Goal: Information Seeking & Learning: Learn about a topic

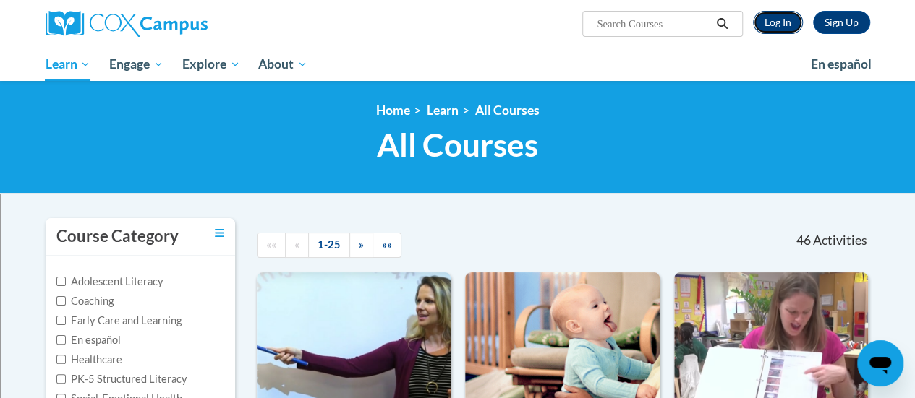
click at [793, 25] on link "Log In" at bounding box center [778, 22] width 50 height 23
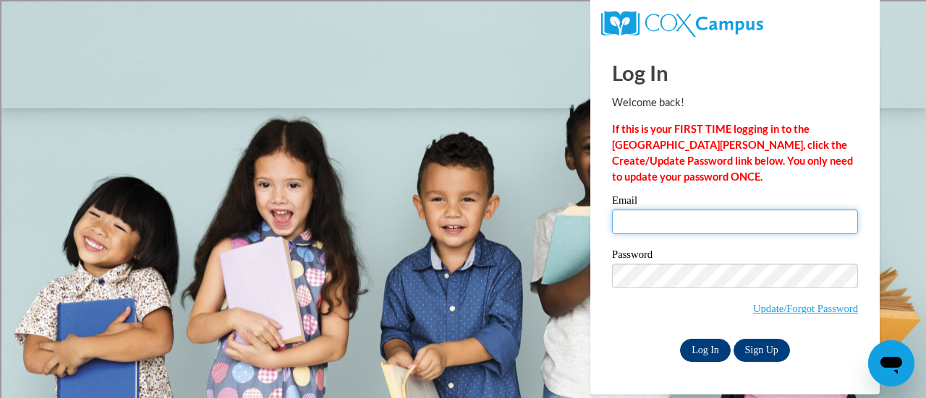
type input "heather.eisenman@rusd.org"
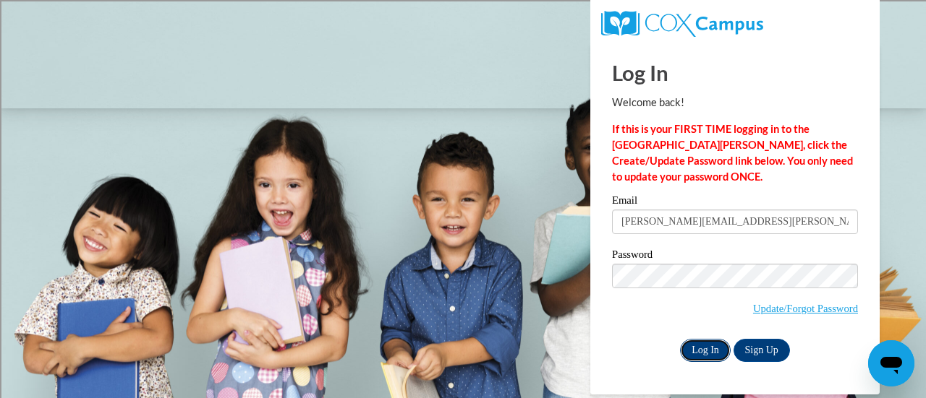
click at [701, 351] on input "Log In" at bounding box center [705, 350] width 51 height 23
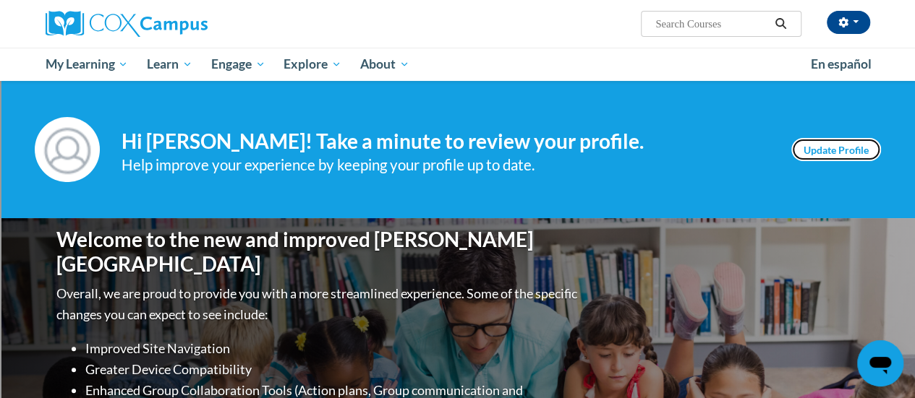
click at [828, 146] on link "Update Profile" at bounding box center [836, 149] width 90 height 23
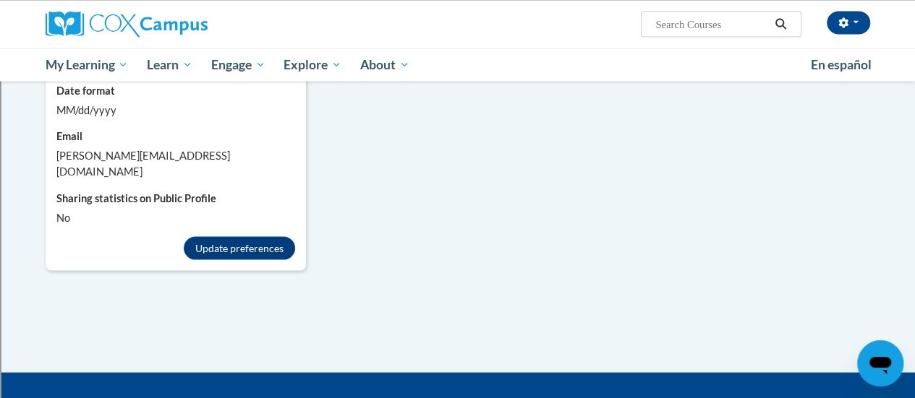
scroll to position [1374, 0]
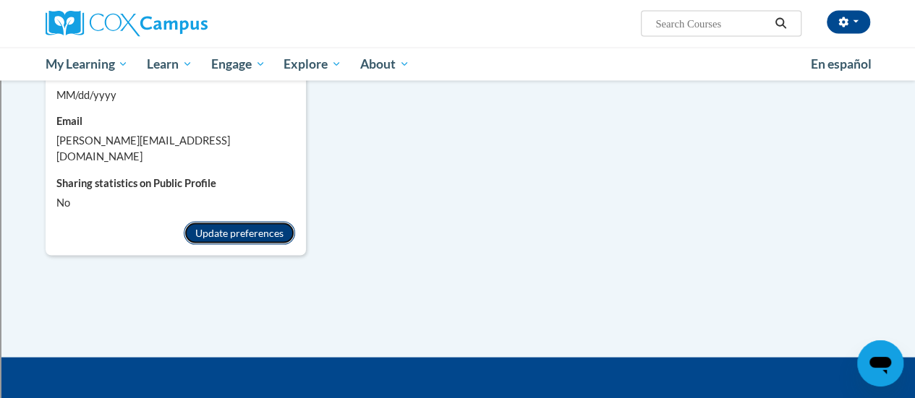
click at [215, 222] on button "Update preferences" at bounding box center [239, 233] width 111 height 23
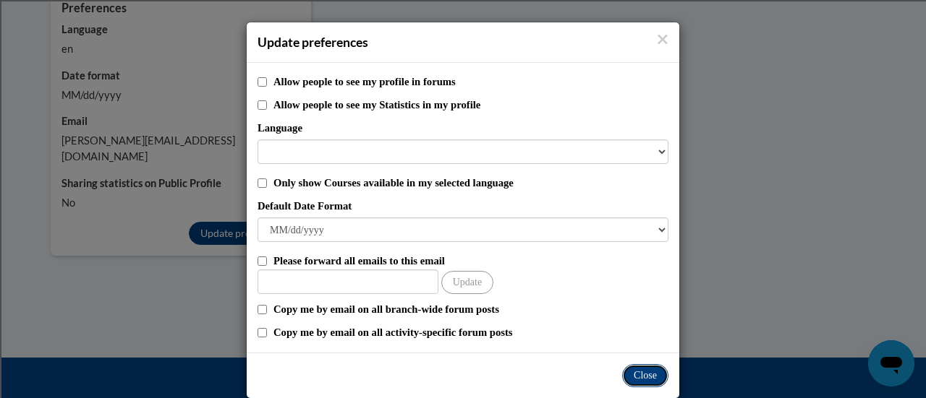
click at [638, 375] on button "Close" at bounding box center [645, 375] width 46 height 23
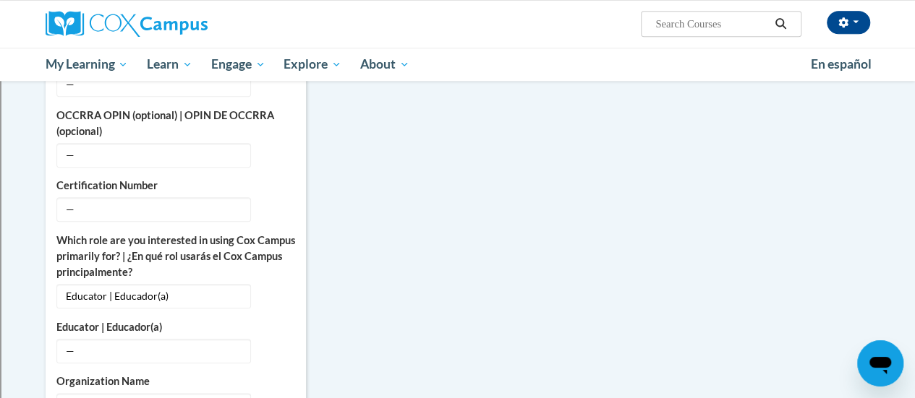
scroll to position [289, 0]
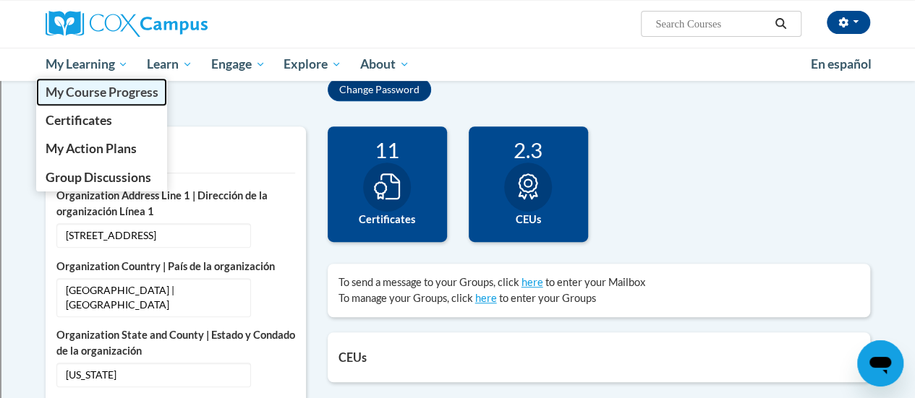
click at [97, 92] on span "My Course Progress" at bounding box center [101, 92] width 113 height 15
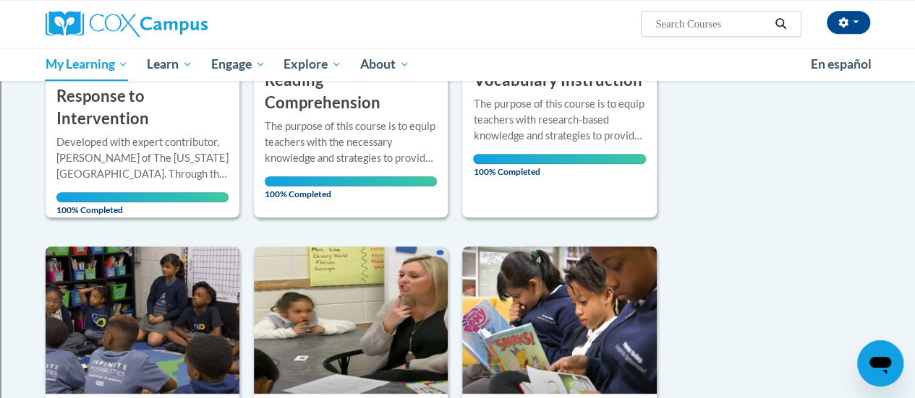
scroll to position [72, 0]
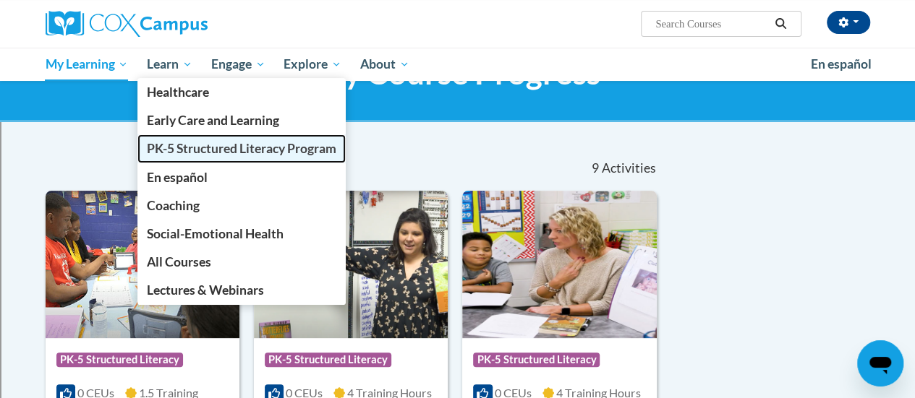
click at [188, 148] on span "PK-5 Structured Literacy Program" at bounding box center [241, 148] width 189 height 15
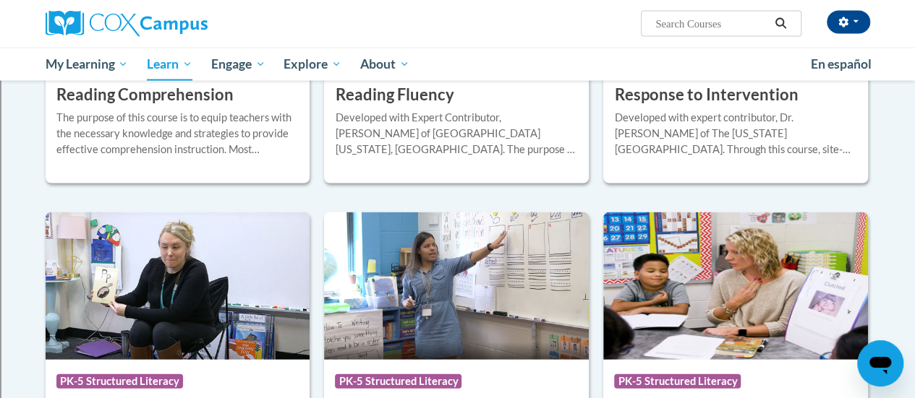
scroll to position [1591, 0]
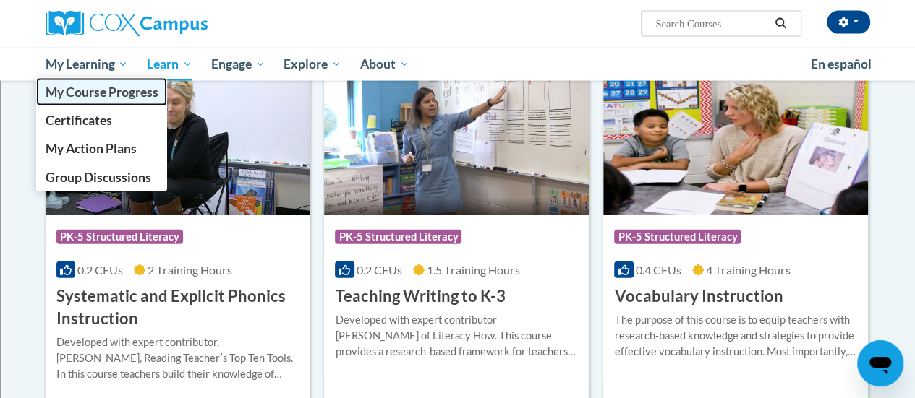
click at [82, 90] on span "My Course Progress" at bounding box center [101, 92] width 113 height 15
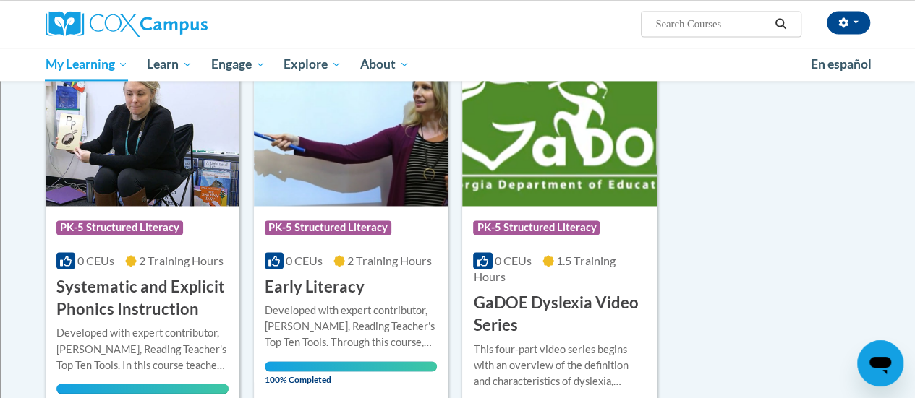
scroll to position [1085, 0]
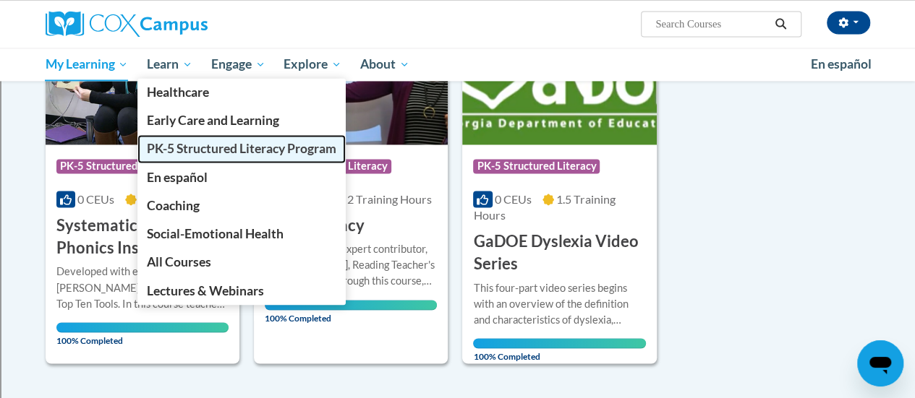
click at [184, 145] on span "PK-5 Structured Literacy Program" at bounding box center [241, 148] width 189 height 15
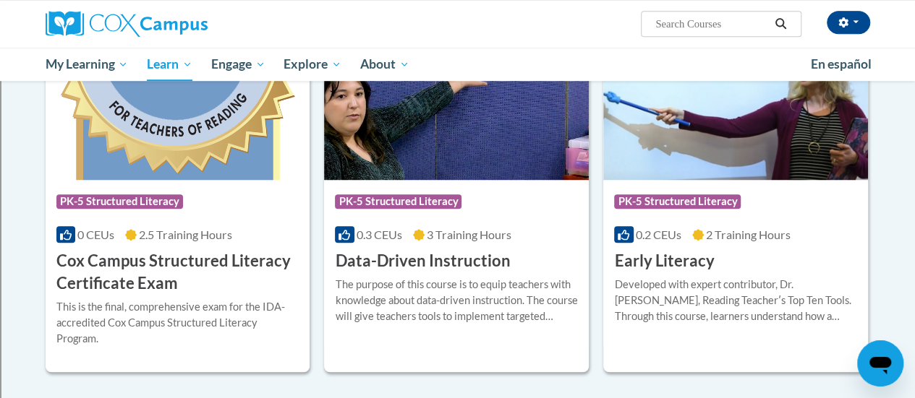
scroll to position [506, 0]
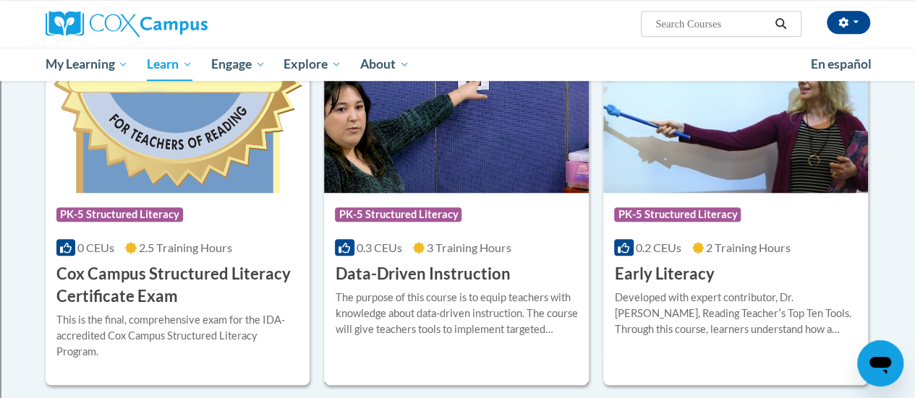
click at [515, 176] on img at bounding box center [456, 120] width 265 height 148
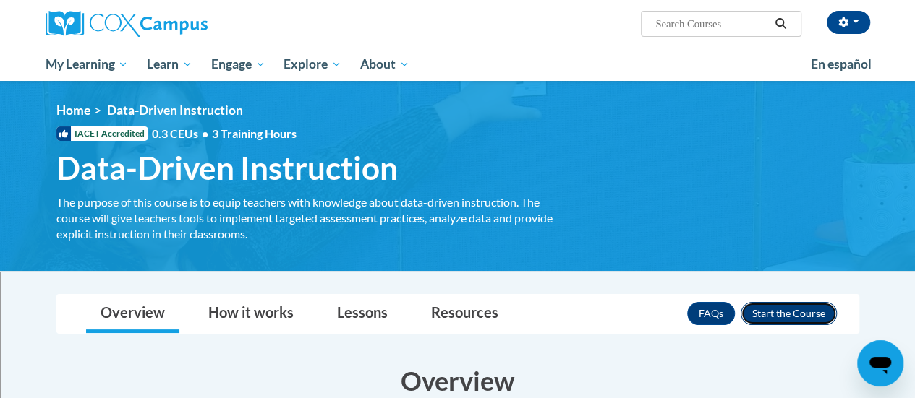
click at [769, 311] on button "Enroll" at bounding box center [788, 313] width 96 height 23
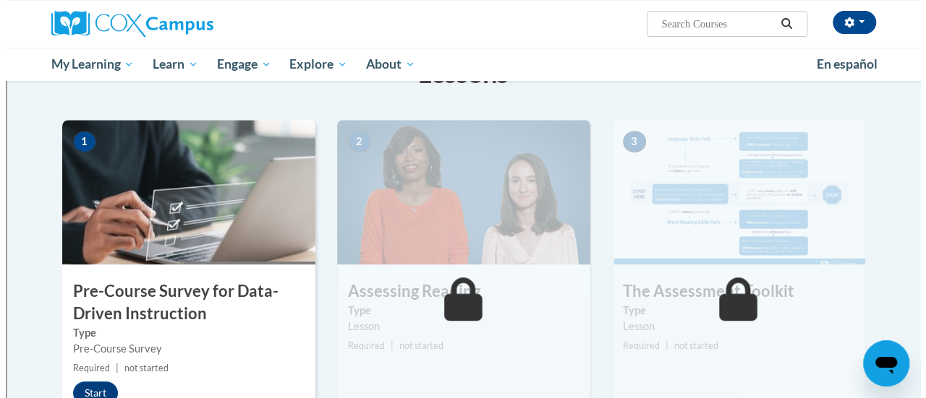
scroll to position [289, 0]
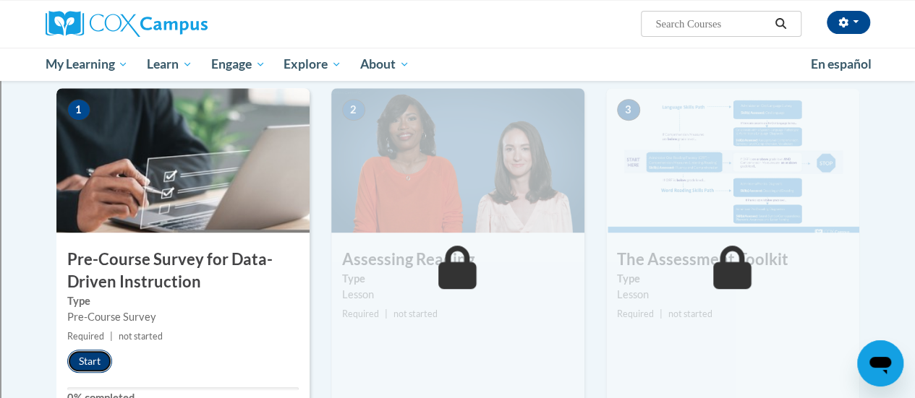
click at [88, 355] on button "Start" at bounding box center [89, 361] width 45 height 23
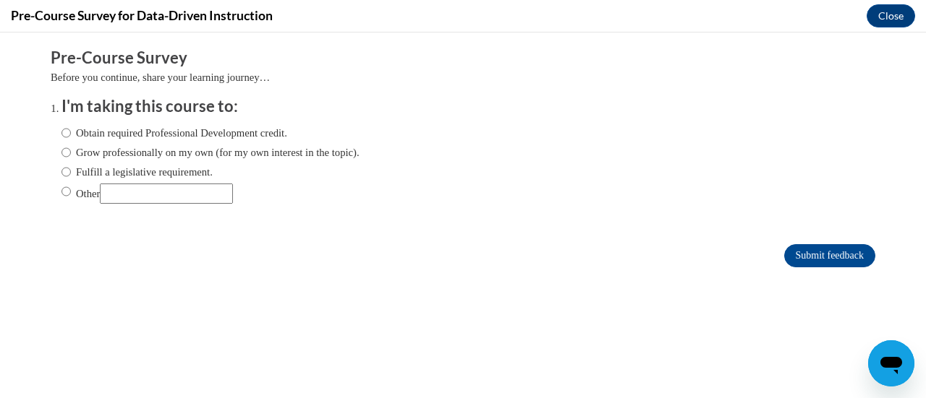
scroll to position [0, 0]
click at [61, 132] on input "Obtain required Professional Development credit." at bounding box center [65, 133] width 9 height 16
radio input "true"
click at [834, 249] on input "Submit feedback" at bounding box center [829, 255] width 91 height 23
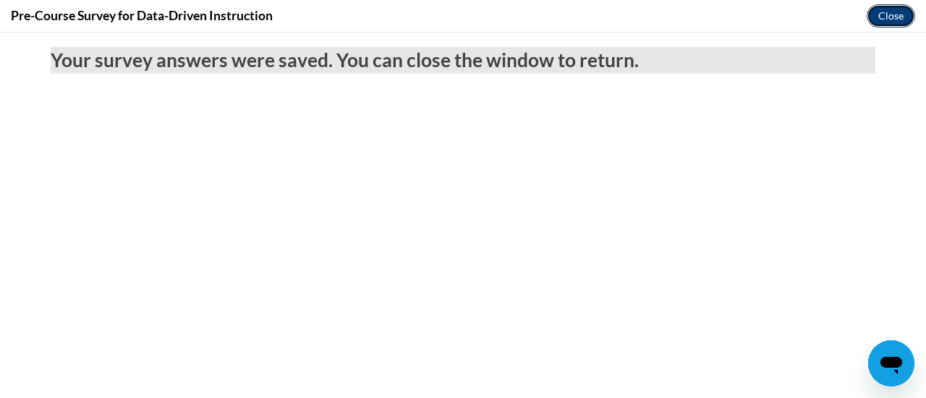
click at [894, 9] on button "Close" at bounding box center [890, 15] width 48 height 23
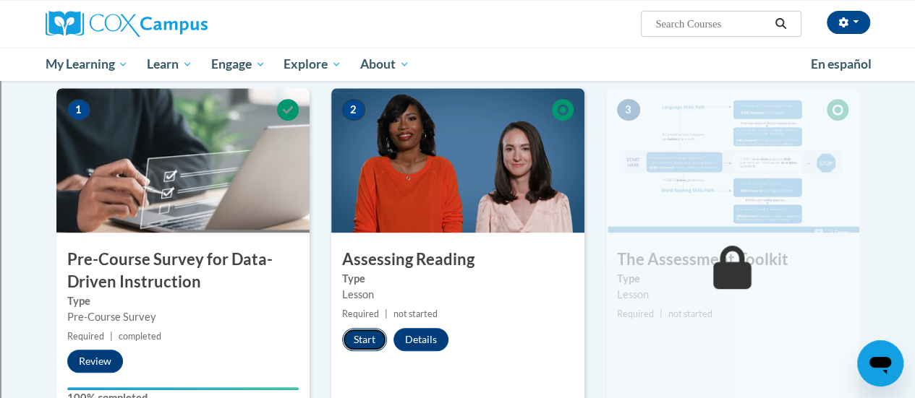
click at [357, 336] on button "Start" at bounding box center [364, 339] width 45 height 23
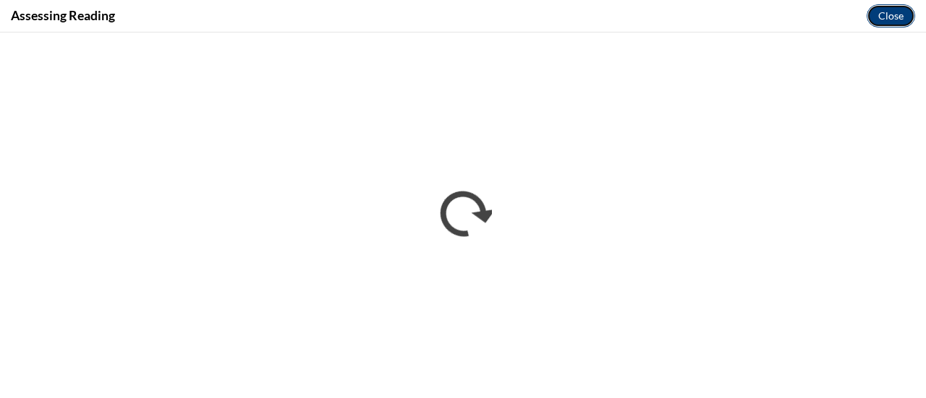
click at [894, 15] on button "Close" at bounding box center [890, 15] width 48 height 23
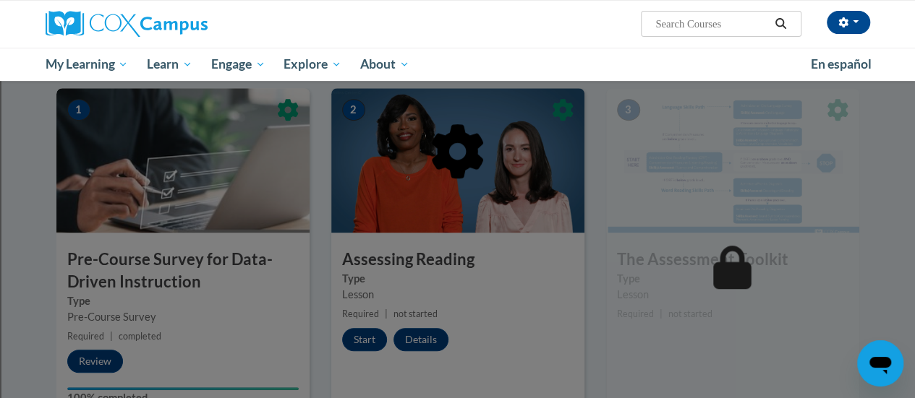
click at [365, 335] on div at bounding box center [457, 225] width 803 height 275
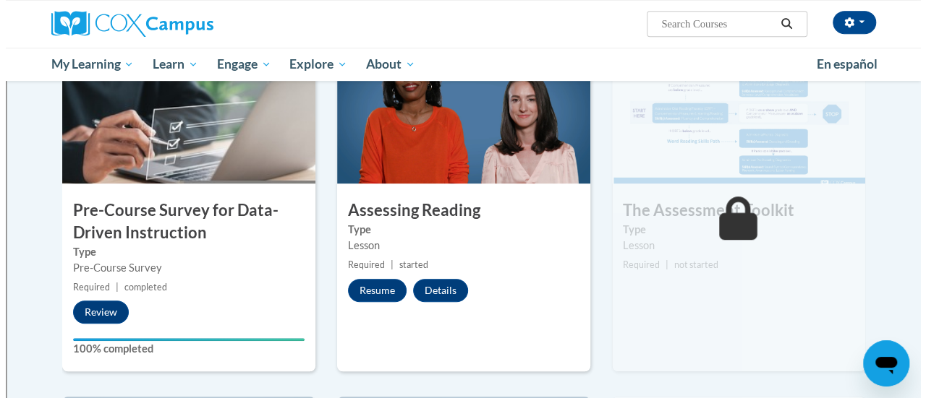
scroll to position [362, 0]
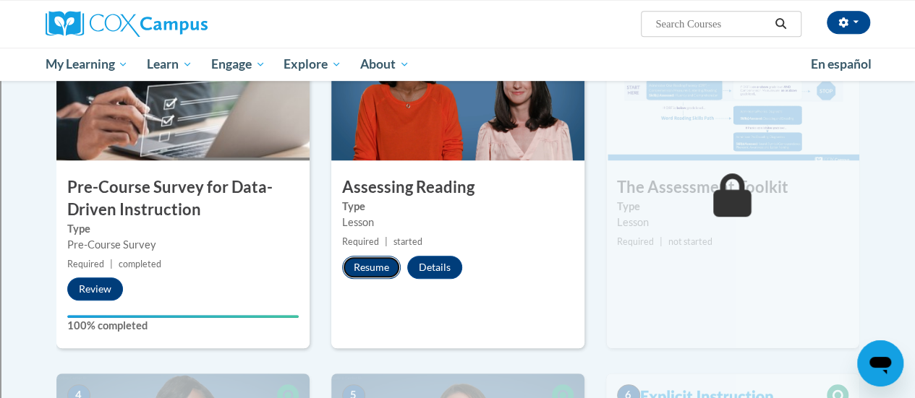
click at [361, 268] on button "Resume" at bounding box center [371, 267] width 59 height 23
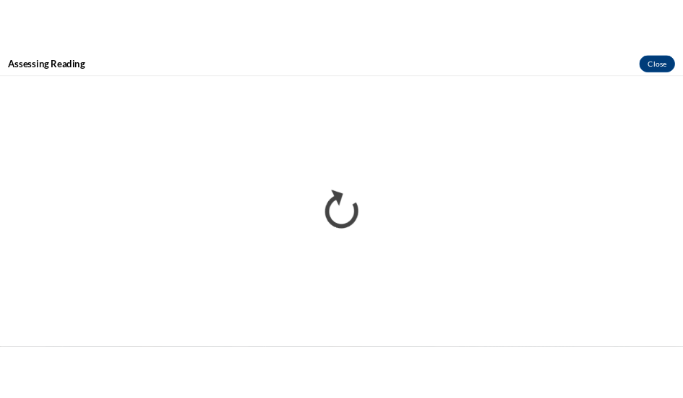
scroll to position [0, 0]
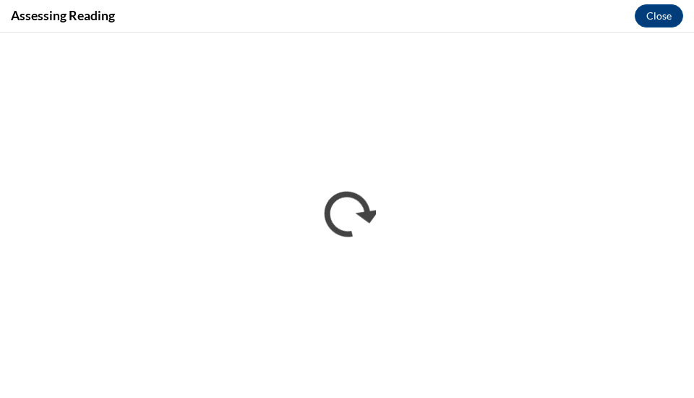
click at [500, 9] on div "Assessing Reading Close" at bounding box center [347, 16] width 694 height 33
click at [529, 20] on div "Assessing Reading Close" at bounding box center [347, 16] width 694 height 33
drag, startPoint x: 576, startPoint y: 0, endPoint x: 603, endPoint y: 14, distance: 30.1
click at [603, 14] on div "Assessing Reading Close" at bounding box center [347, 16] width 694 height 33
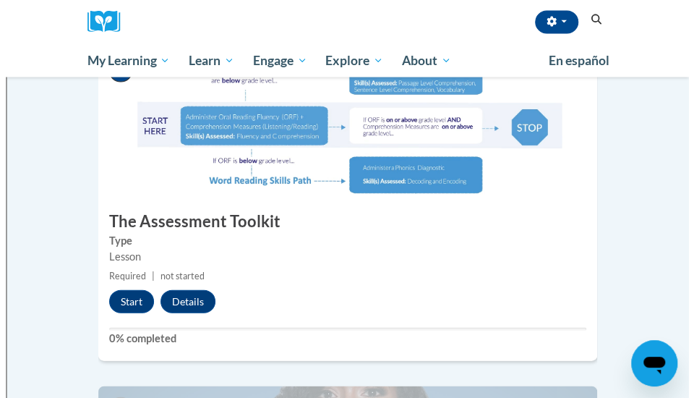
scroll to position [1085, 0]
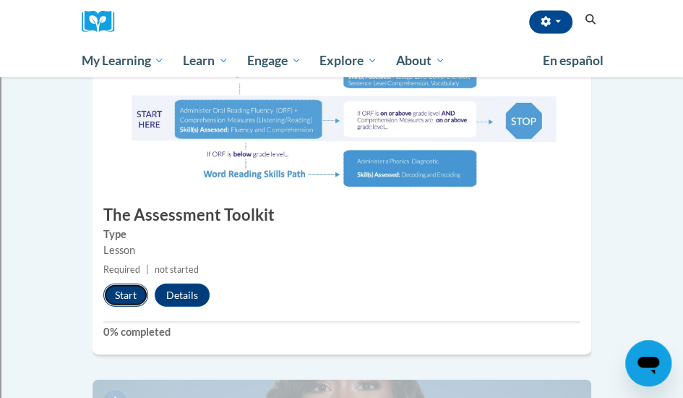
click at [134, 283] on button "Start" at bounding box center [125, 294] width 45 height 23
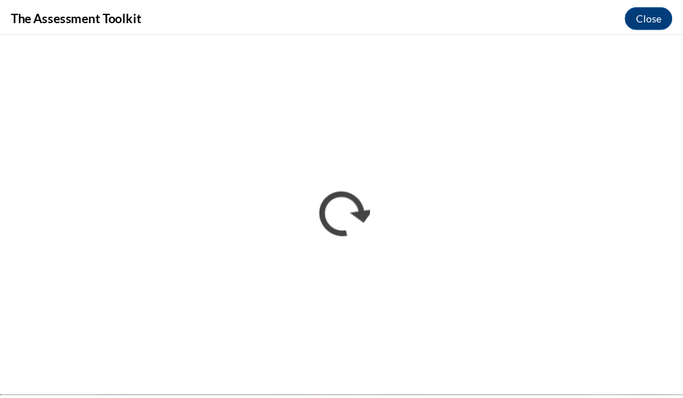
scroll to position [0, 0]
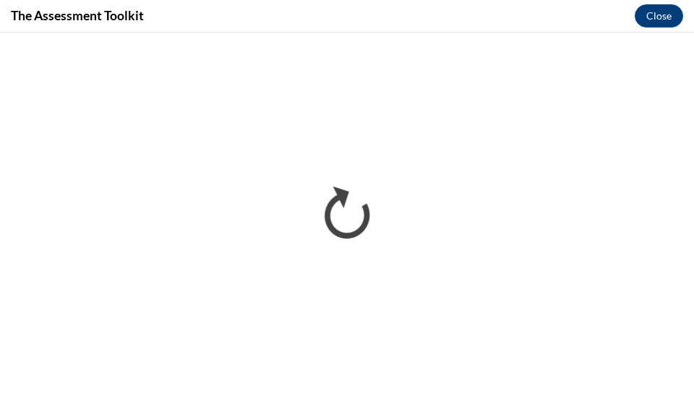
click at [548, 27] on div "The Assessment Toolkit Close" at bounding box center [347, 16] width 694 height 33
click at [548, 12] on div "The Assessment Toolkit Close" at bounding box center [347, 16] width 694 height 33
click at [549, 18] on div "The Assessment Toolkit Close" at bounding box center [347, 16] width 694 height 33
click at [578, 9] on div "The Assessment Toolkit Close" at bounding box center [347, 16] width 694 height 33
click at [545, 16] on div "The Assessment Toolkit Close" at bounding box center [347, 16] width 694 height 33
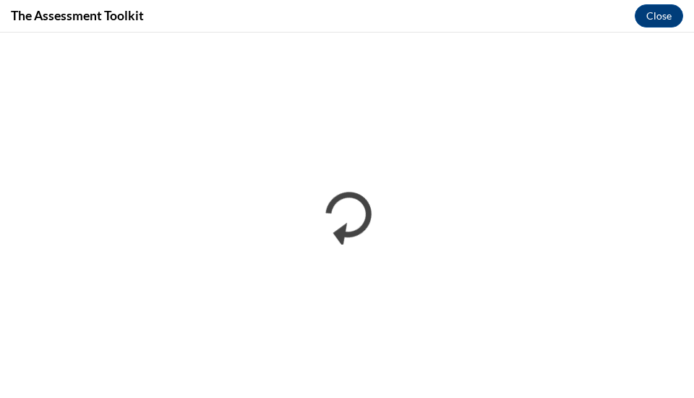
click at [549, 19] on div "The Assessment Toolkit Close" at bounding box center [347, 16] width 694 height 33
click at [548, 17] on div "The Assessment Toolkit Close" at bounding box center [347, 16] width 694 height 33
click at [538, 7] on div "The Assessment Toolkit Close" at bounding box center [347, 16] width 694 height 33
click at [560, 18] on div "The Assessment Toolkit Close" at bounding box center [347, 16] width 694 height 33
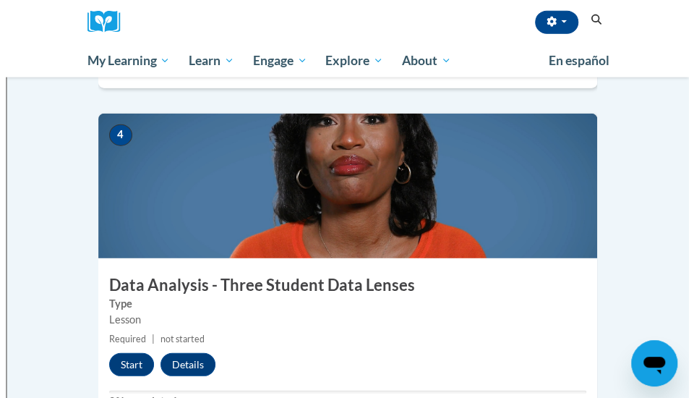
scroll to position [1374, 0]
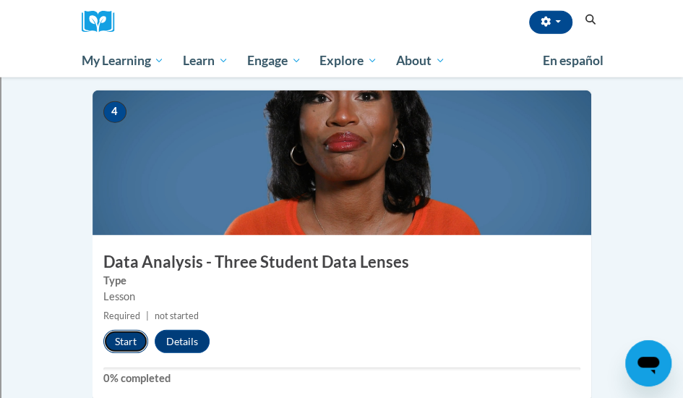
click at [132, 330] on button "Start" at bounding box center [125, 341] width 45 height 23
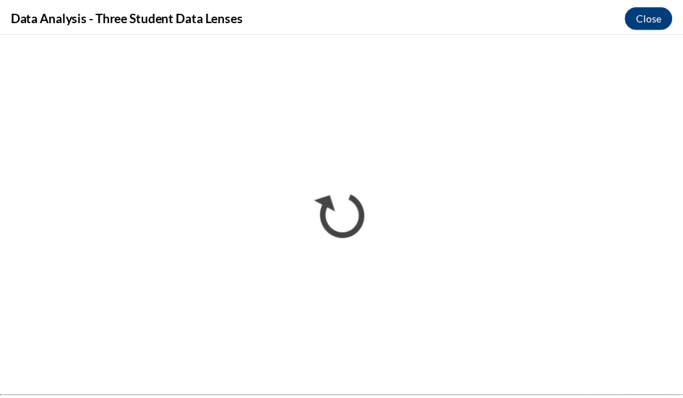
scroll to position [0, 0]
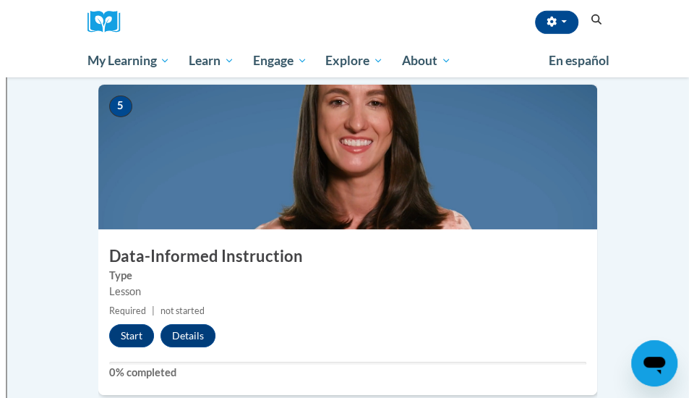
scroll to position [1735, 0]
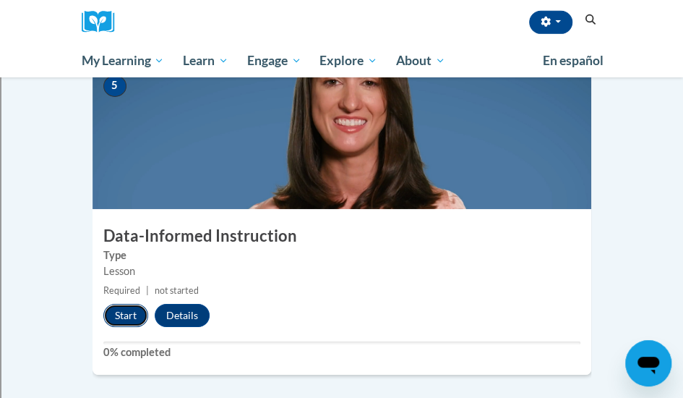
click at [129, 304] on button "Start" at bounding box center [125, 315] width 45 height 23
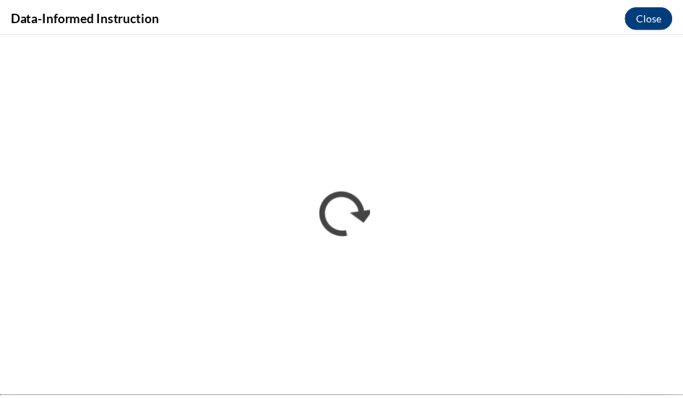
scroll to position [0, 0]
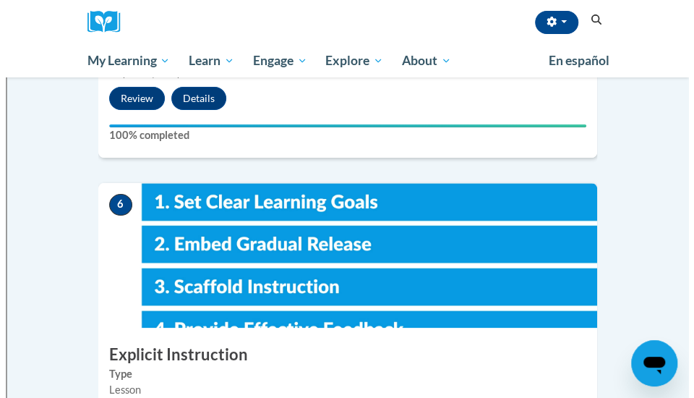
scroll to position [2025, 0]
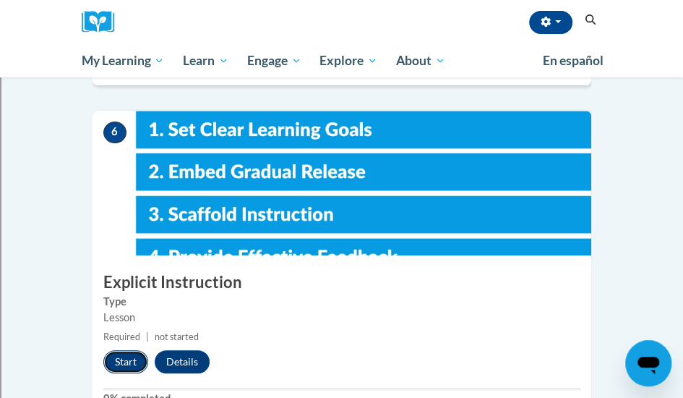
click at [128, 350] on button "Start" at bounding box center [125, 361] width 45 height 23
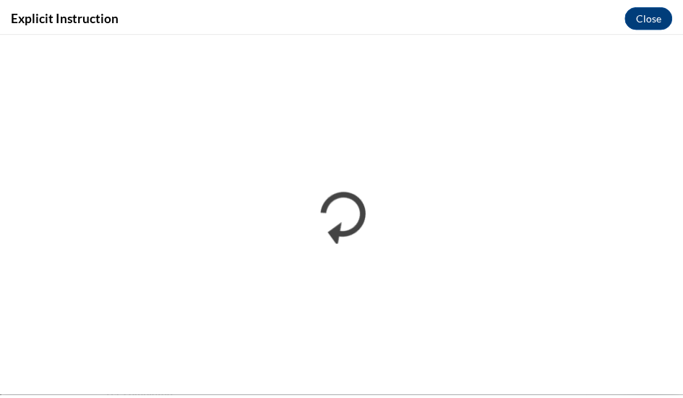
scroll to position [0, 0]
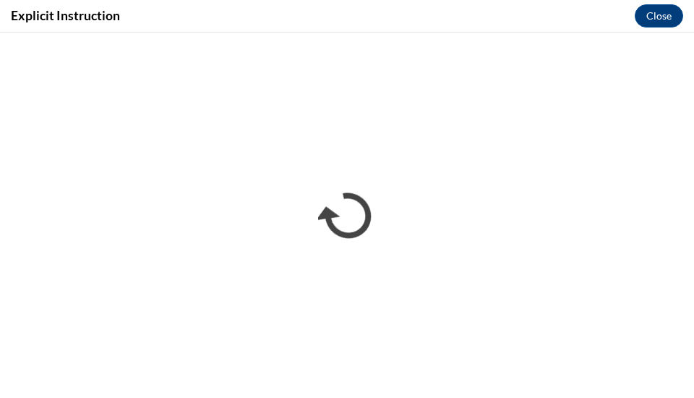
click at [584, 12] on div "Explicit Instruction Close" at bounding box center [347, 16] width 694 height 33
drag, startPoint x: 552, startPoint y: 8, endPoint x: 558, endPoint y: 21, distance: 14.2
click at [552, 8] on div "Explicit Instruction Close" at bounding box center [347, 16] width 694 height 33
drag, startPoint x: 532, startPoint y: 0, endPoint x: 541, endPoint y: 17, distance: 18.8
click at [541, 17] on div "Explicit Instruction Close" at bounding box center [347, 16] width 694 height 33
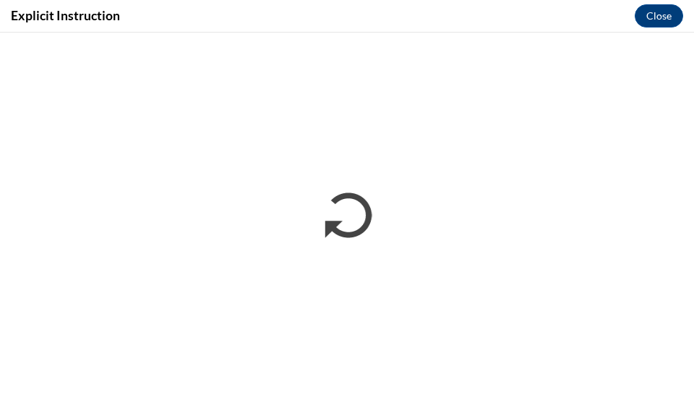
click at [539, 14] on div "Explicit Instruction Close" at bounding box center [347, 16] width 694 height 33
click at [557, 14] on div "Explicit Instruction Close" at bounding box center [347, 16] width 694 height 33
click at [623, 15] on div "Explicit Instruction Close" at bounding box center [347, 16] width 694 height 33
click at [620, 15] on div "Explicit Instruction Close" at bounding box center [347, 16] width 694 height 33
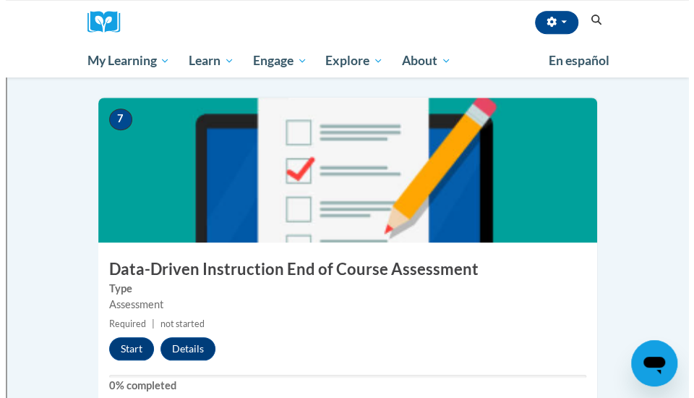
scroll to position [2386, 0]
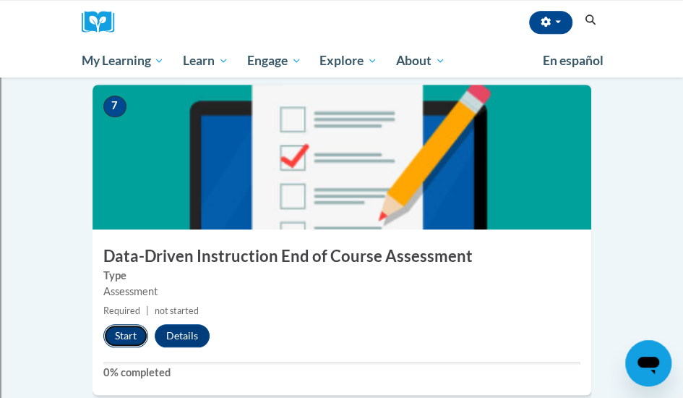
click at [124, 324] on button "Start" at bounding box center [125, 335] width 45 height 23
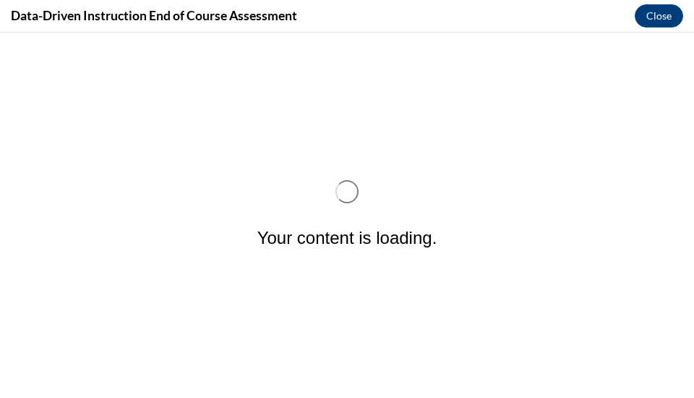
scroll to position [0, 0]
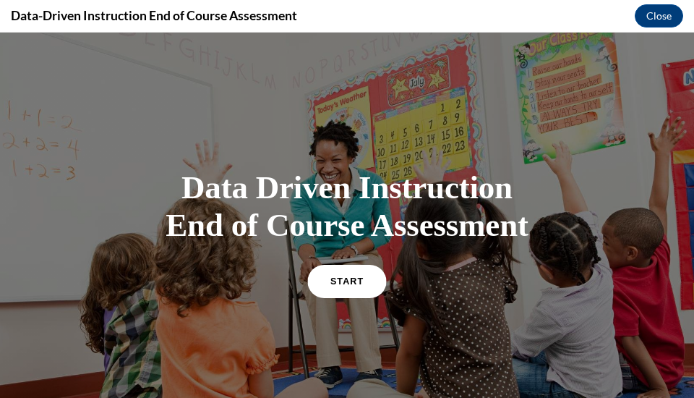
click at [341, 283] on span "START" at bounding box center [346, 280] width 33 height 11
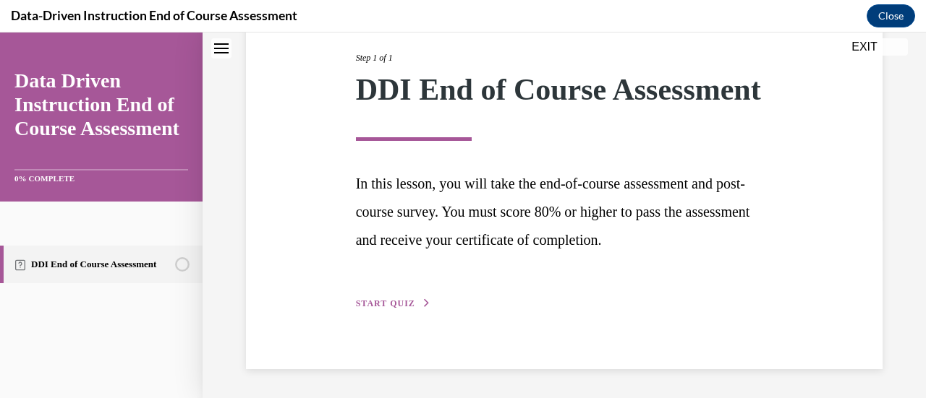
scroll to position [213, 0]
click at [393, 304] on span "START QUIZ" at bounding box center [385, 304] width 59 height 10
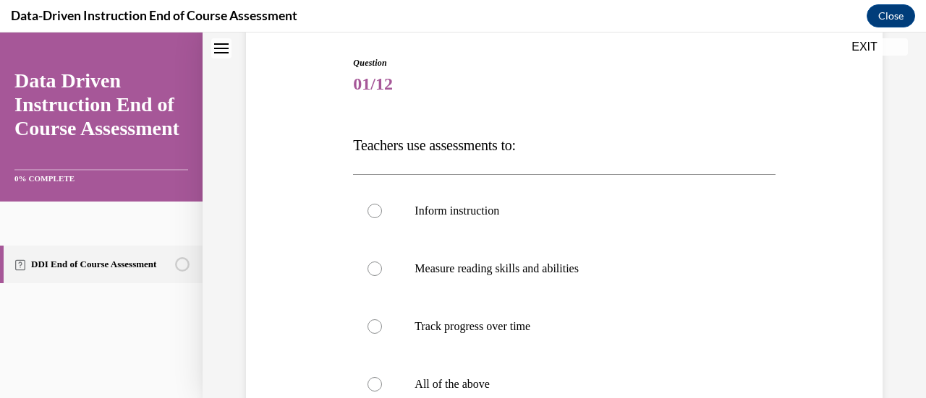
scroll to position [217, 0]
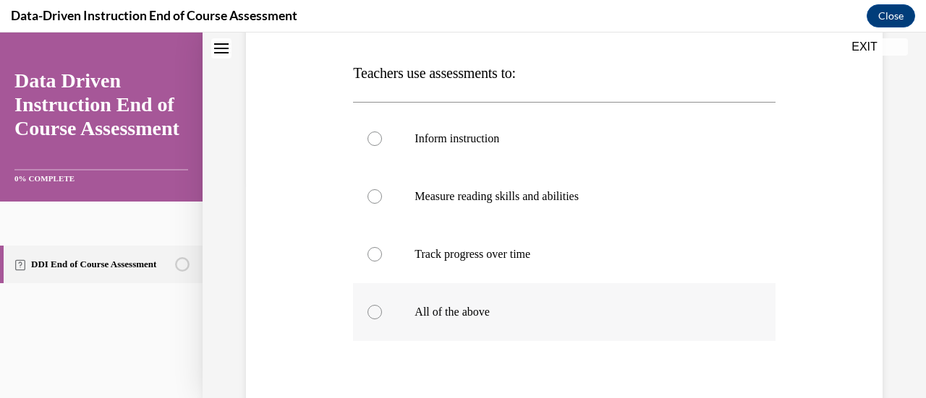
click at [377, 314] on div at bounding box center [374, 312] width 14 height 14
click at [377, 314] on input "All of the above" at bounding box center [374, 312] width 14 height 14
radio input "true"
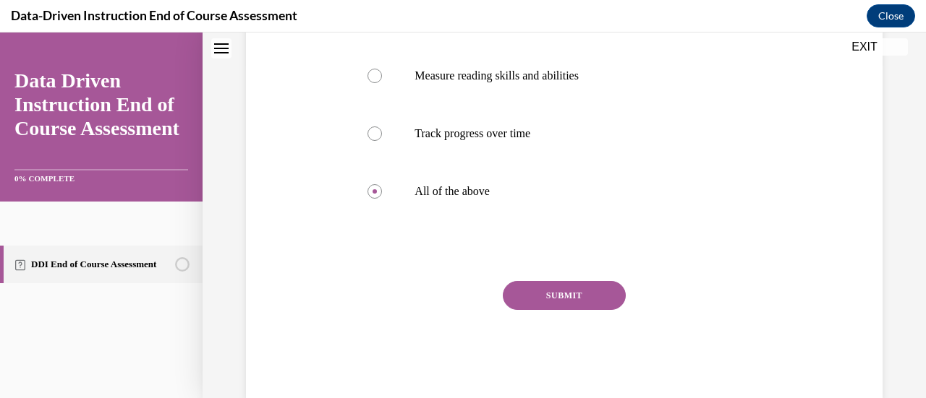
scroll to position [362, 0]
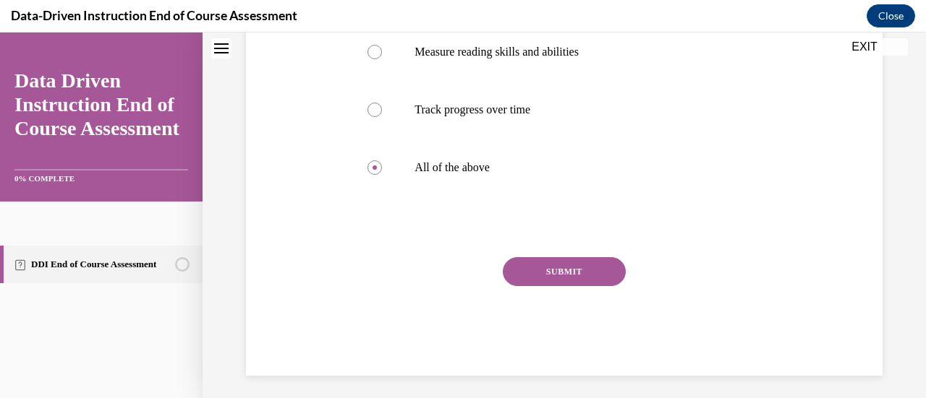
click at [589, 273] on button "SUBMIT" at bounding box center [564, 271] width 123 height 29
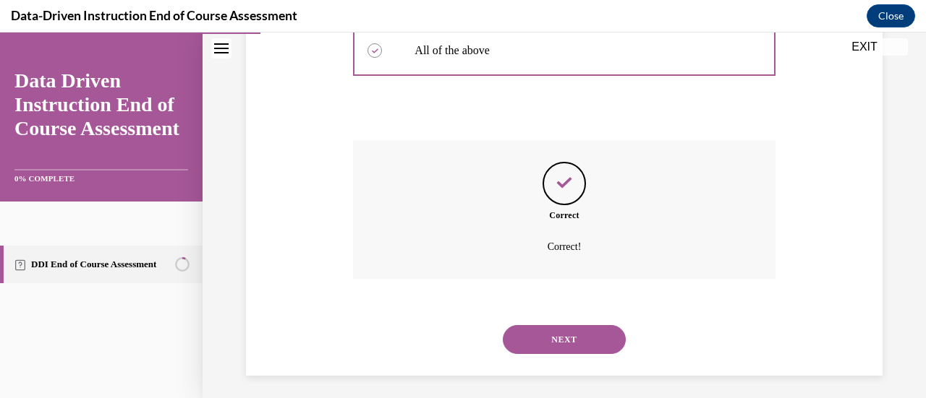
scroll to position [484, 0]
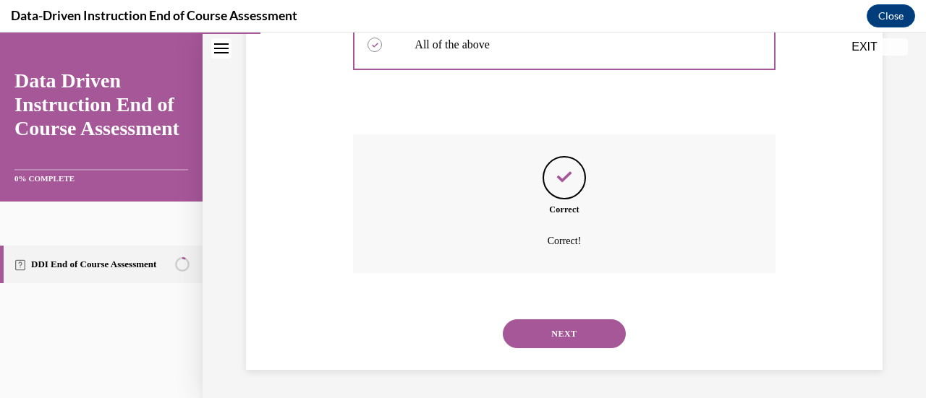
click at [581, 325] on button "NEXT" at bounding box center [564, 334] width 123 height 29
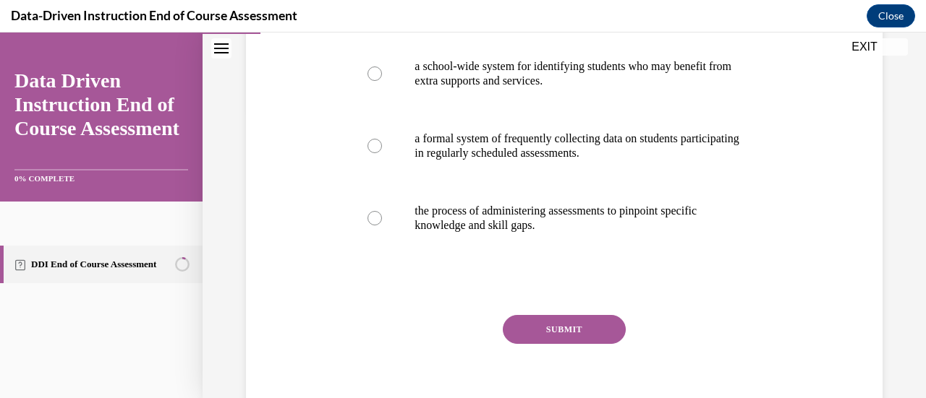
scroll to position [217, 0]
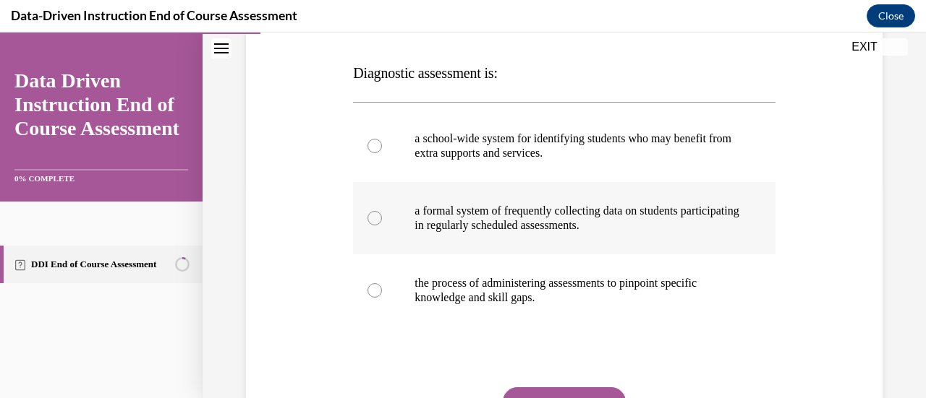
click at [612, 226] on p "a formal system of frequently collecting data on students participating in regu…" at bounding box center [576, 218] width 324 height 29
click at [382, 226] on input "a formal system of frequently collecting data on students participating in regu…" at bounding box center [374, 218] width 14 height 14
radio input "true"
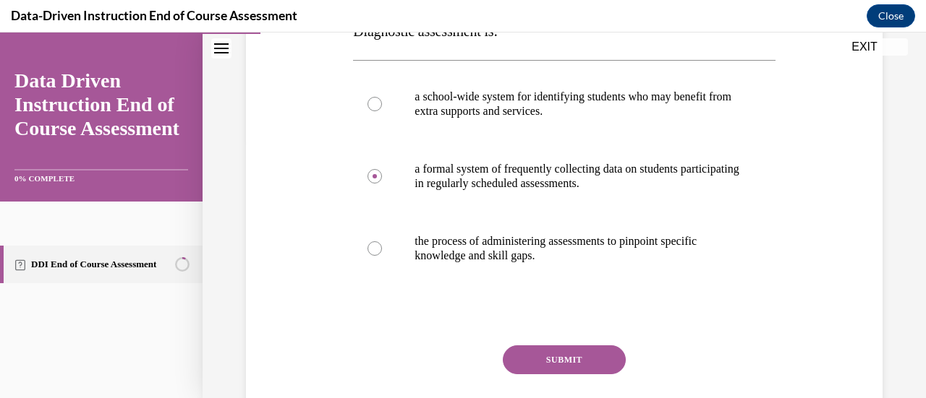
scroll to position [289, 0]
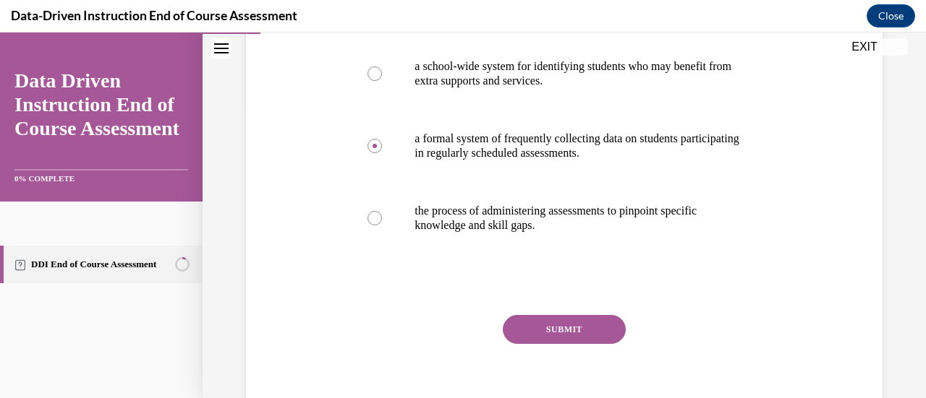
click at [586, 326] on button "SUBMIT" at bounding box center [564, 329] width 123 height 29
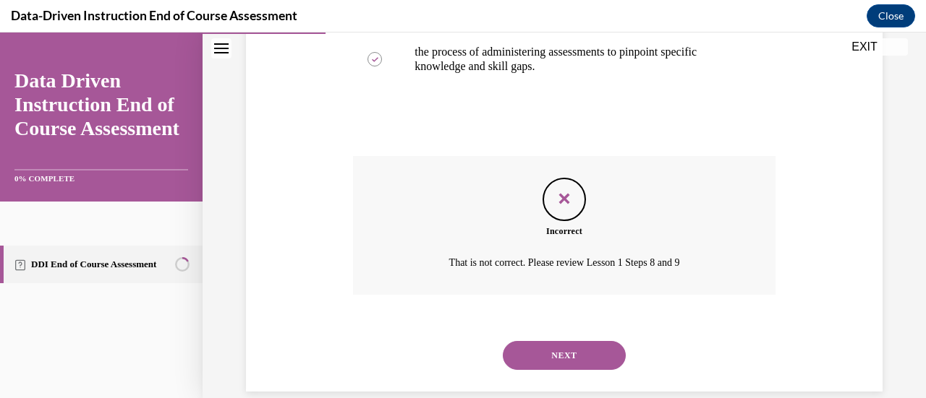
scroll to position [470, 0]
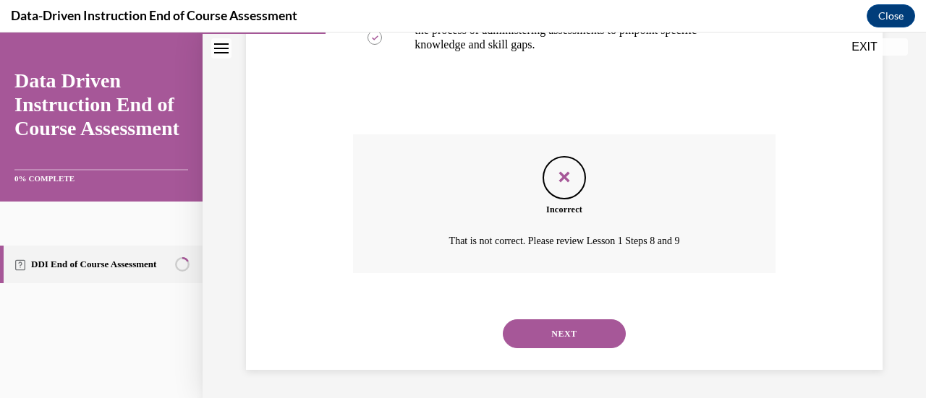
click at [544, 333] on button "NEXT" at bounding box center [564, 334] width 123 height 29
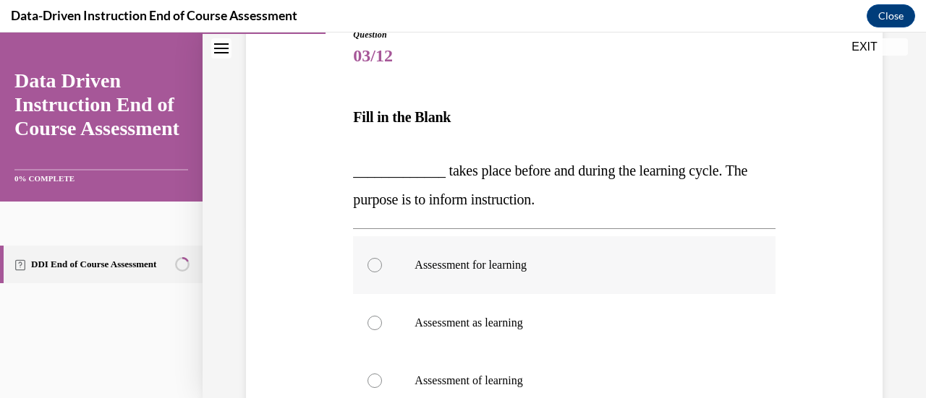
scroll to position [217, 0]
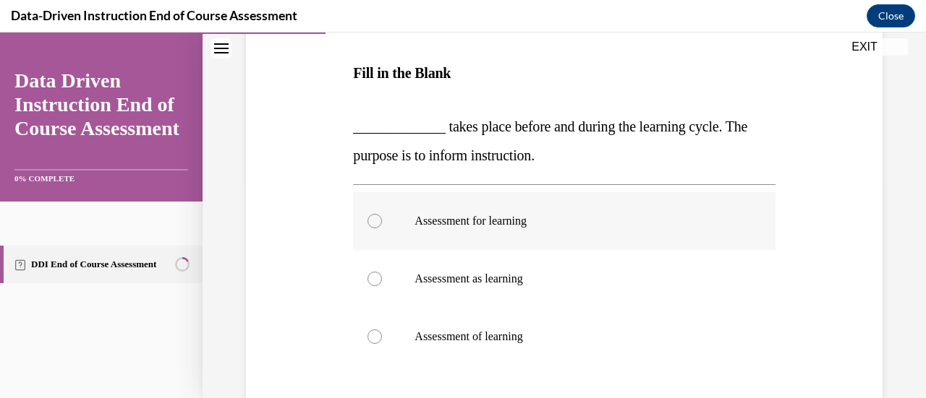
click at [368, 222] on div at bounding box center [374, 221] width 14 height 14
click at [368, 222] on input "Assessment for learning" at bounding box center [374, 221] width 14 height 14
radio input "true"
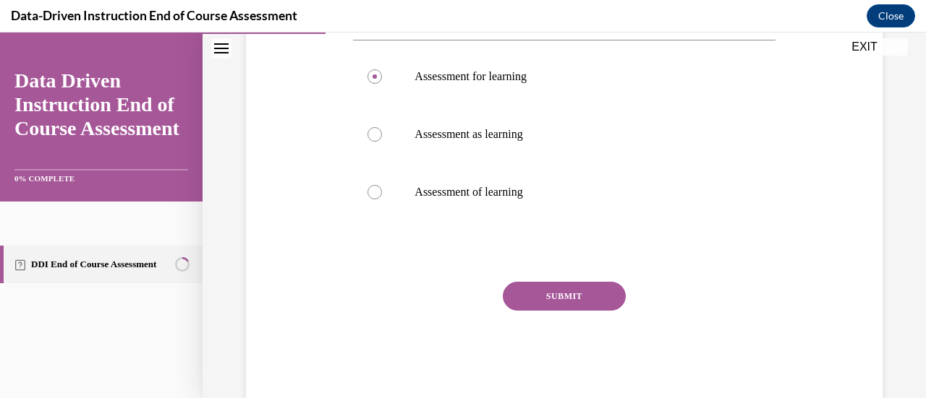
click at [586, 291] on button "SUBMIT" at bounding box center [564, 296] width 123 height 29
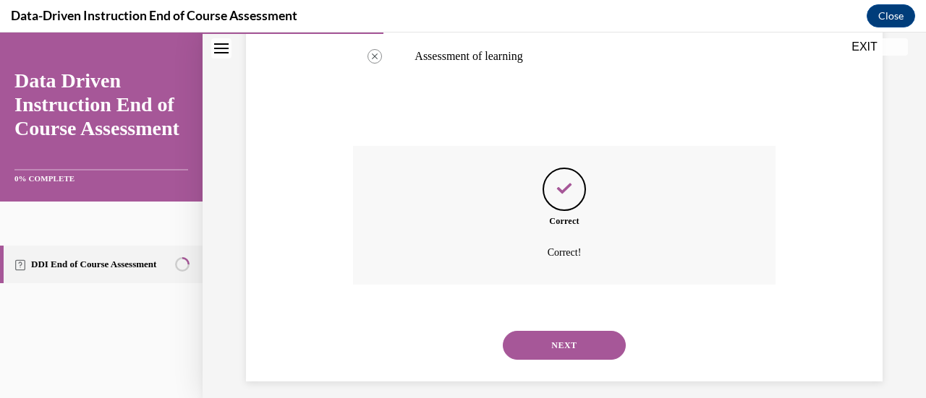
scroll to position [509, 0]
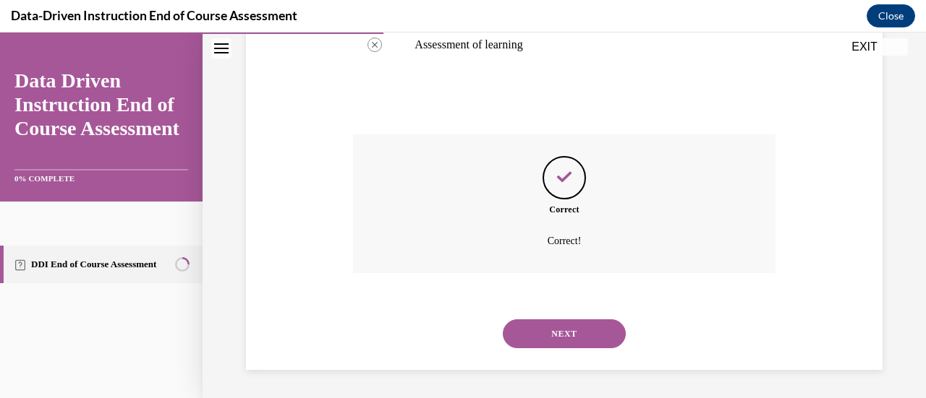
click at [580, 338] on button "NEXT" at bounding box center [564, 334] width 123 height 29
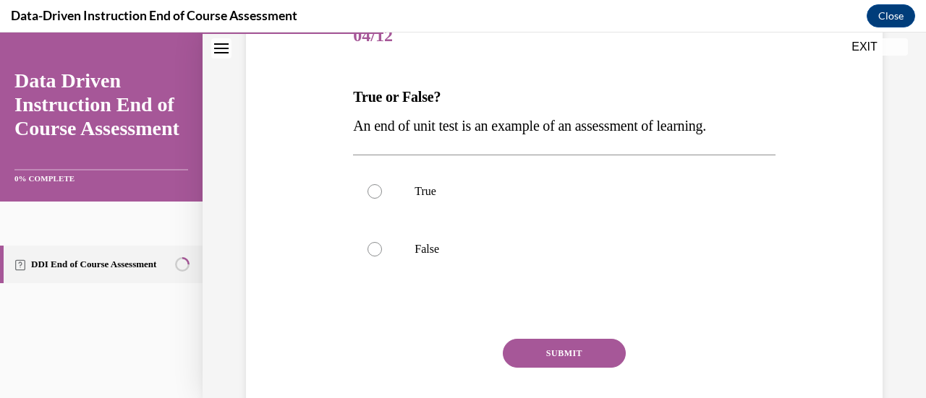
scroll to position [217, 0]
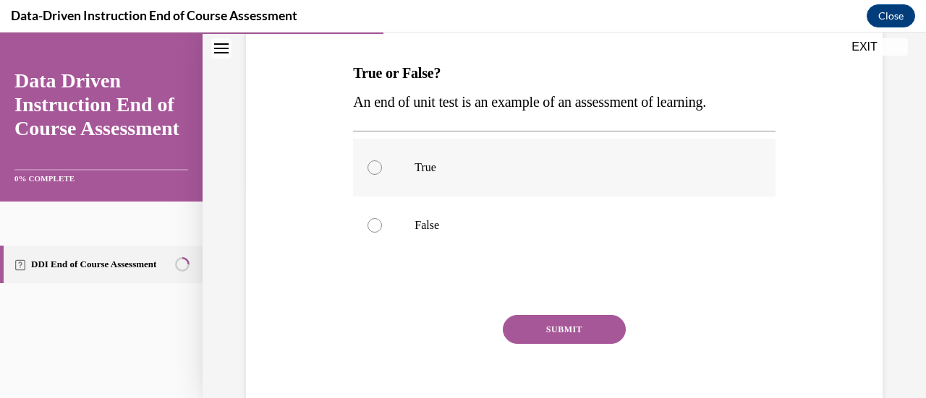
click at [370, 168] on div at bounding box center [374, 168] width 14 height 14
click at [370, 168] on input "True" at bounding box center [374, 168] width 14 height 14
radio input "true"
click at [546, 322] on button "SUBMIT" at bounding box center [564, 329] width 123 height 29
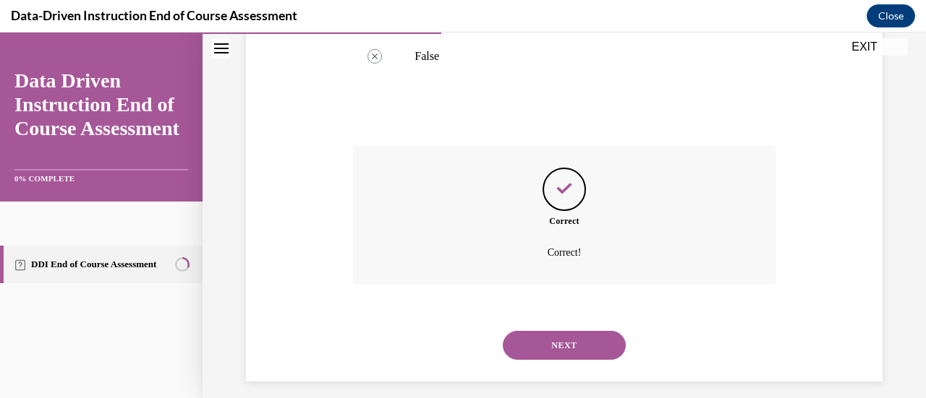
scroll to position [398, 0]
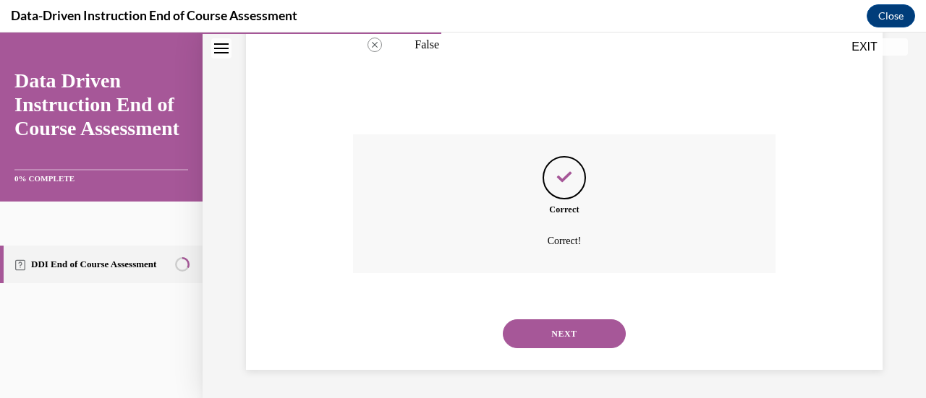
click at [563, 338] on button "NEXT" at bounding box center [564, 334] width 123 height 29
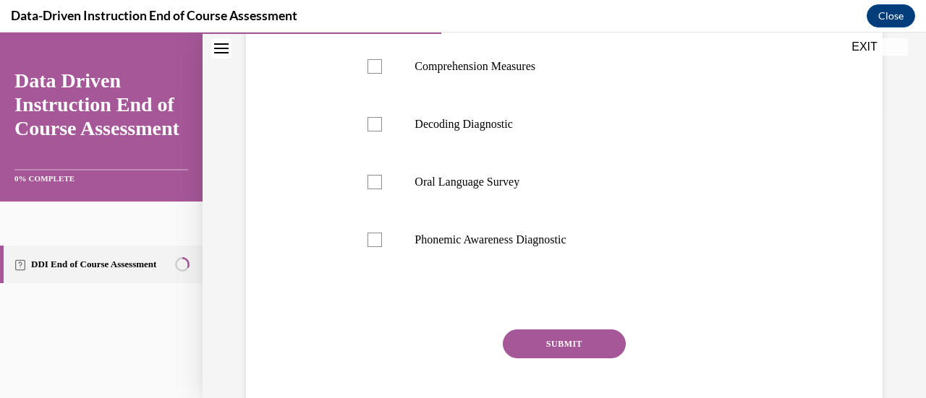
scroll to position [217, 0]
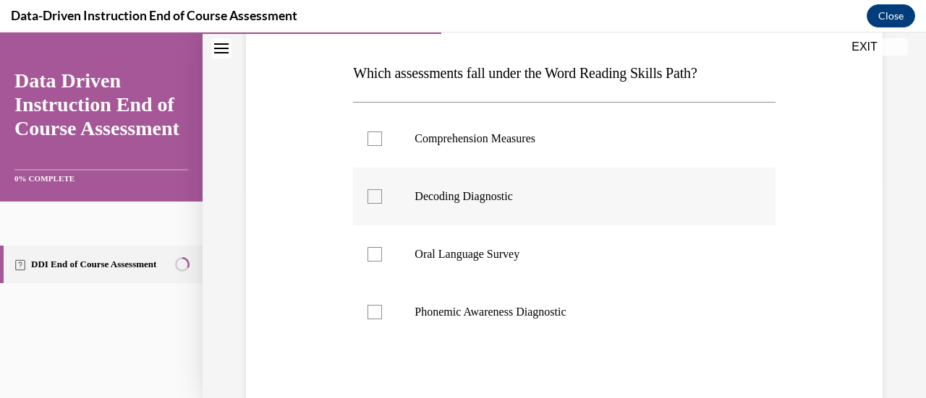
click at [379, 205] on label "Decoding Diagnostic" at bounding box center [564, 197] width 422 height 58
click at [379, 204] on input "Decoding Diagnostic" at bounding box center [374, 196] width 14 height 14
checkbox input "true"
click at [373, 257] on div at bounding box center [374, 254] width 14 height 14
click at [373, 257] on input "Oral Language Survey" at bounding box center [374, 254] width 14 height 14
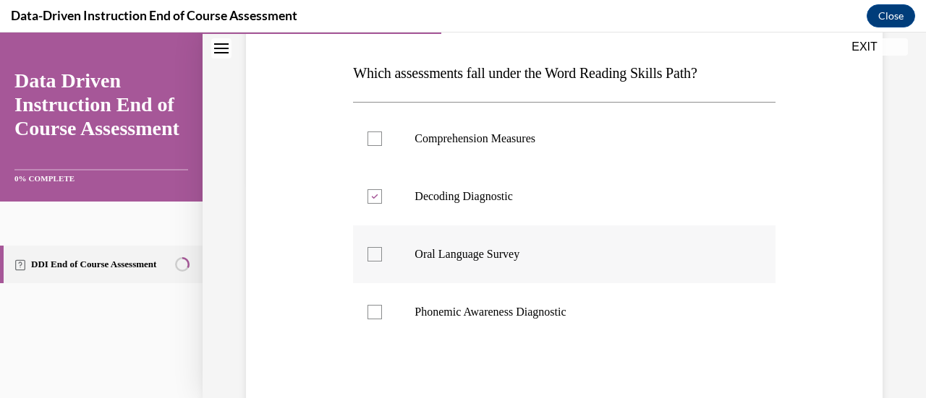
checkbox input "true"
click at [379, 200] on div at bounding box center [374, 196] width 14 height 14
click at [379, 200] on input "Decoding Diagnostic" at bounding box center [374, 196] width 14 height 14
checkbox input "false"
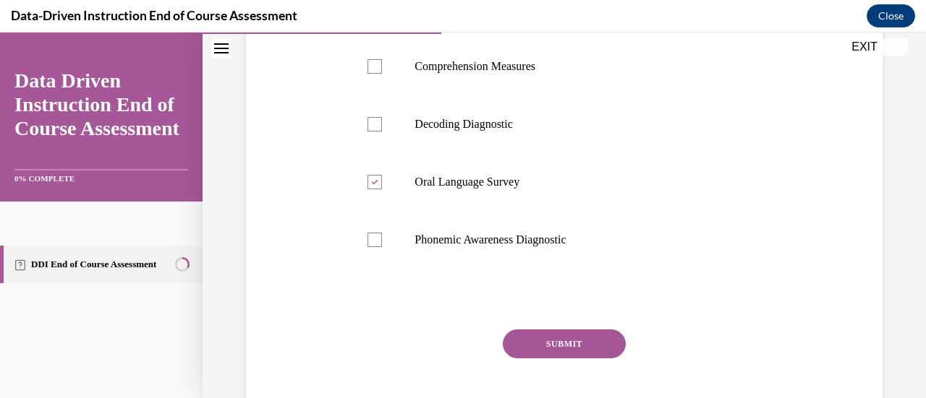
click at [580, 340] on button "SUBMIT" at bounding box center [564, 344] width 123 height 29
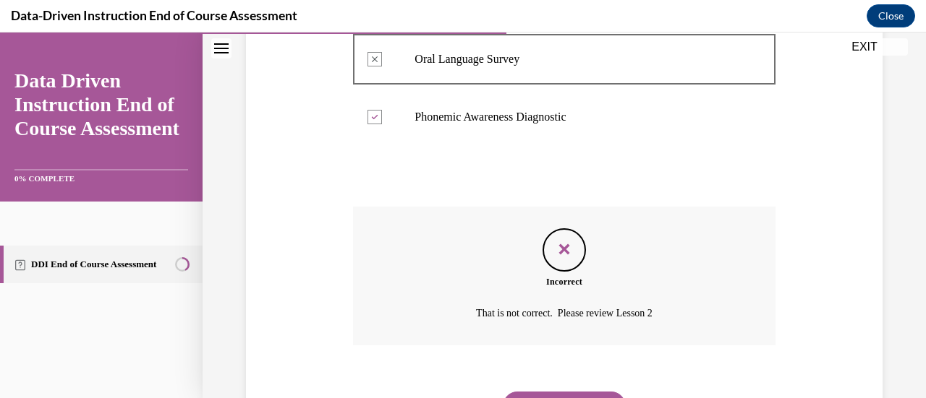
scroll to position [484, 0]
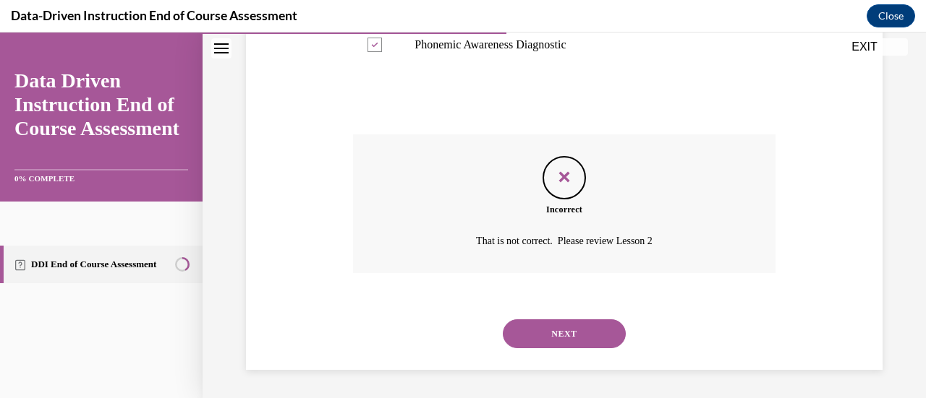
click at [559, 338] on button "NEXT" at bounding box center [564, 334] width 123 height 29
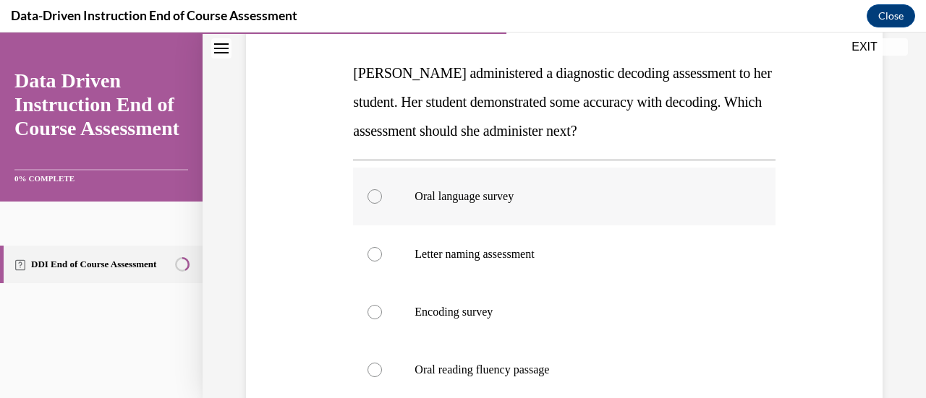
scroll to position [289, 0]
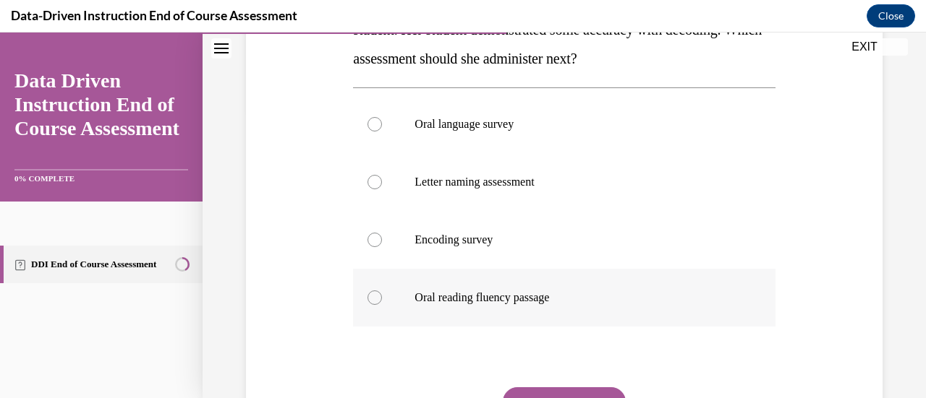
click at [373, 304] on div at bounding box center [374, 298] width 14 height 14
click at [373, 304] on input "Oral reading fluency passage" at bounding box center [374, 298] width 14 height 14
radio input "true"
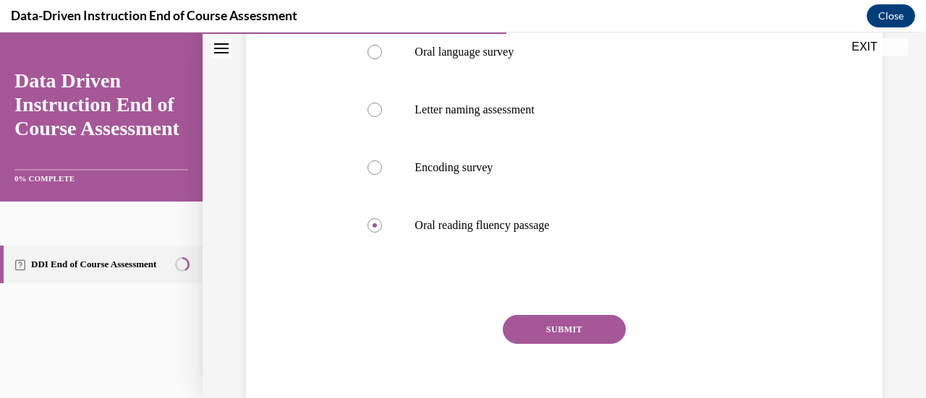
click at [596, 328] on button "SUBMIT" at bounding box center [564, 329] width 123 height 29
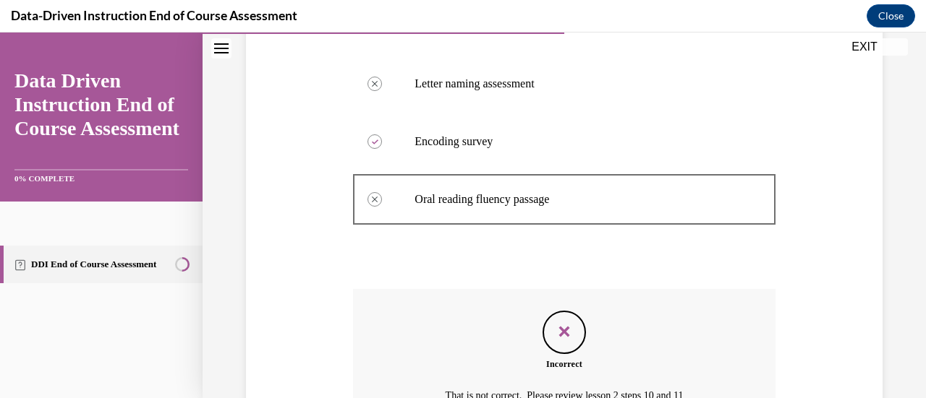
scroll to position [542, 0]
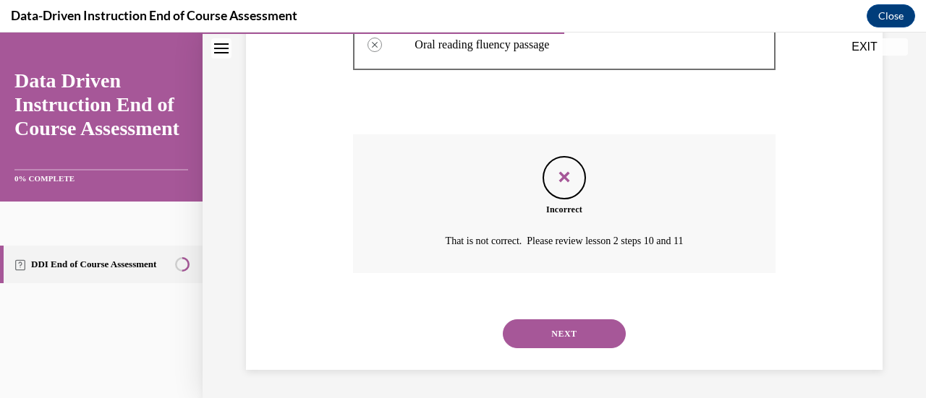
click at [534, 338] on button "NEXT" at bounding box center [564, 334] width 123 height 29
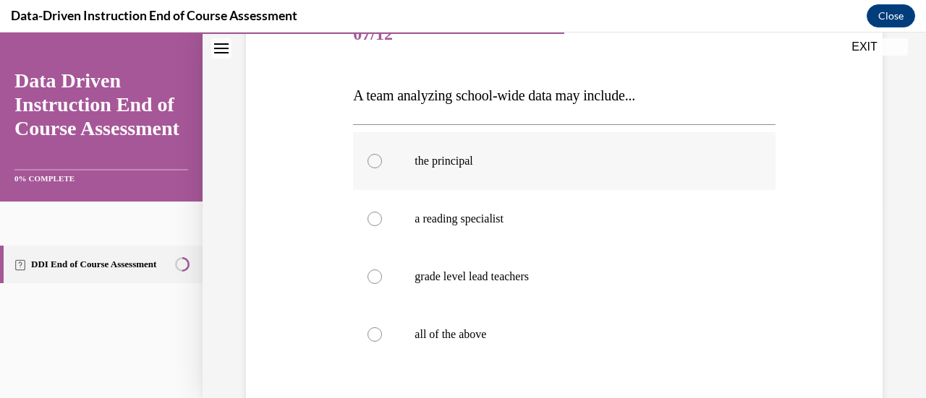
scroll to position [217, 0]
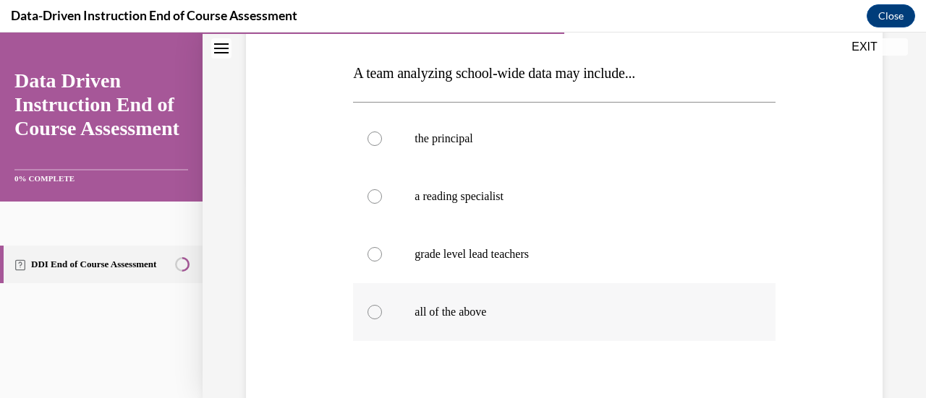
click at [367, 317] on div at bounding box center [374, 312] width 14 height 14
click at [367, 317] on input "all of the above" at bounding box center [374, 312] width 14 height 14
radio input "true"
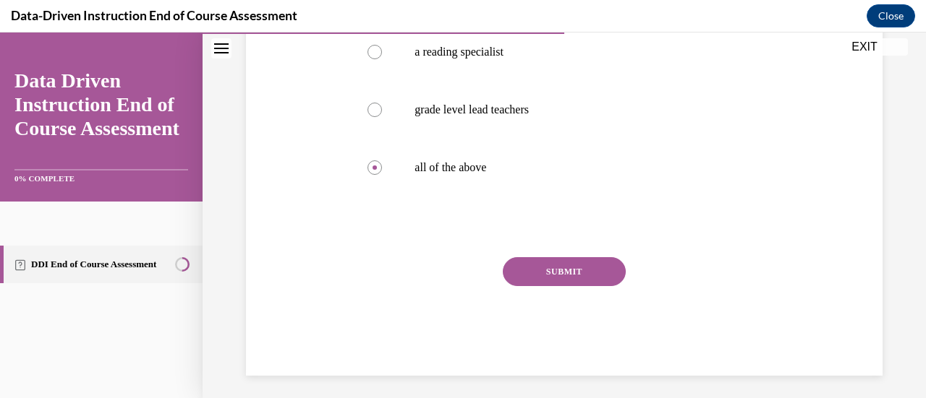
click at [575, 270] on button "SUBMIT" at bounding box center [564, 271] width 123 height 29
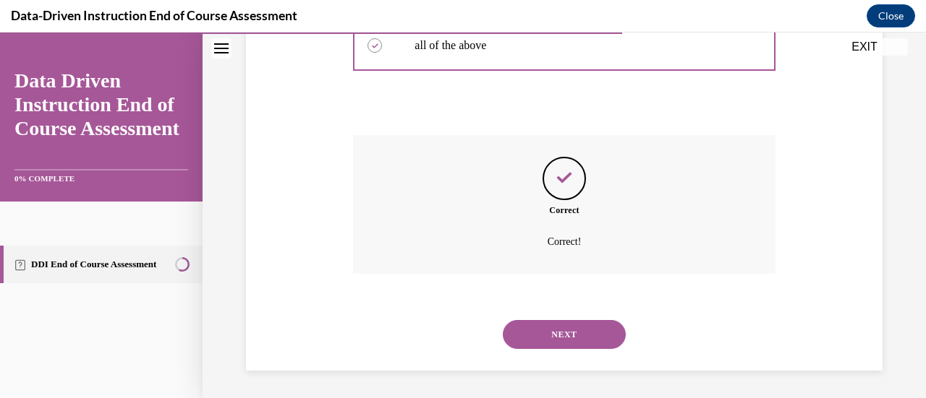
scroll to position [484, 0]
click at [559, 329] on button "NEXT" at bounding box center [564, 334] width 123 height 29
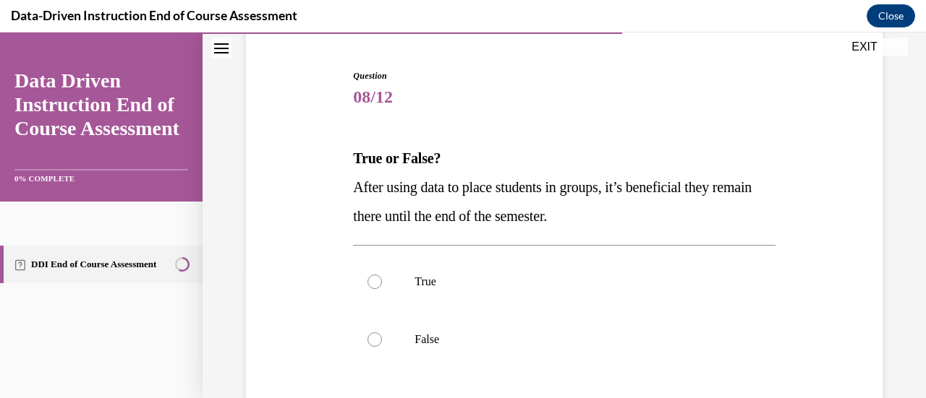
scroll to position [145, 0]
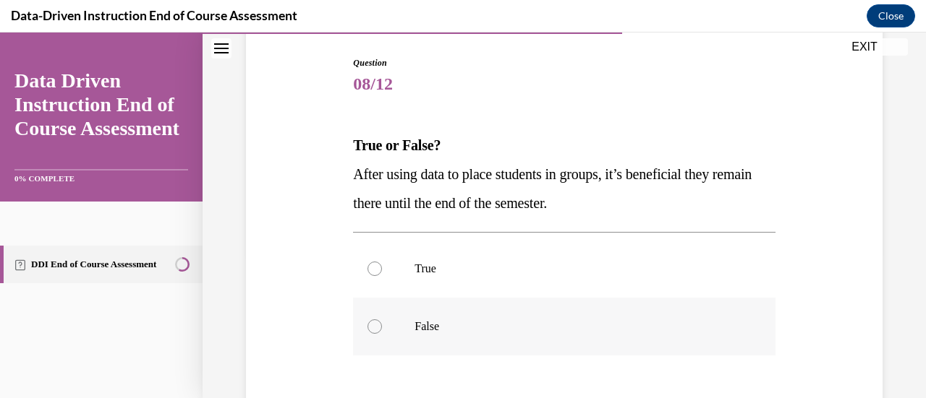
click at [373, 330] on div at bounding box center [374, 327] width 14 height 14
click at [373, 330] on input "False" at bounding box center [374, 327] width 14 height 14
radio input "true"
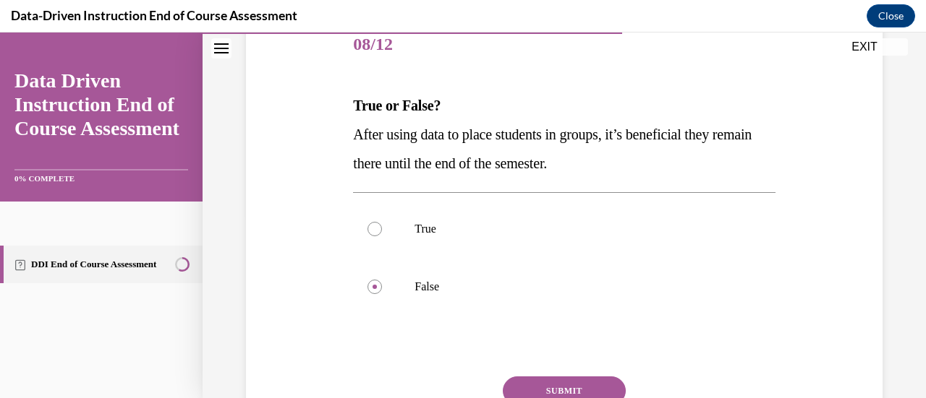
scroll to position [217, 0]
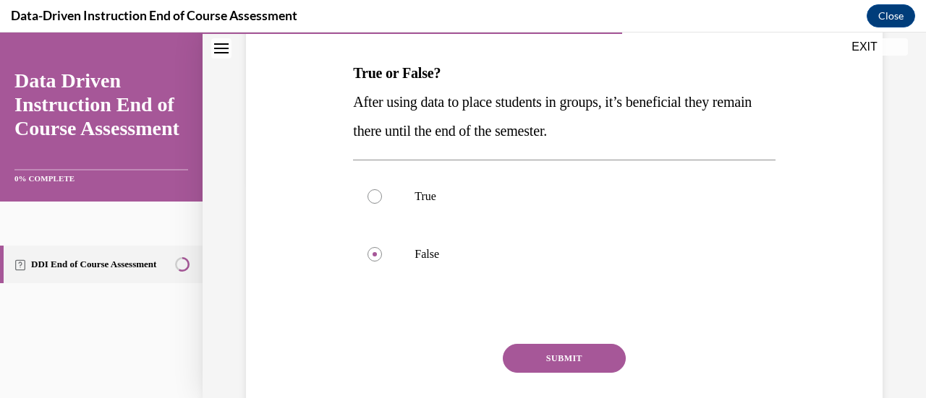
click at [548, 344] on button "SUBMIT" at bounding box center [564, 358] width 123 height 29
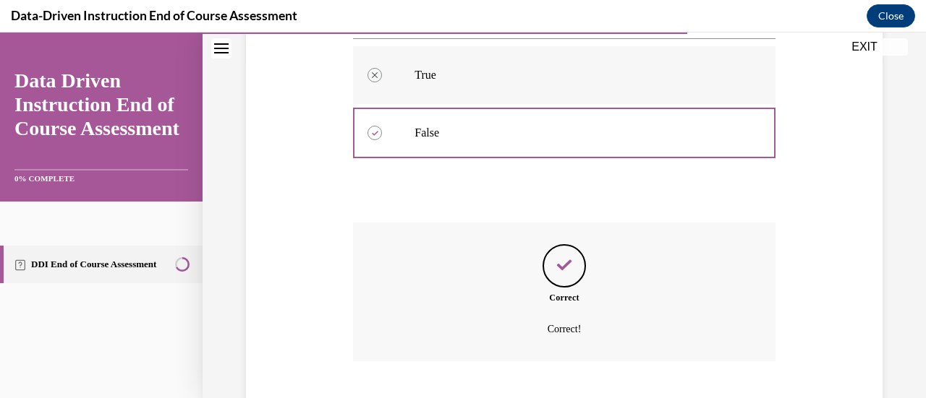
scroll to position [427, 0]
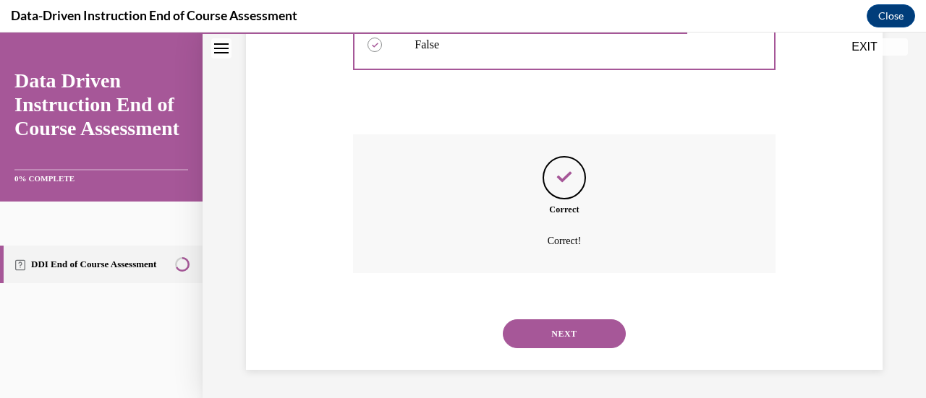
click at [580, 335] on button "NEXT" at bounding box center [564, 334] width 123 height 29
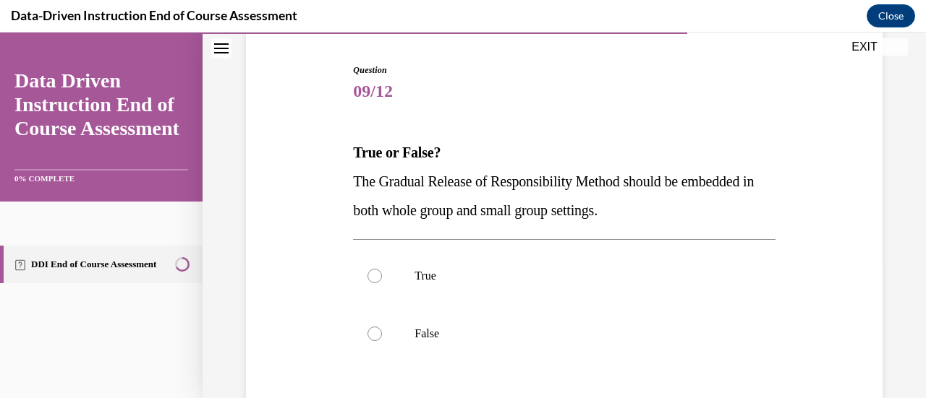
scroll to position [145, 0]
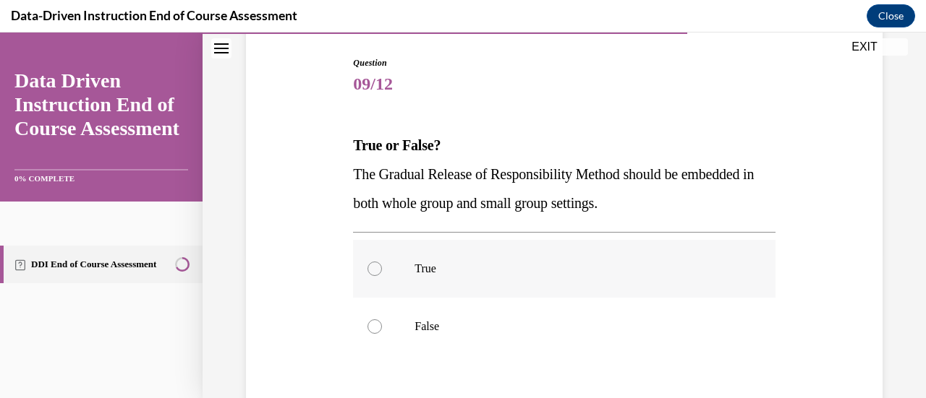
click at [424, 273] on p "True" at bounding box center [576, 269] width 324 height 14
click at [382, 273] on input "True" at bounding box center [374, 269] width 14 height 14
radio input "true"
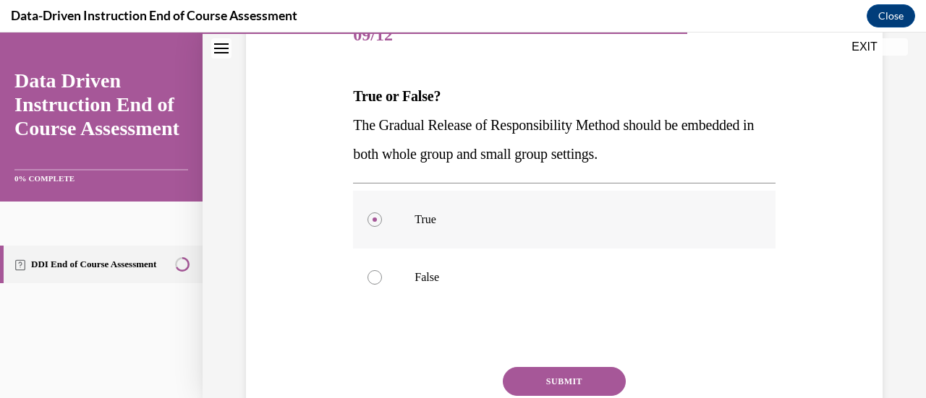
scroll to position [217, 0]
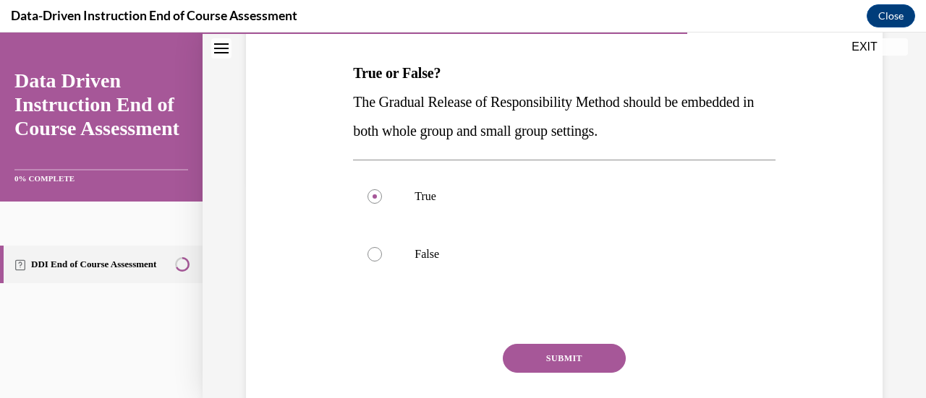
click at [545, 362] on button "SUBMIT" at bounding box center [564, 358] width 123 height 29
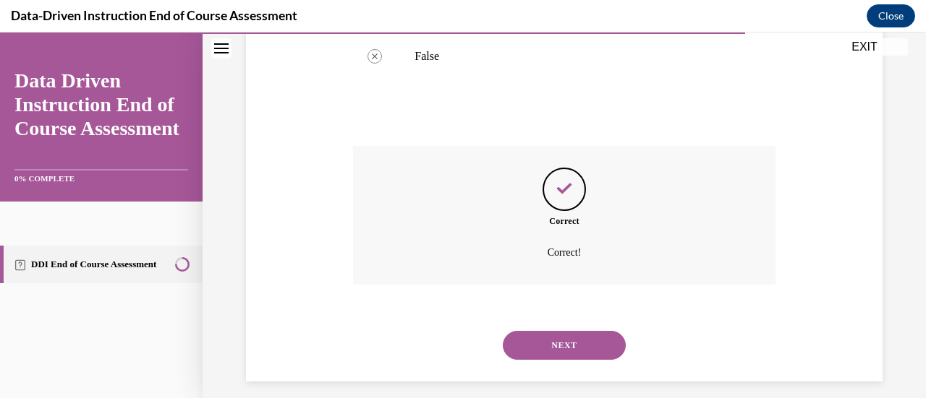
scroll to position [427, 0]
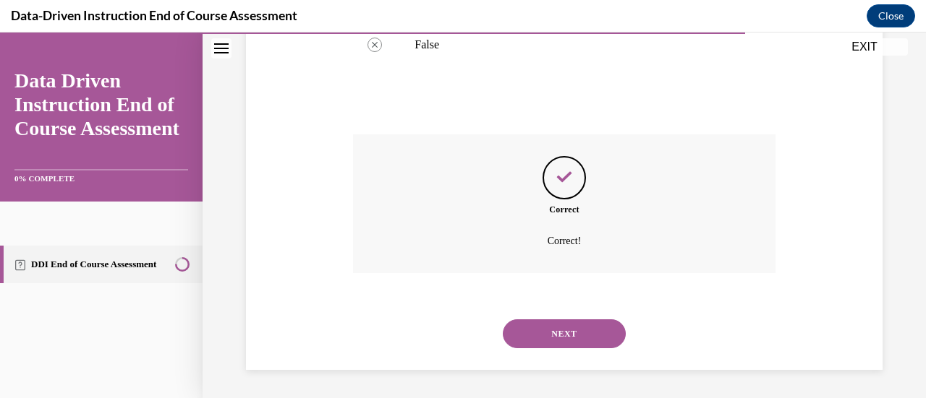
click at [512, 338] on button "NEXT" at bounding box center [564, 334] width 123 height 29
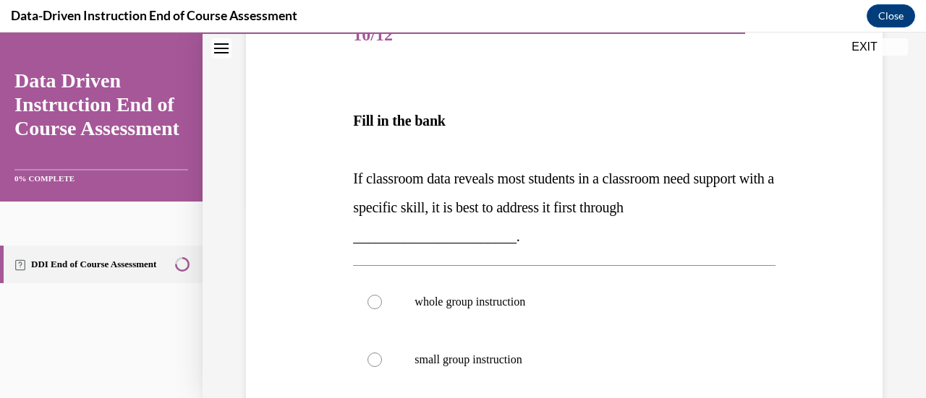
scroll to position [217, 0]
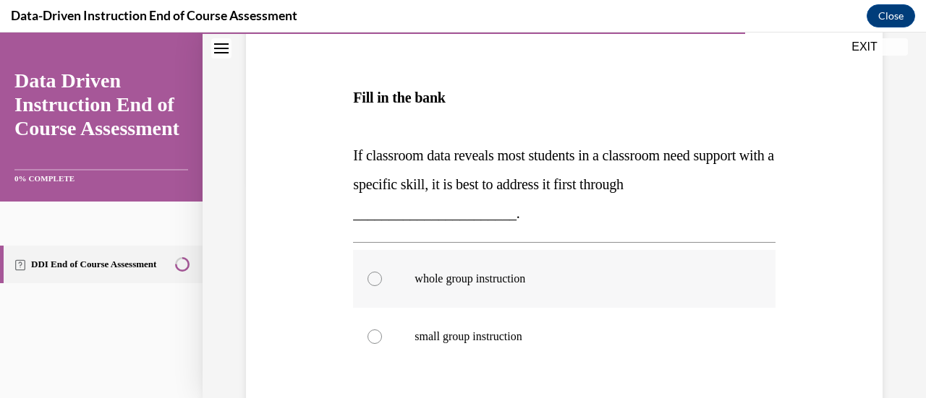
click at [490, 283] on p "whole group instruction" at bounding box center [576, 279] width 324 height 14
click at [382, 283] on input "whole group instruction" at bounding box center [374, 279] width 14 height 14
radio input "true"
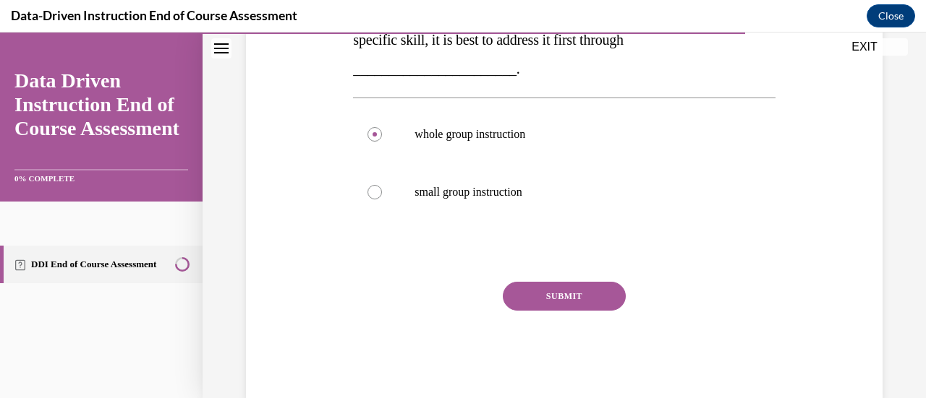
click at [571, 291] on button "SUBMIT" at bounding box center [564, 296] width 123 height 29
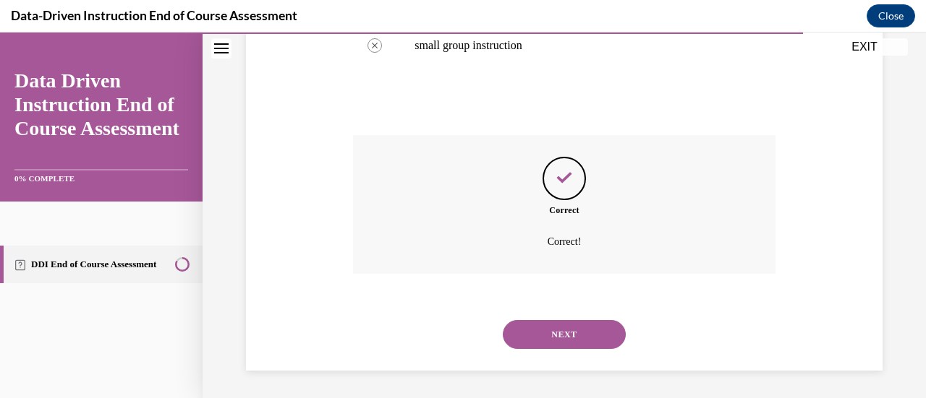
scroll to position [509, 0]
click at [592, 326] on button "NEXT" at bounding box center [564, 334] width 123 height 29
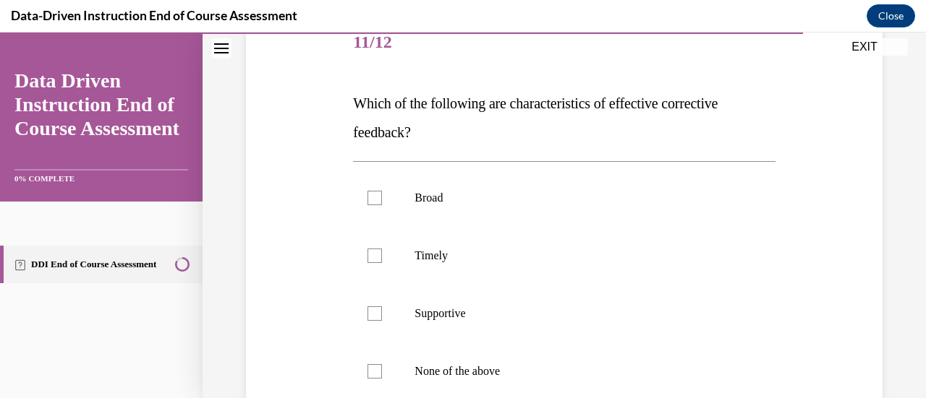
scroll to position [217, 0]
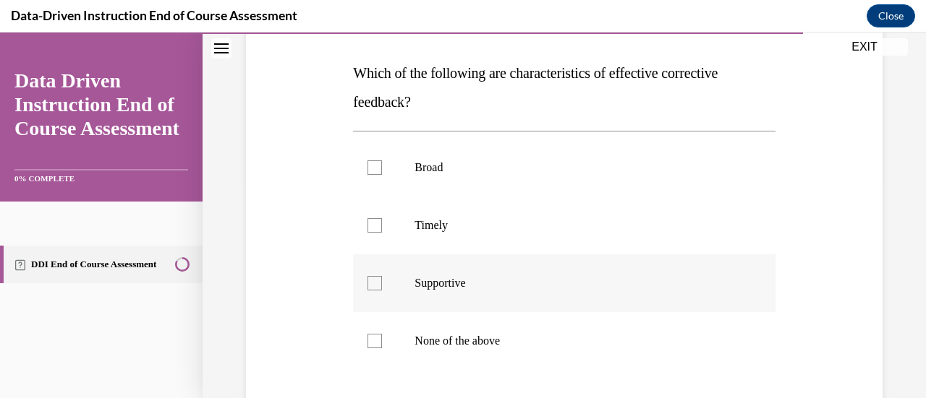
click at [551, 277] on p "Supportive" at bounding box center [576, 283] width 324 height 14
click at [382, 277] on input "Supportive" at bounding box center [374, 283] width 14 height 14
checkbox input "true"
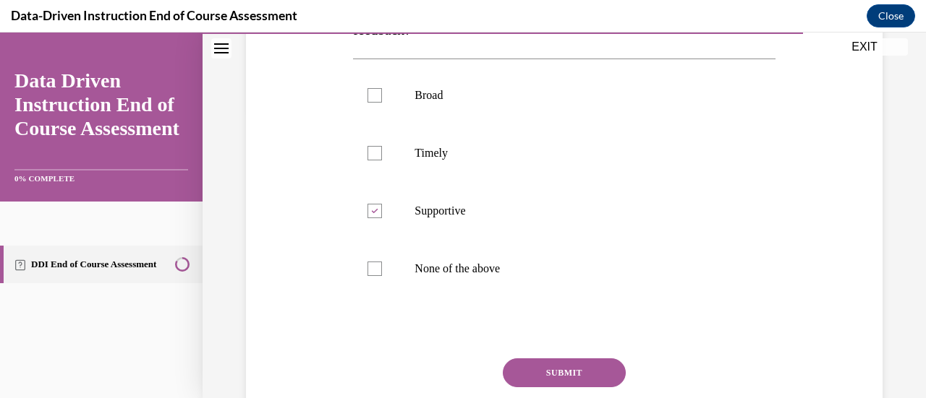
click at [589, 375] on button "SUBMIT" at bounding box center [564, 373] width 123 height 29
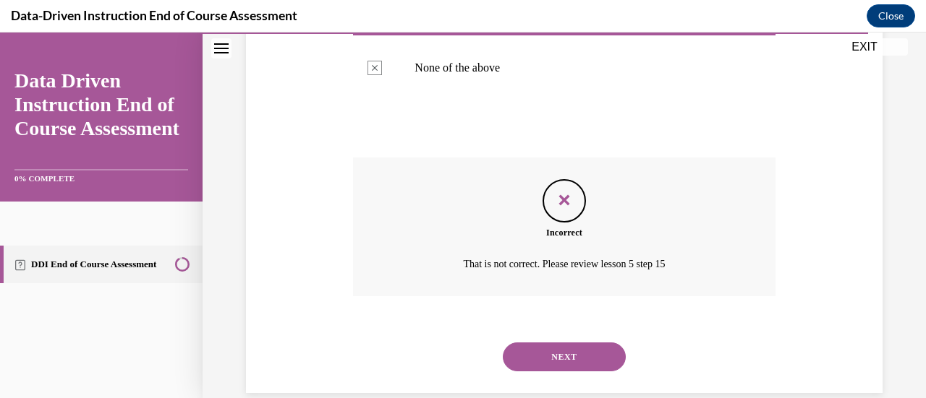
scroll to position [513, 0]
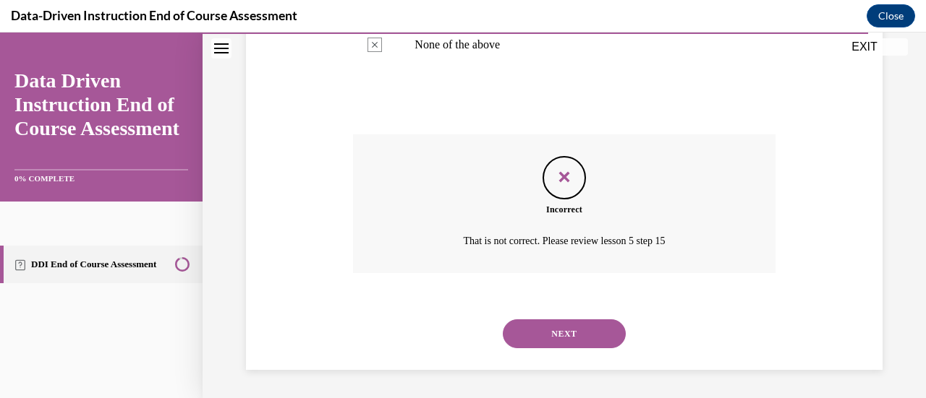
click at [589, 338] on button "NEXT" at bounding box center [564, 334] width 123 height 29
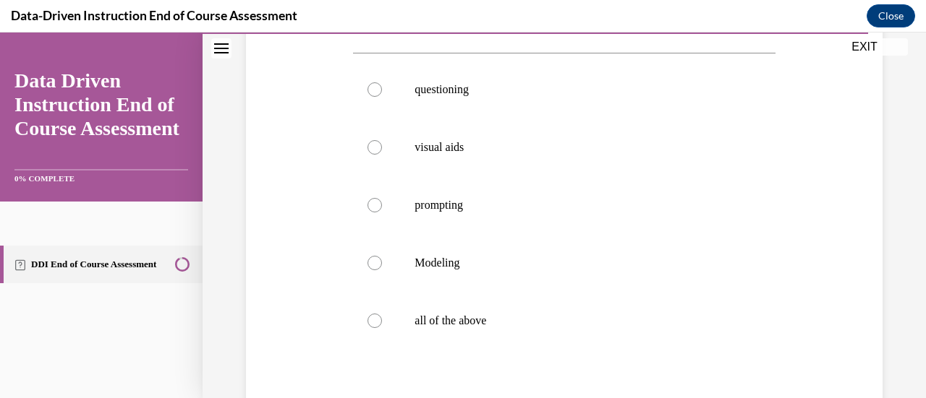
scroll to position [289, 0]
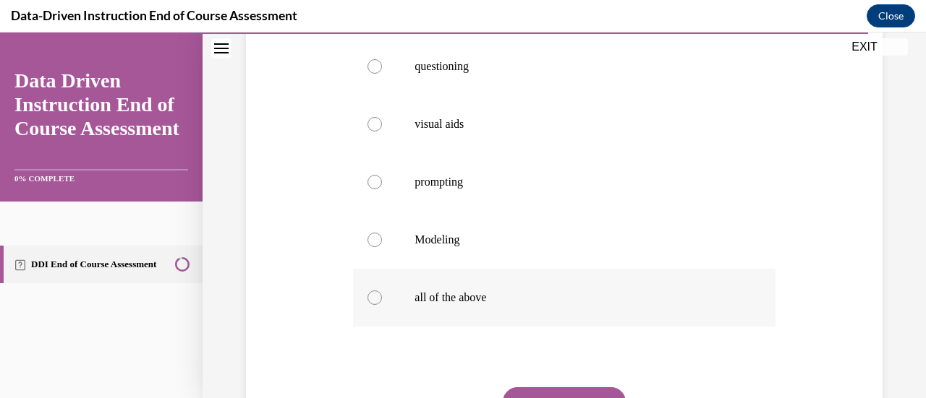
click at [379, 299] on div at bounding box center [374, 298] width 14 height 14
click at [379, 299] on input "all of the above" at bounding box center [374, 298] width 14 height 14
radio input "true"
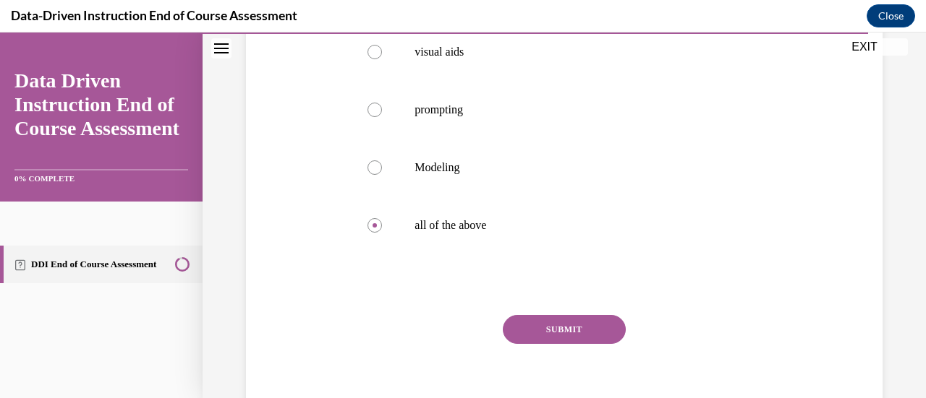
click at [589, 322] on button "SUBMIT" at bounding box center [564, 329] width 123 height 29
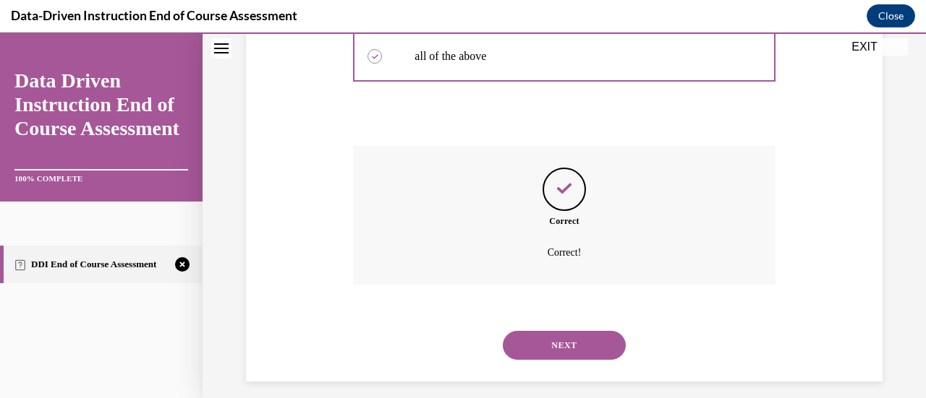
scroll to position [542, 0]
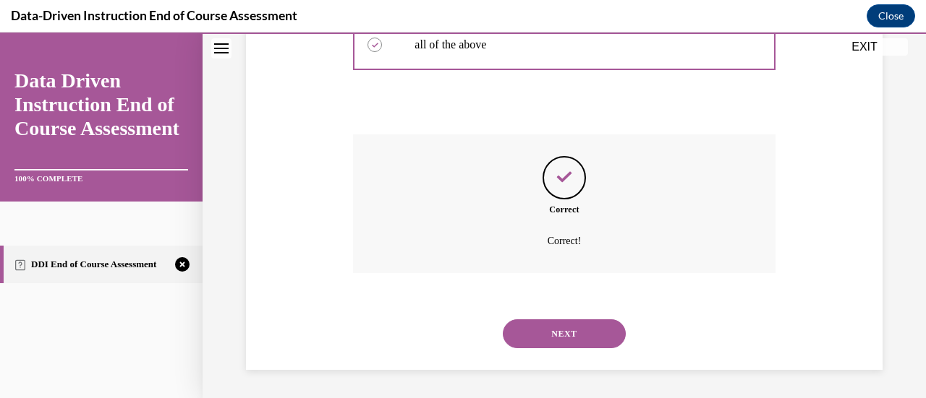
click at [563, 335] on button "NEXT" at bounding box center [564, 334] width 123 height 29
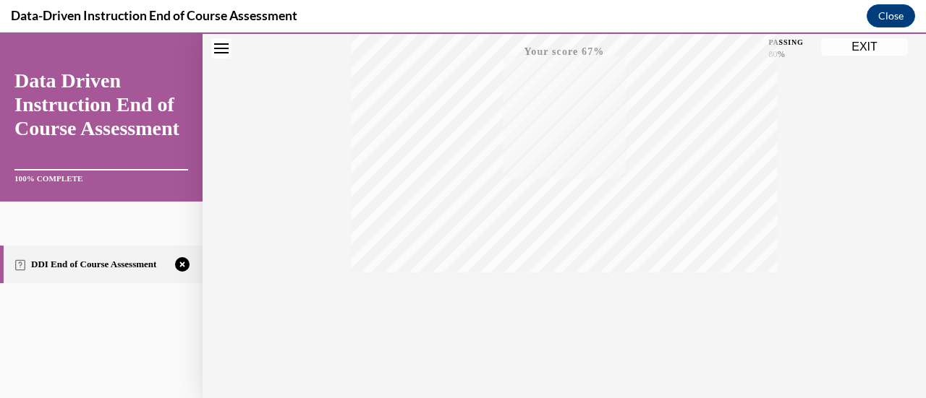
scroll to position [375, 0]
click at [558, 293] on div "TAKE AGAIN" at bounding box center [564, 302] width 51 height 34
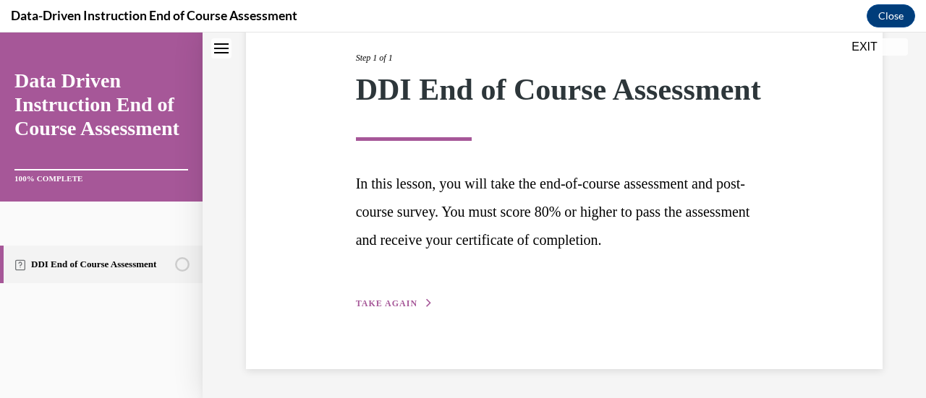
click at [398, 296] on div "Step 1 of 1 DDI End of Course Assessment In this lesson, you will take the end-…" at bounding box center [564, 165] width 439 height 294
click at [395, 304] on span "TAKE AGAIN" at bounding box center [386, 304] width 61 height 10
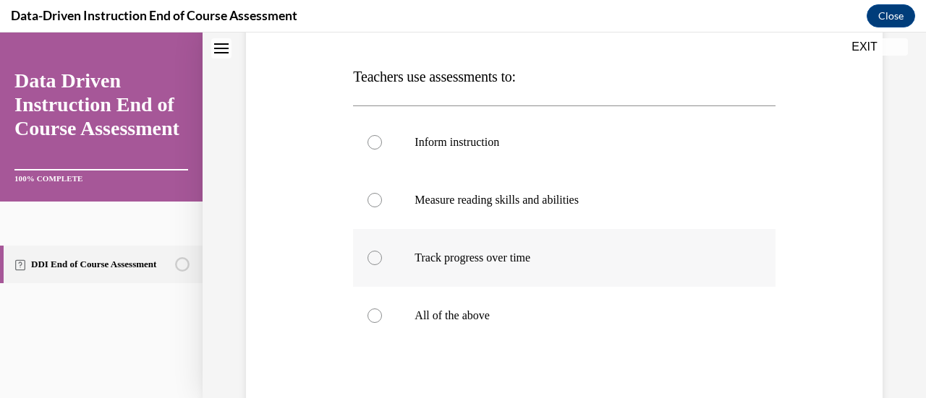
scroll to position [289, 0]
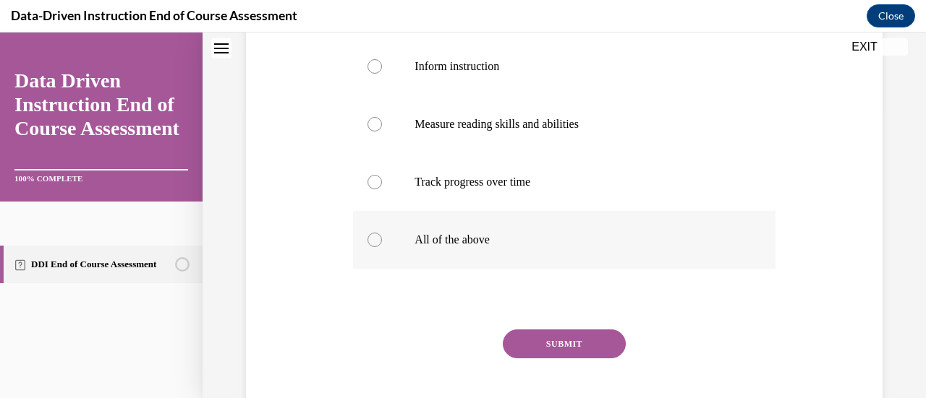
click at [373, 239] on div at bounding box center [374, 240] width 14 height 14
click at [373, 239] on input "All of the above" at bounding box center [374, 240] width 14 height 14
radio input "true"
click at [584, 343] on button "SUBMIT" at bounding box center [564, 344] width 123 height 29
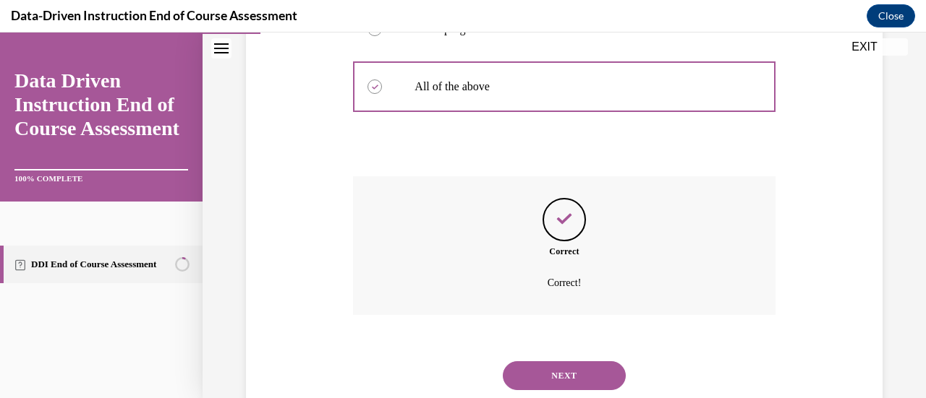
scroll to position [484, 0]
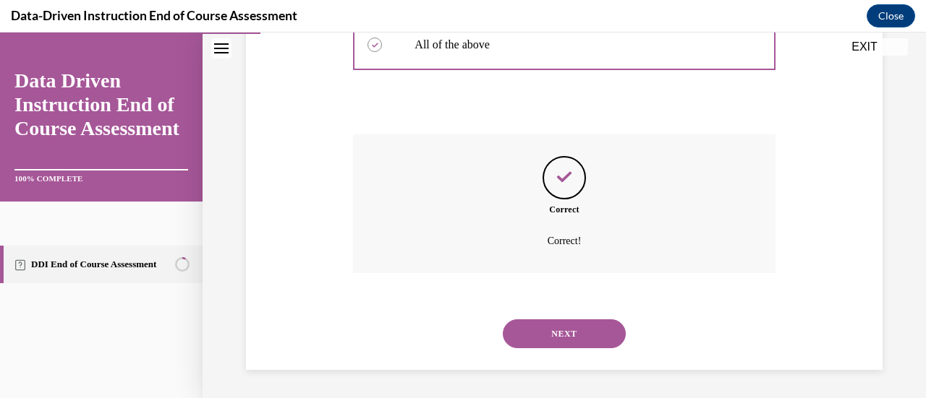
click at [578, 327] on button "NEXT" at bounding box center [564, 334] width 123 height 29
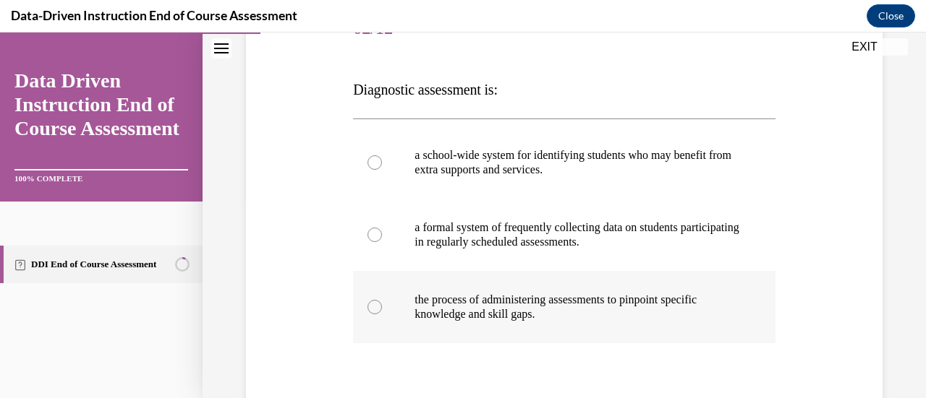
scroll to position [217, 0]
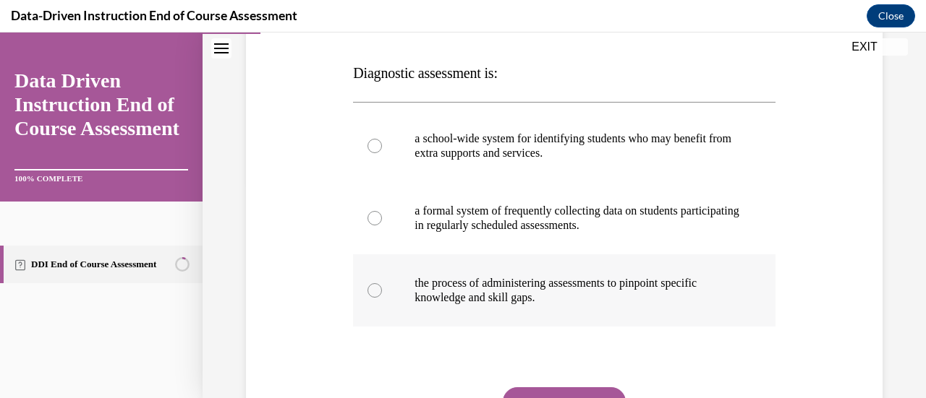
click at [375, 278] on label "the process of administering assessments to pinpoint specific knowledge and ski…" at bounding box center [564, 291] width 422 height 72
click at [375, 283] on input "the process of administering assessments to pinpoint specific knowledge and ski…" at bounding box center [374, 290] width 14 height 14
radio input "true"
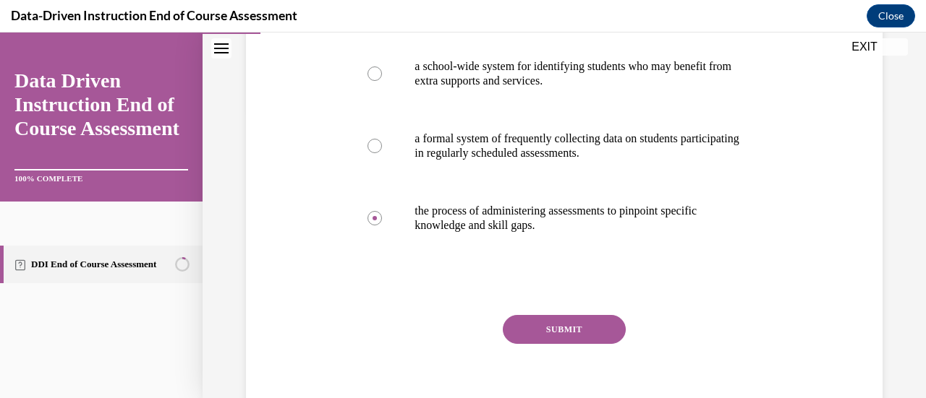
click at [552, 333] on button "SUBMIT" at bounding box center [564, 329] width 123 height 29
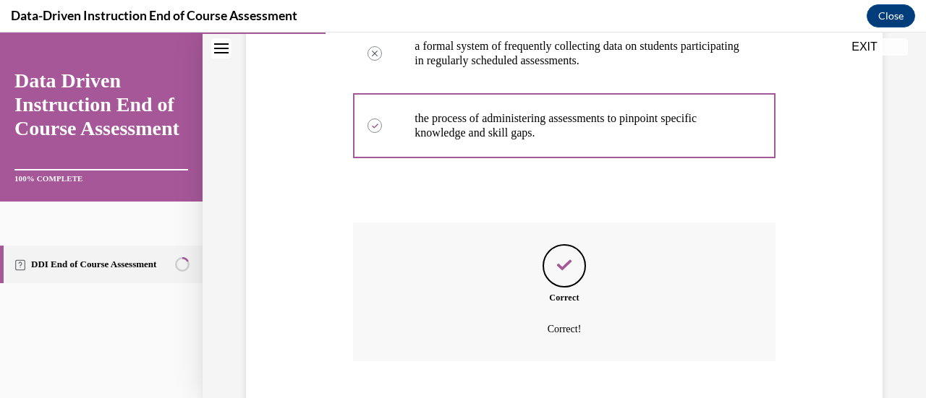
scroll to position [470, 0]
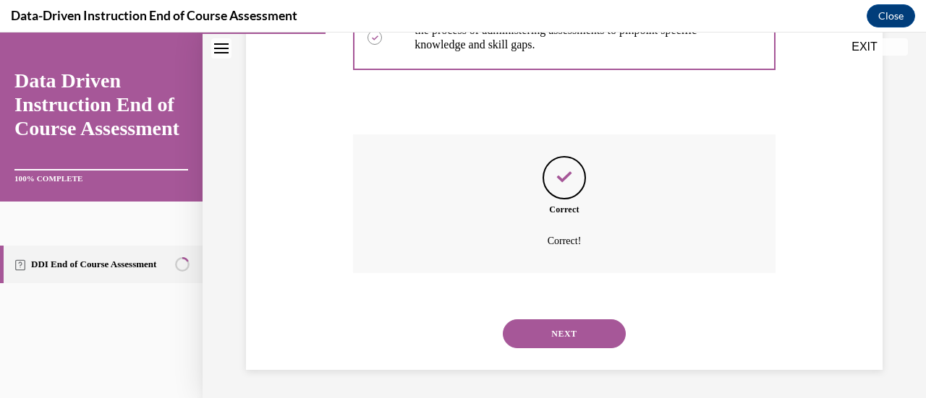
click at [549, 328] on button "NEXT" at bounding box center [564, 334] width 123 height 29
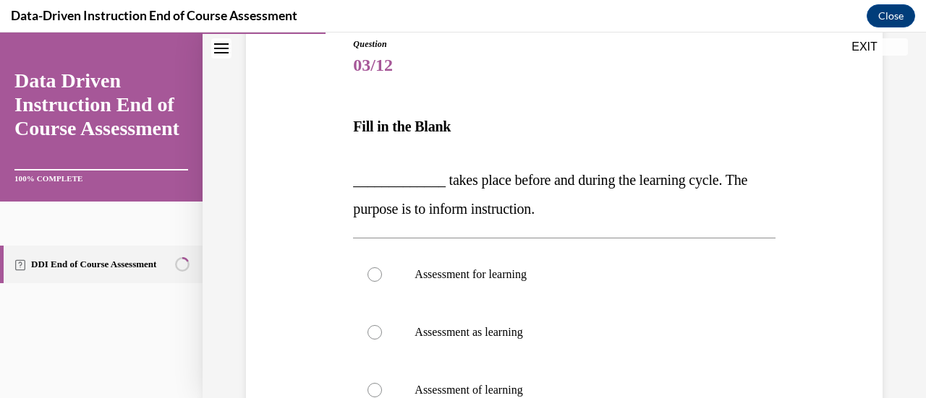
scroll to position [217, 0]
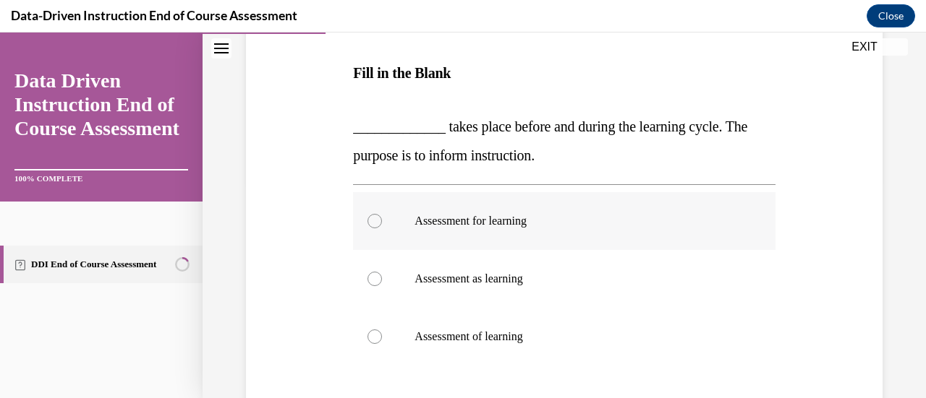
click at [376, 221] on div at bounding box center [374, 221] width 14 height 14
click at [376, 221] on input "Assessment for learning" at bounding box center [374, 221] width 14 height 14
radio input "true"
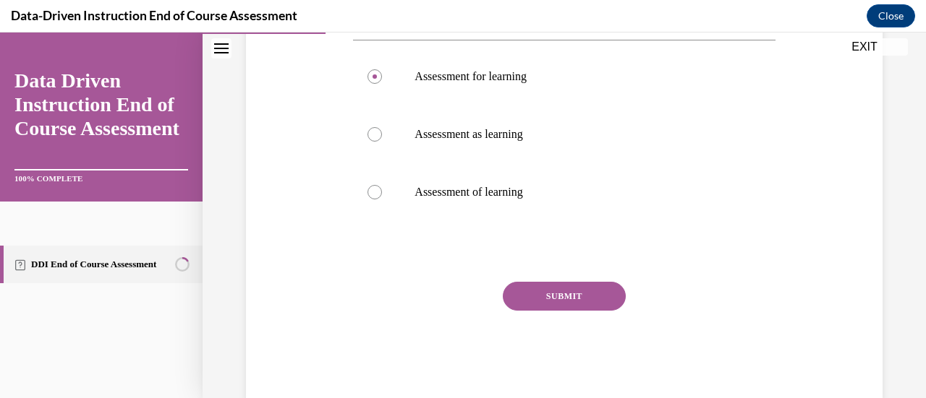
click at [537, 303] on button "SUBMIT" at bounding box center [564, 296] width 123 height 29
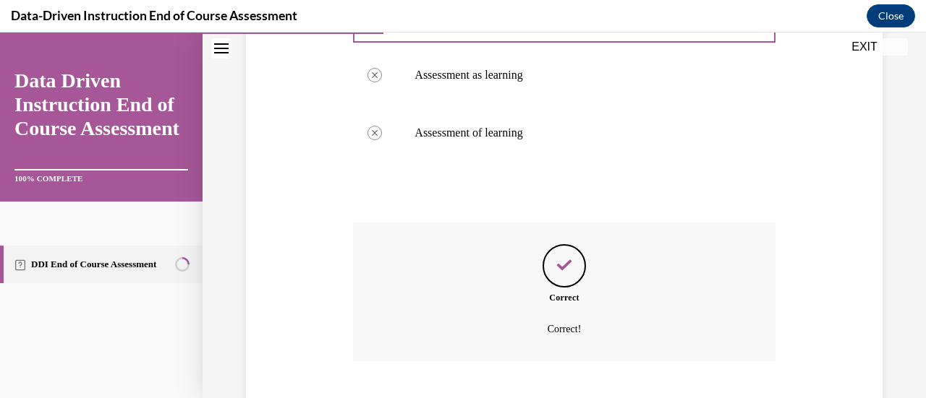
scroll to position [509, 0]
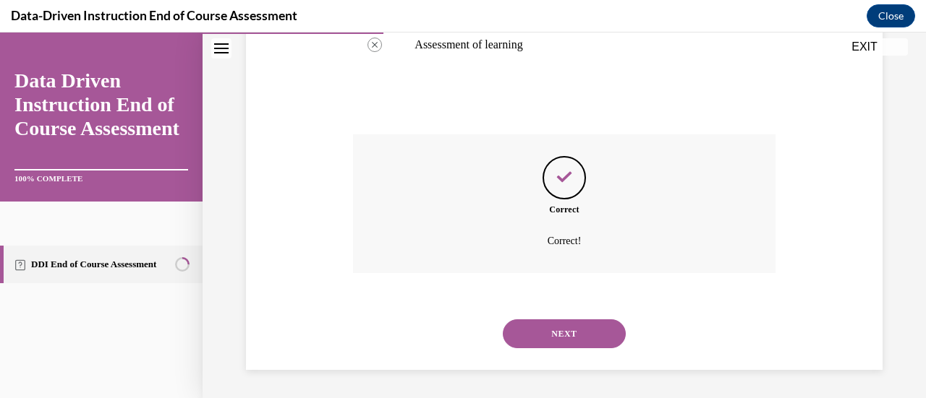
click at [570, 321] on button "NEXT" at bounding box center [564, 334] width 123 height 29
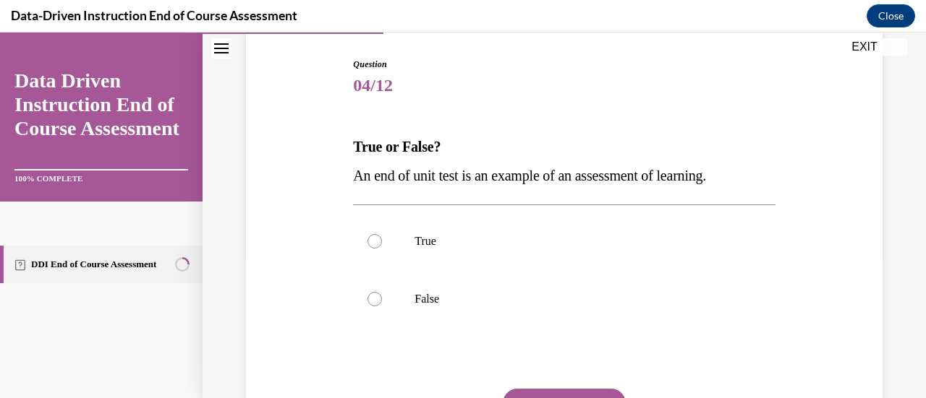
scroll to position [145, 0]
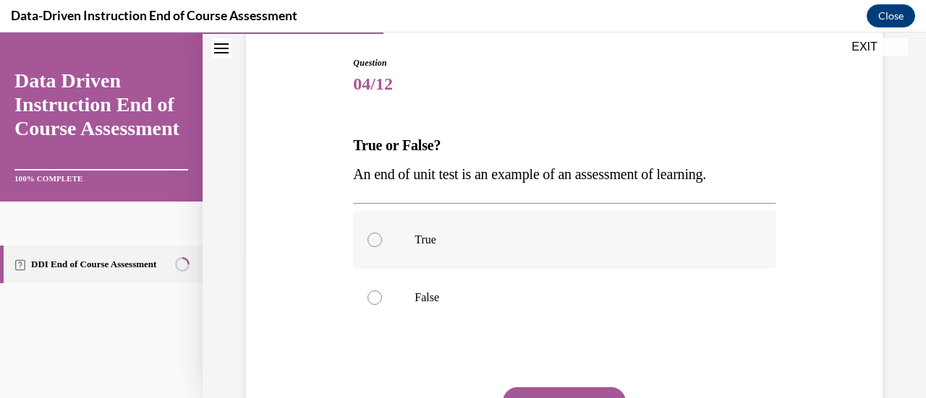
click at [375, 239] on div at bounding box center [374, 240] width 14 height 14
click at [375, 239] on input "True" at bounding box center [374, 240] width 14 height 14
radio input "true"
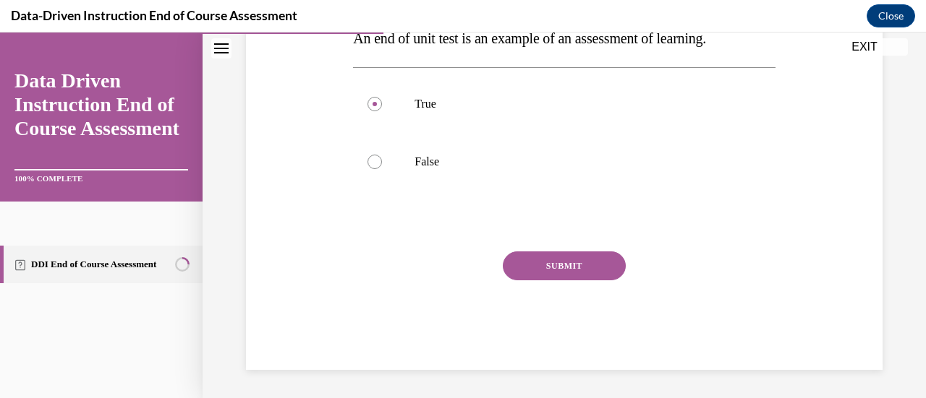
click at [542, 274] on button "SUBMIT" at bounding box center [564, 266] width 123 height 29
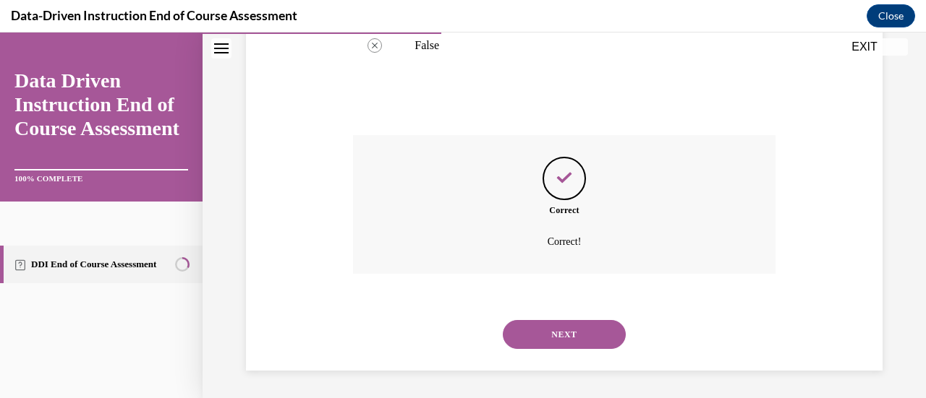
scroll to position [398, 0]
click at [574, 328] on button "NEXT" at bounding box center [564, 334] width 123 height 29
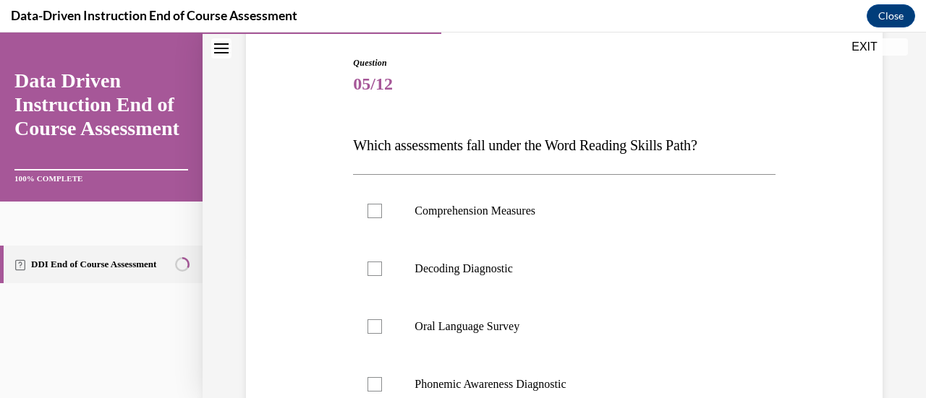
scroll to position [217, 0]
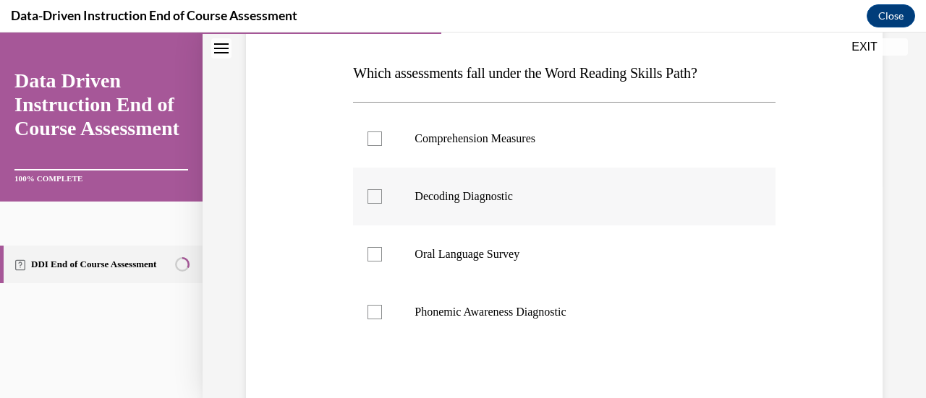
click at [372, 195] on div at bounding box center [374, 196] width 14 height 14
click at [372, 195] on input "Decoding Diagnostic" at bounding box center [374, 196] width 14 height 14
checkbox input "true"
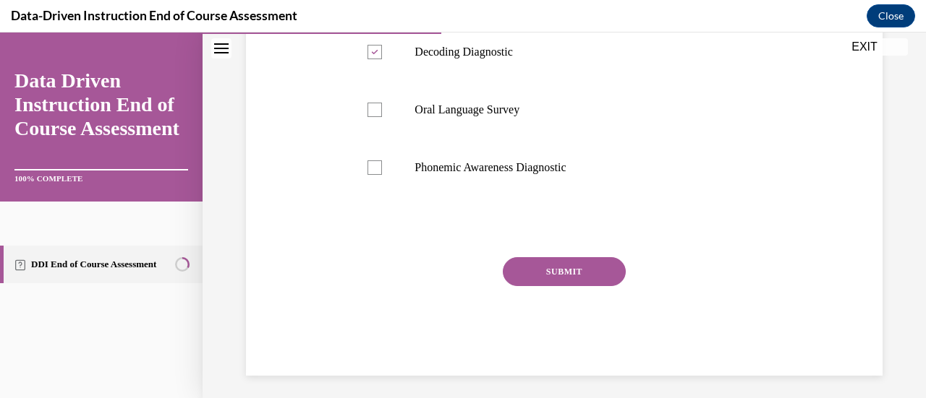
click at [578, 272] on button "SUBMIT" at bounding box center [564, 271] width 123 height 29
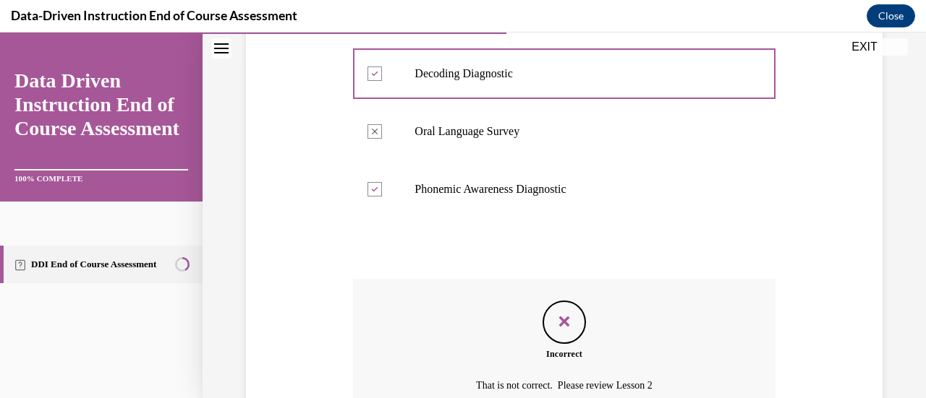
scroll to position [484, 0]
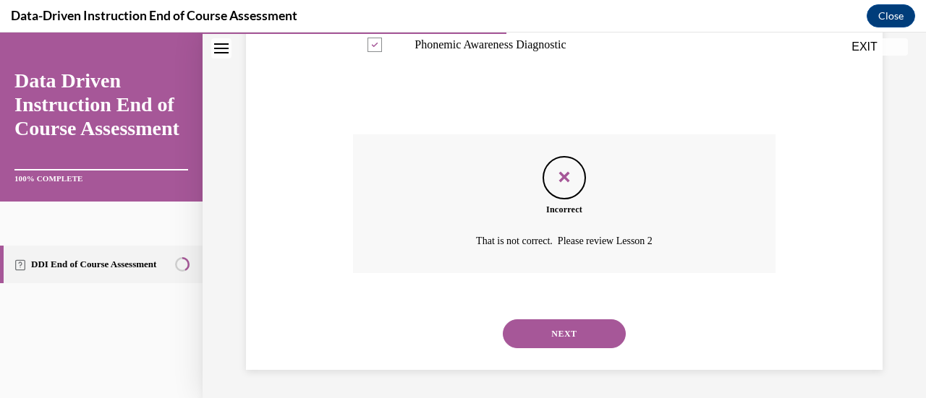
click at [600, 338] on button "NEXT" at bounding box center [564, 334] width 123 height 29
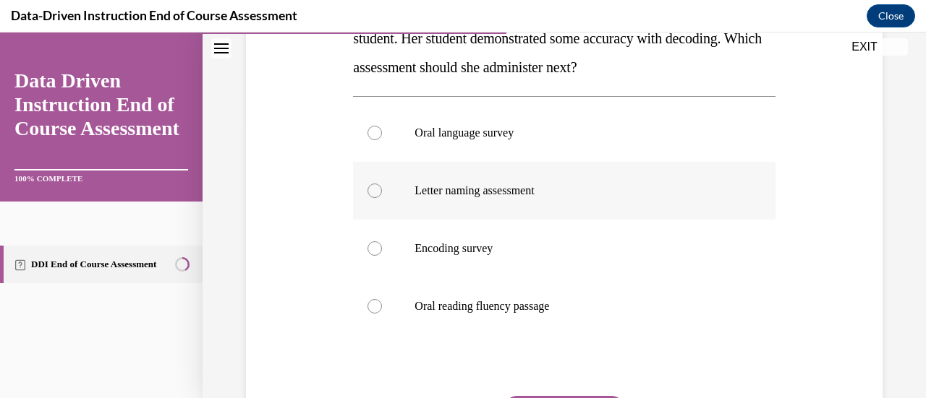
scroll to position [289, 0]
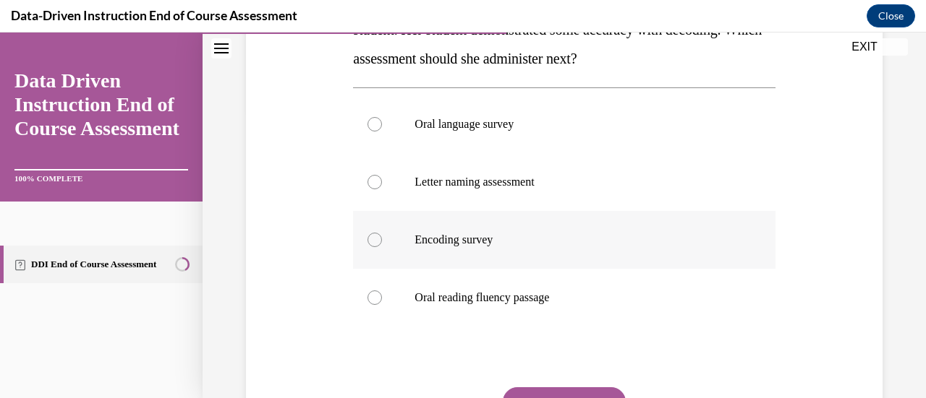
click at [378, 238] on div at bounding box center [374, 240] width 14 height 14
click at [378, 238] on input "Encoding survey" at bounding box center [374, 240] width 14 height 14
radio input "true"
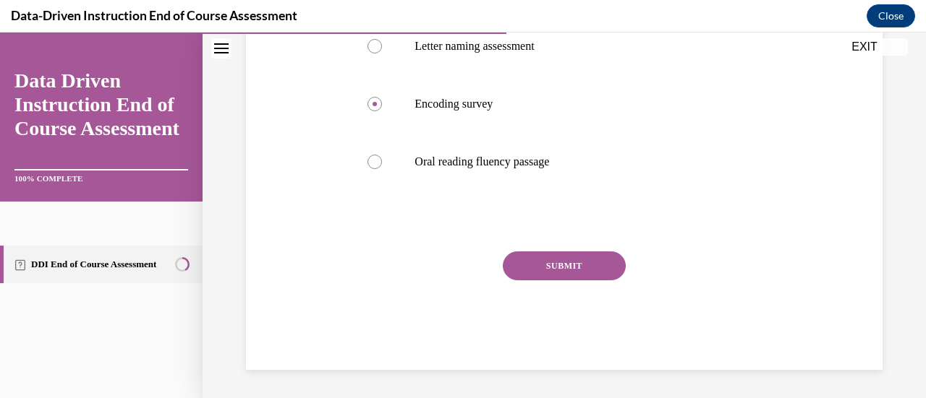
click at [580, 260] on button "SUBMIT" at bounding box center [564, 266] width 123 height 29
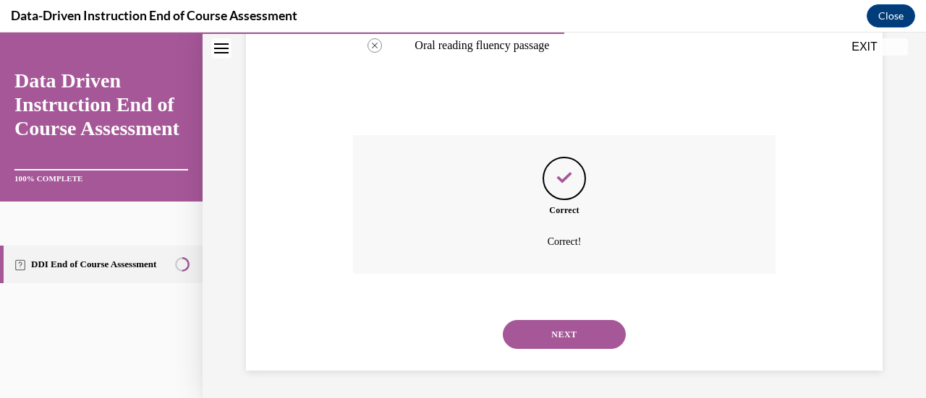
scroll to position [542, 0]
click at [566, 333] on button "NEXT" at bounding box center [564, 334] width 123 height 29
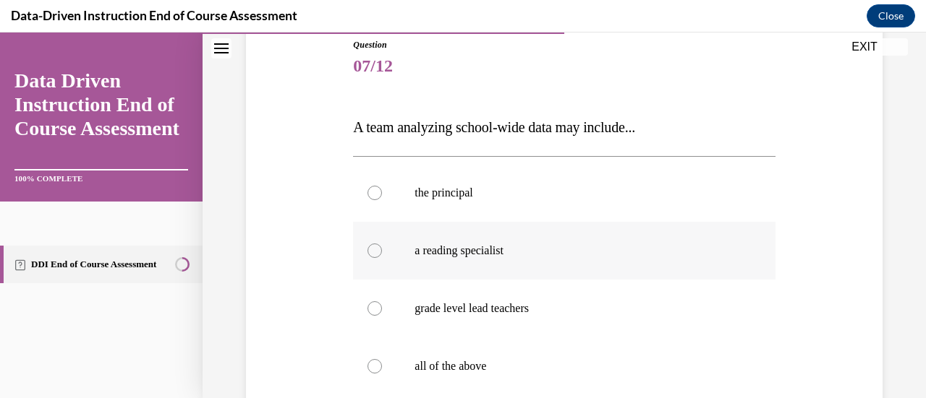
scroll to position [217, 0]
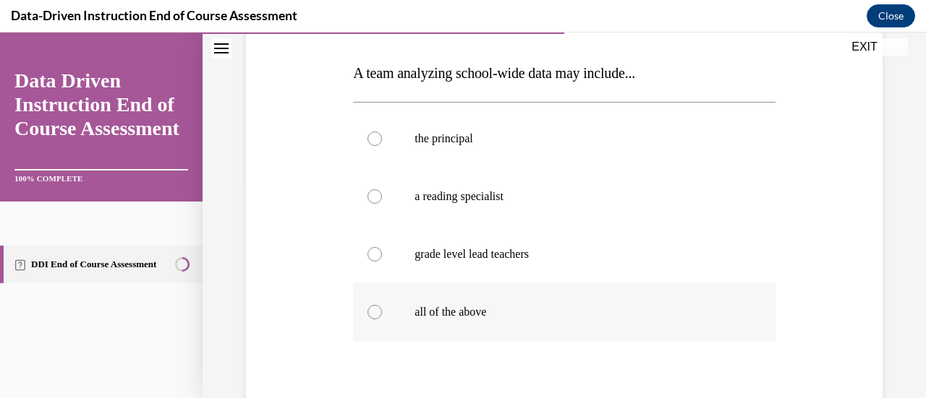
click at [375, 315] on div at bounding box center [374, 312] width 14 height 14
click at [375, 315] on input "all of the above" at bounding box center [374, 312] width 14 height 14
radio input "true"
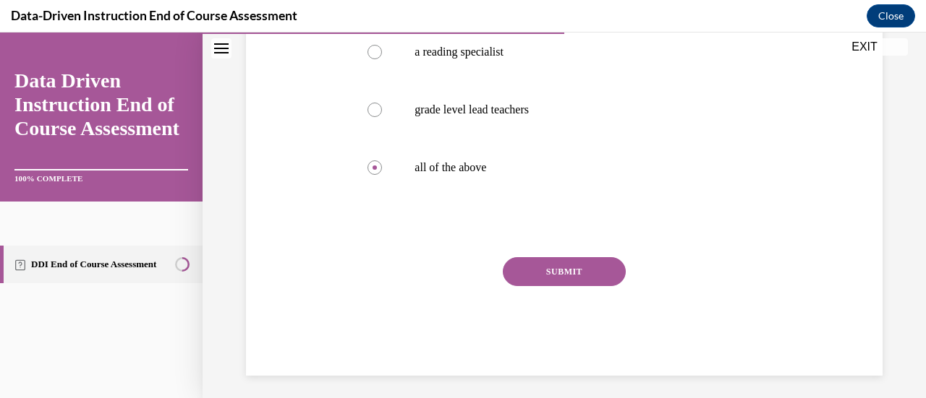
click at [592, 269] on button "SUBMIT" at bounding box center [564, 271] width 123 height 29
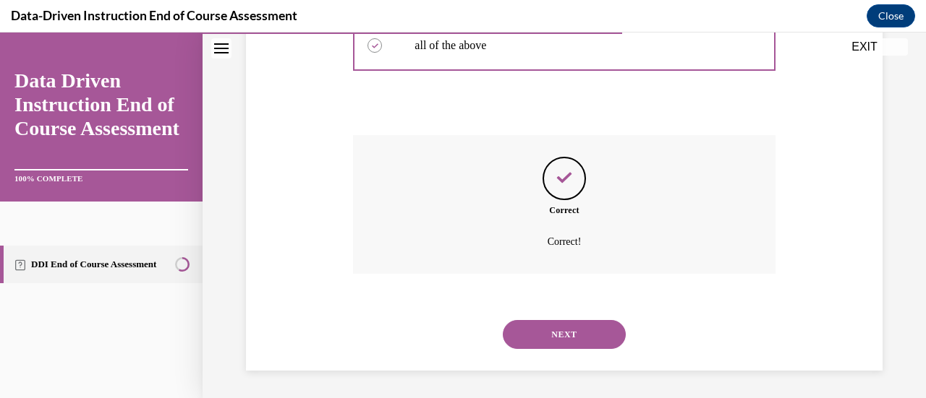
scroll to position [484, 0]
click at [587, 320] on button "NEXT" at bounding box center [564, 334] width 123 height 29
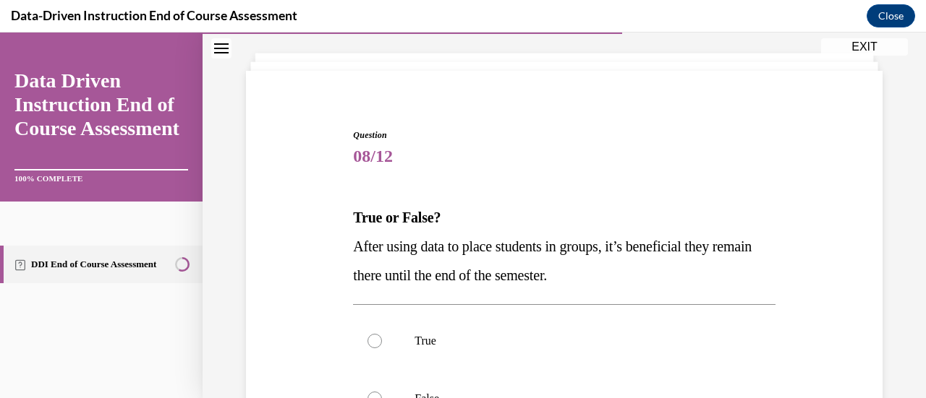
scroll to position [145, 0]
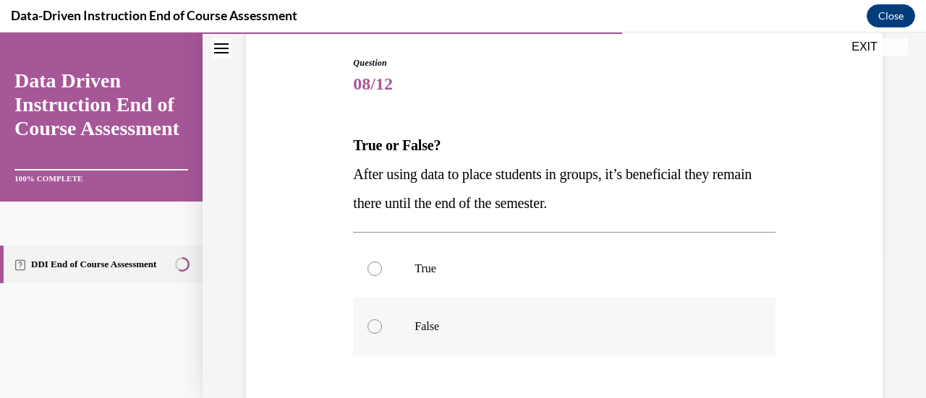
click at [367, 330] on div at bounding box center [374, 327] width 14 height 14
click at [367, 330] on input "False" at bounding box center [374, 327] width 14 height 14
radio input "true"
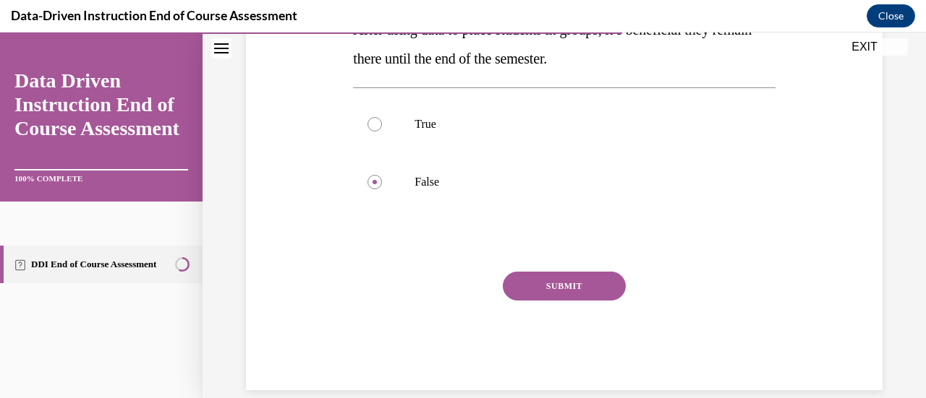
click at [561, 286] on button "SUBMIT" at bounding box center [564, 286] width 123 height 29
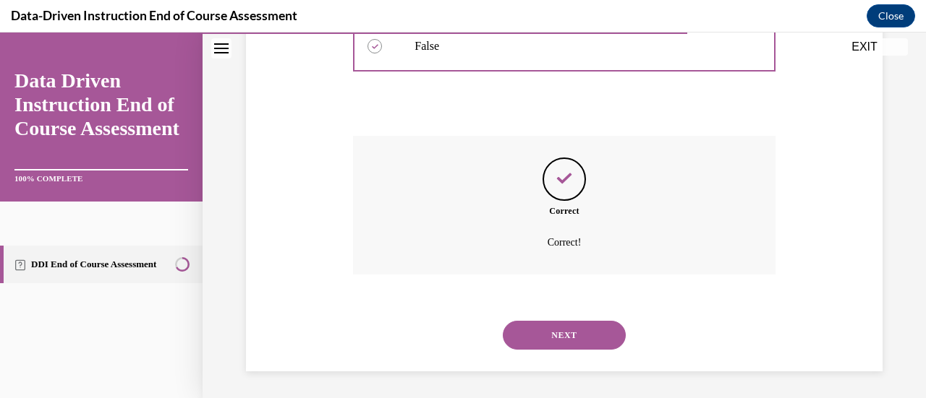
scroll to position [427, 0]
click at [563, 339] on button "NEXT" at bounding box center [564, 334] width 123 height 29
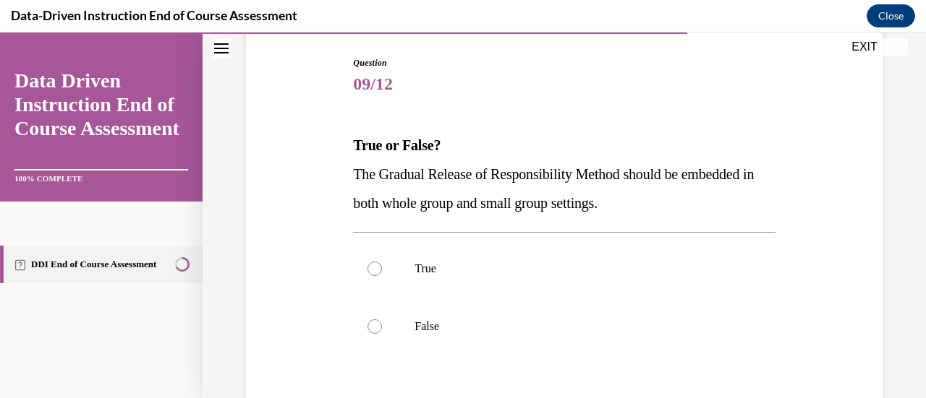
scroll to position [217, 0]
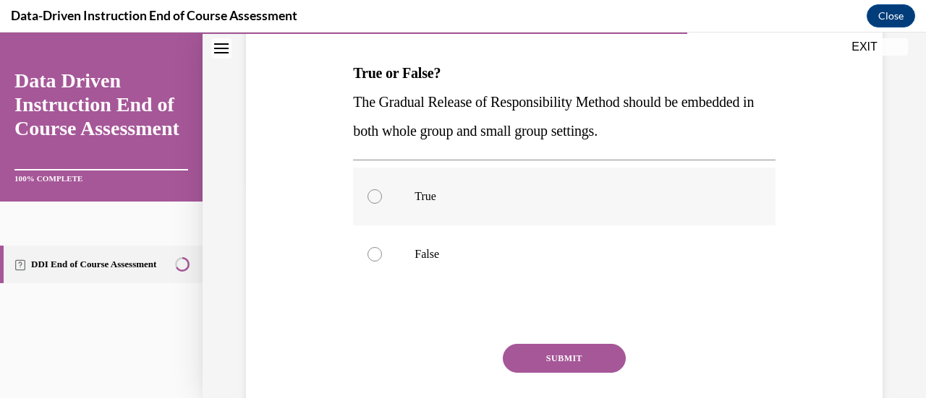
click at [374, 202] on div at bounding box center [374, 196] width 14 height 14
click at [374, 202] on input "True" at bounding box center [374, 196] width 14 height 14
radio input "true"
click at [571, 354] on button "SUBMIT" at bounding box center [564, 358] width 123 height 29
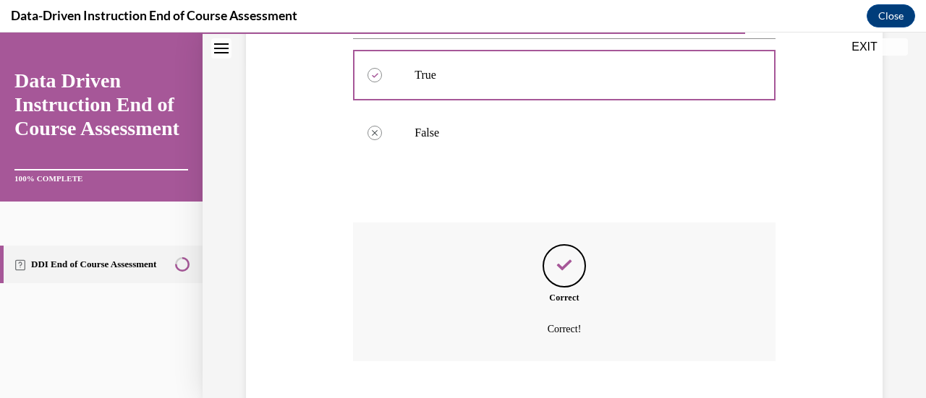
scroll to position [427, 0]
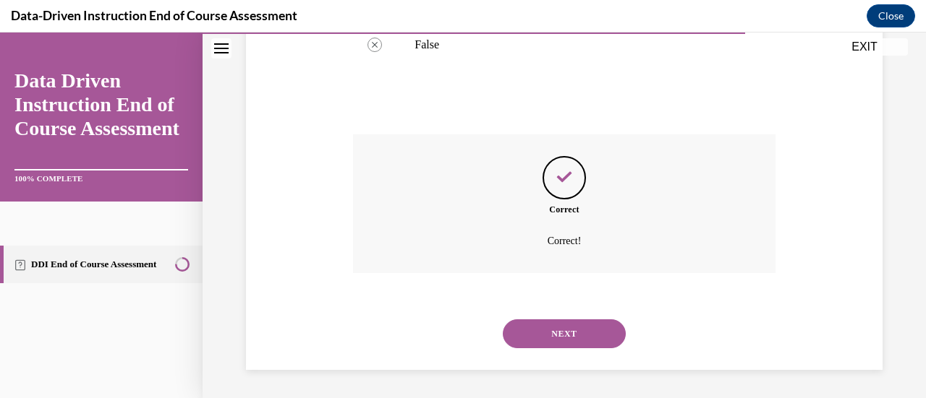
click at [584, 326] on button "NEXT" at bounding box center [564, 334] width 123 height 29
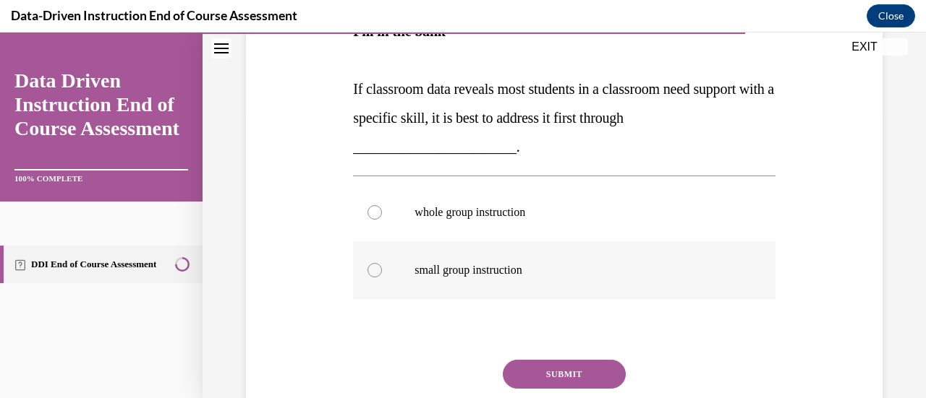
scroll to position [289, 0]
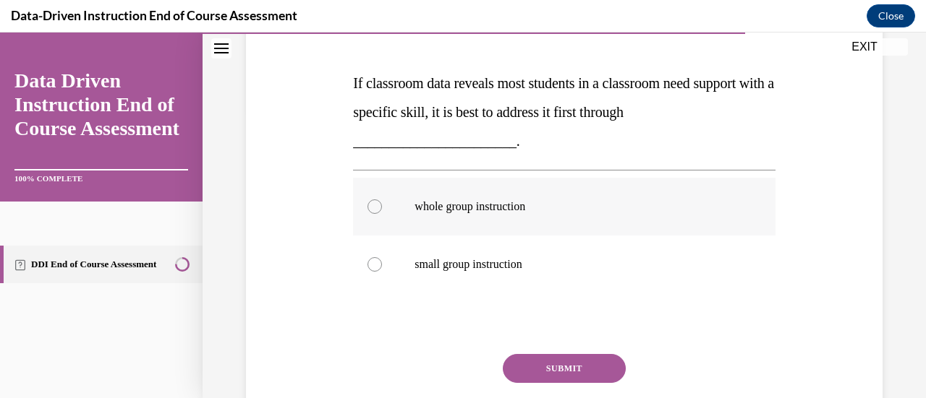
click at [376, 210] on div at bounding box center [374, 207] width 14 height 14
click at [376, 210] on input "whole group instruction" at bounding box center [374, 207] width 14 height 14
radio input "true"
click at [571, 368] on button "SUBMIT" at bounding box center [564, 368] width 123 height 29
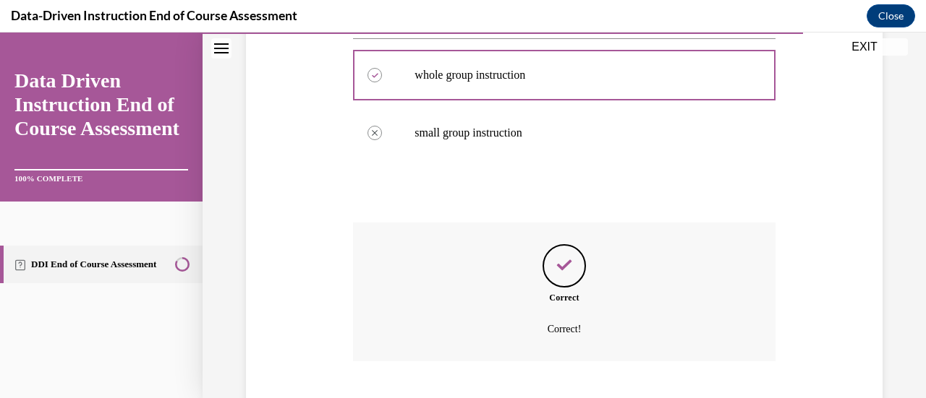
scroll to position [509, 0]
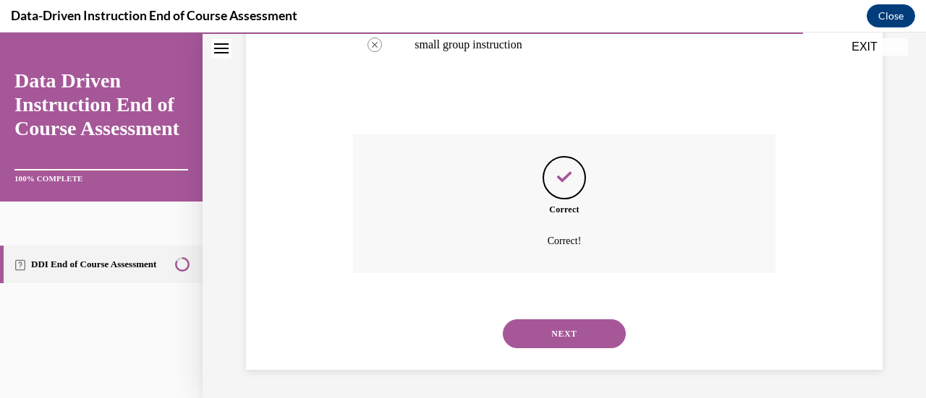
click at [586, 325] on button "NEXT" at bounding box center [564, 334] width 123 height 29
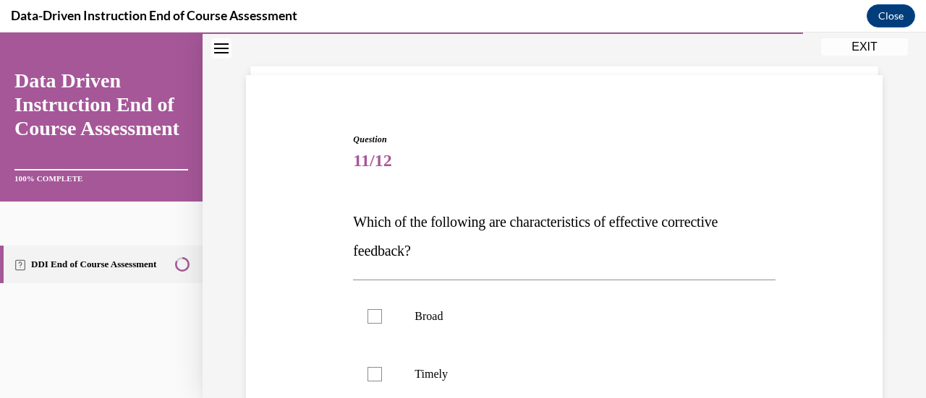
scroll to position [145, 0]
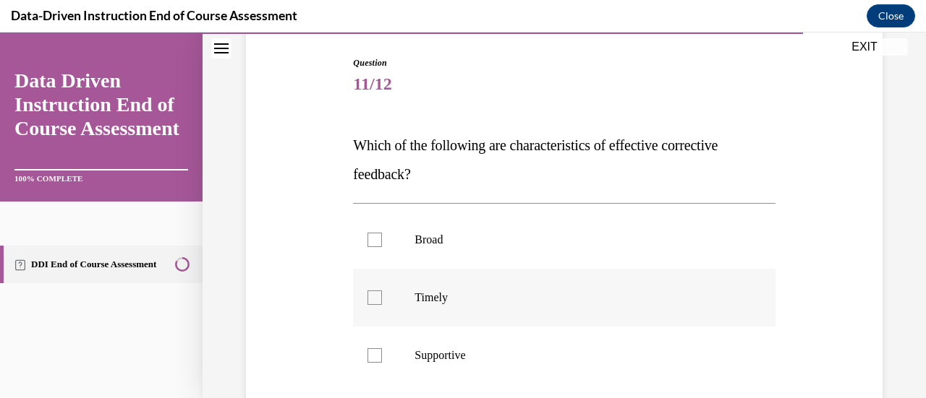
click at [376, 302] on div at bounding box center [374, 298] width 14 height 14
click at [376, 302] on input "Timely" at bounding box center [374, 298] width 14 height 14
checkbox input "true"
click at [375, 354] on div at bounding box center [374, 356] width 14 height 14
click at [375, 354] on input "Supportive" at bounding box center [374, 356] width 14 height 14
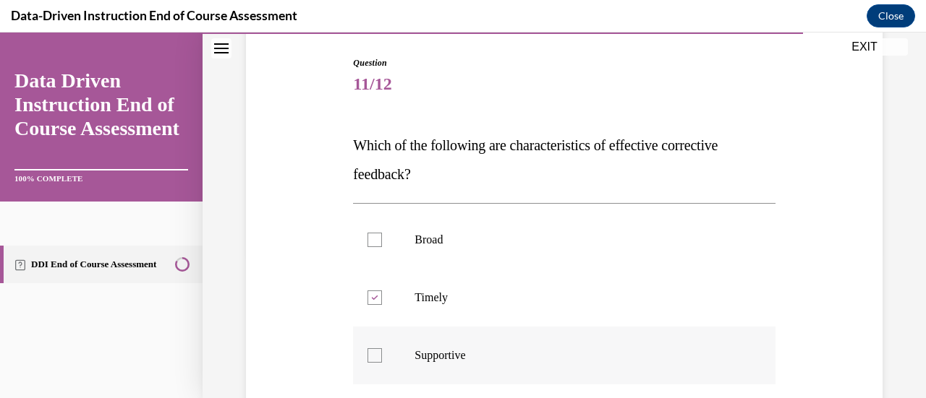
checkbox input "true"
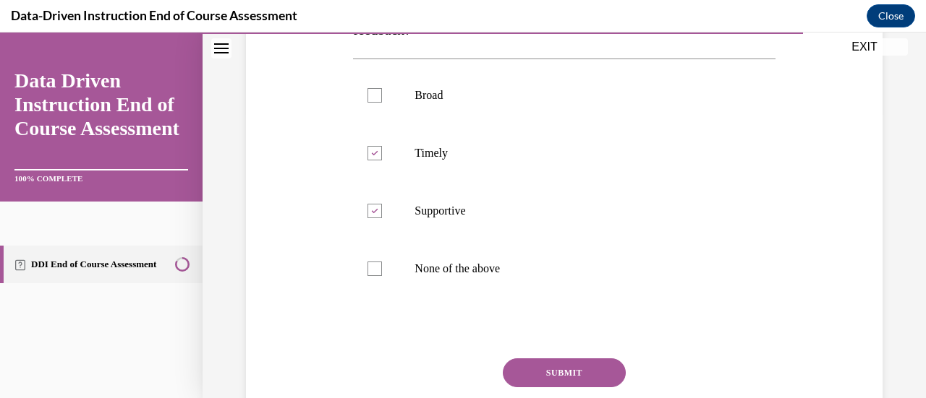
click at [529, 369] on button "SUBMIT" at bounding box center [564, 373] width 123 height 29
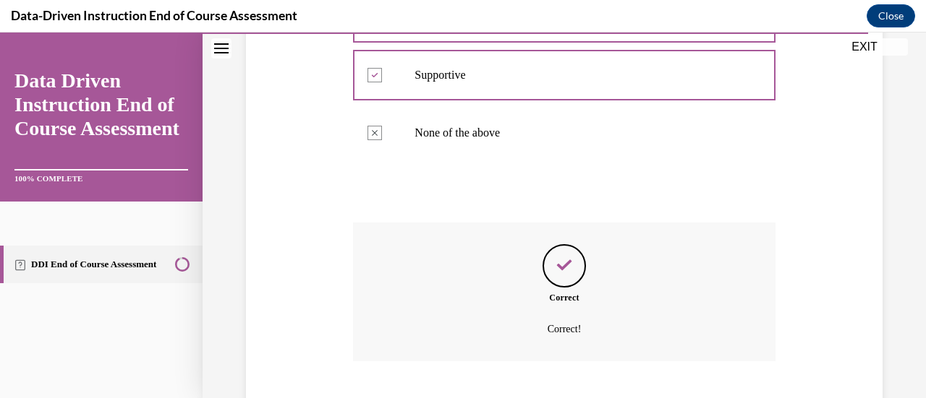
scroll to position [513, 0]
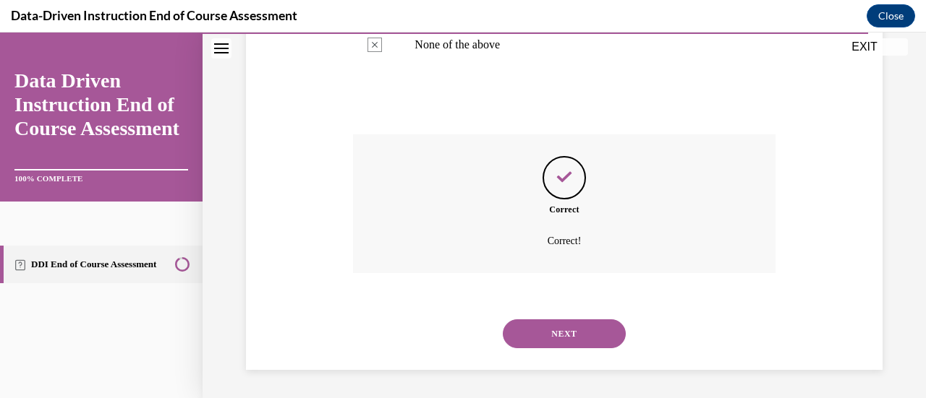
click at [582, 338] on button "NEXT" at bounding box center [564, 334] width 123 height 29
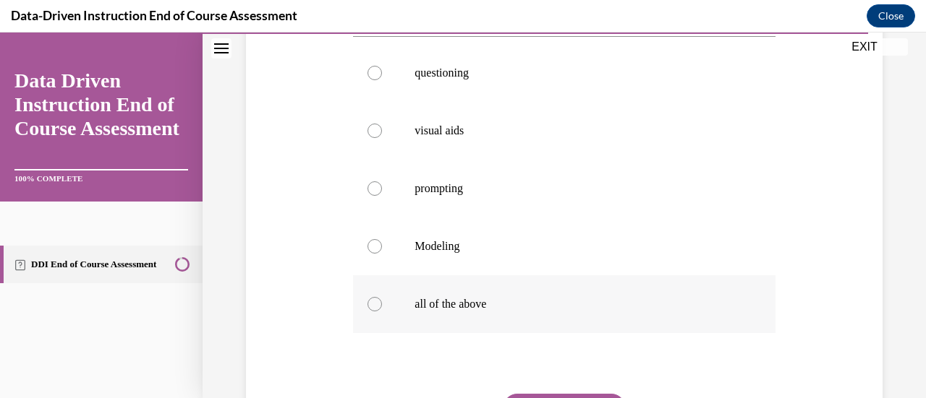
scroll to position [289, 0]
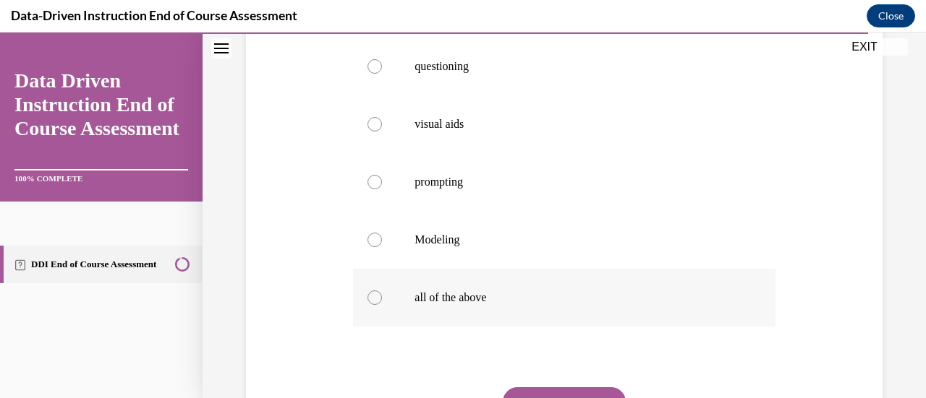
click at [375, 300] on div at bounding box center [374, 298] width 14 height 14
click at [375, 300] on input "all of the above" at bounding box center [374, 298] width 14 height 14
radio input "true"
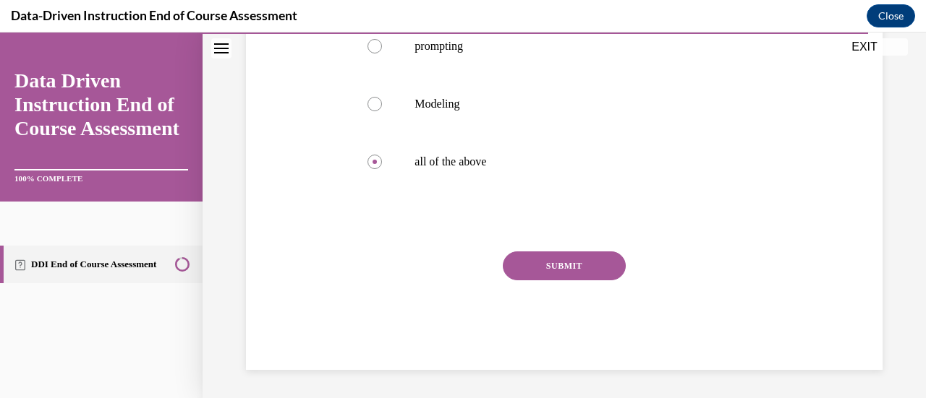
click at [567, 260] on button "SUBMIT" at bounding box center [564, 266] width 123 height 29
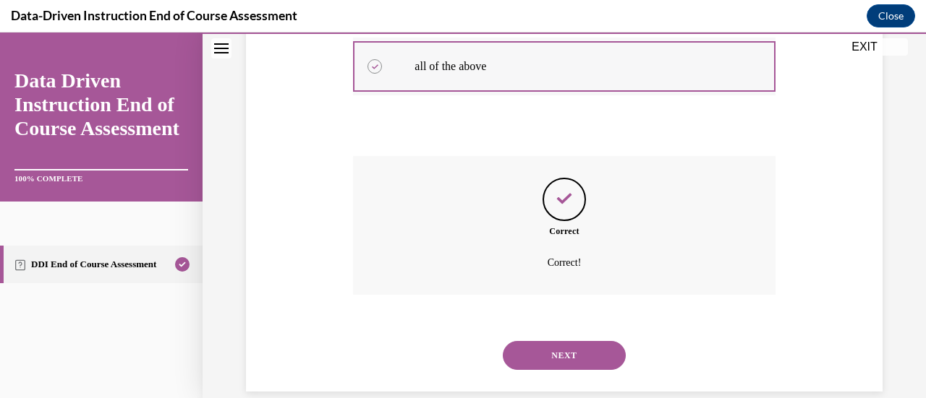
scroll to position [542, 0]
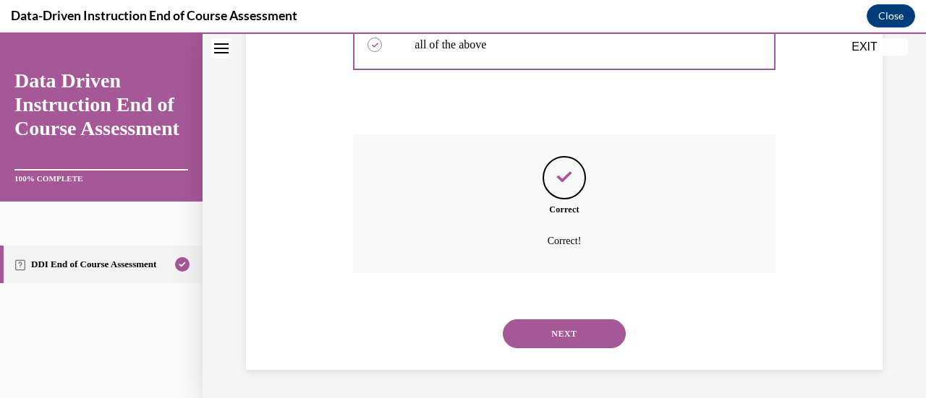
click at [557, 338] on button "NEXT" at bounding box center [564, 334] width 123 height 29
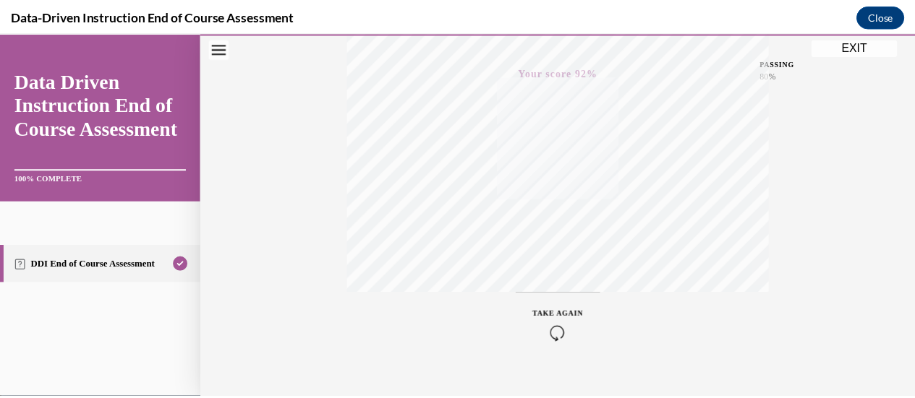
scroll to position [375, 0]
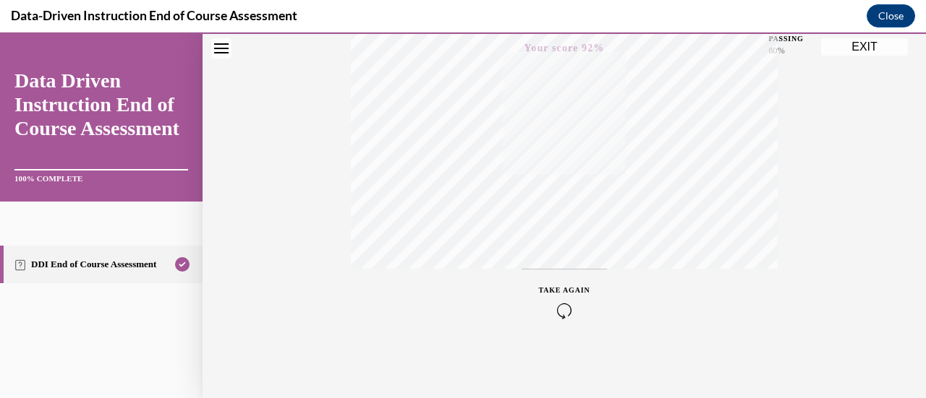
click at [683, 43] on button "EXIT" at bounding box center [864, 46] width 87 height 17
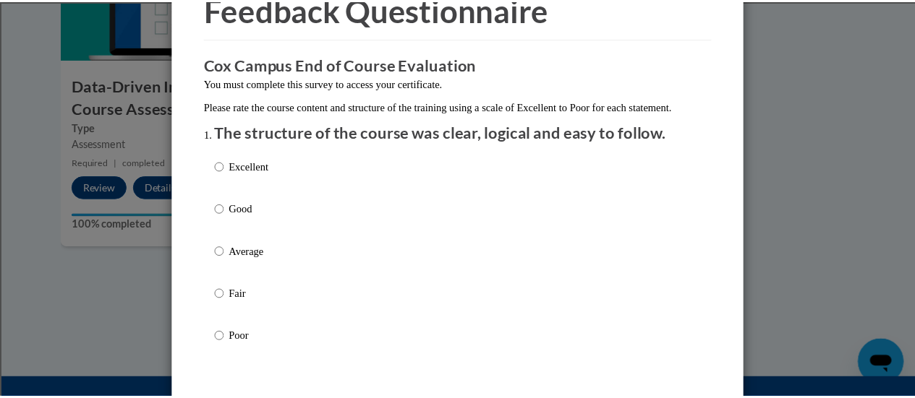
scroll to position [0, 0]
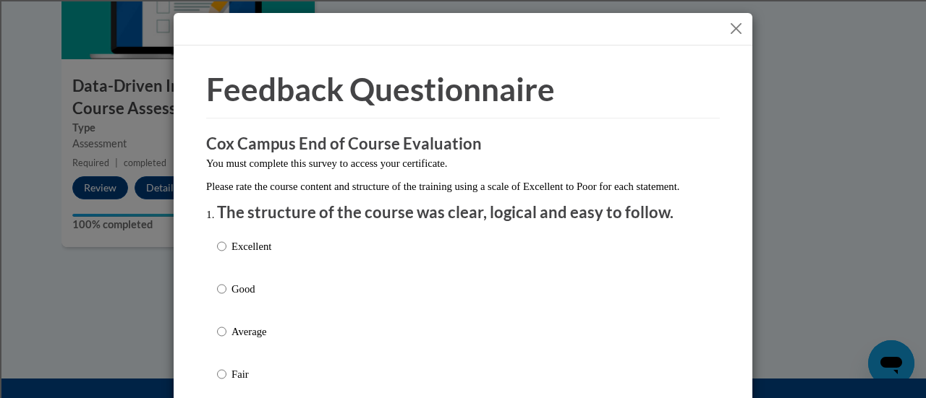
click at [683, 29] on button "Close" at bounding box center [736, 29] width 18 height 18
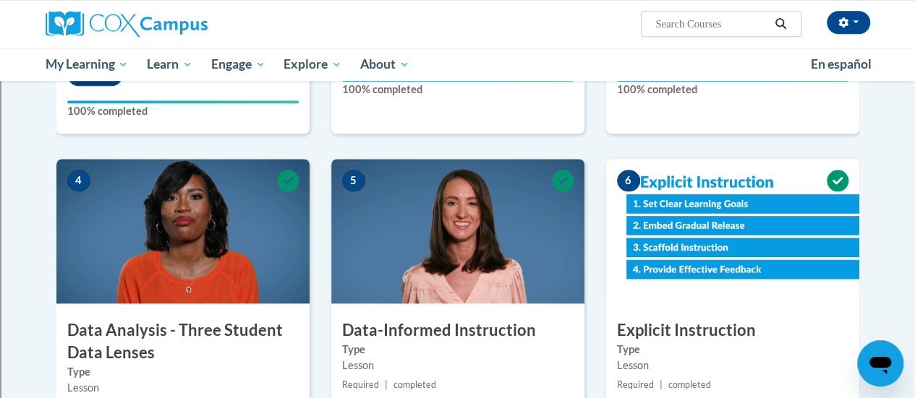
scroll to position [528, 0]
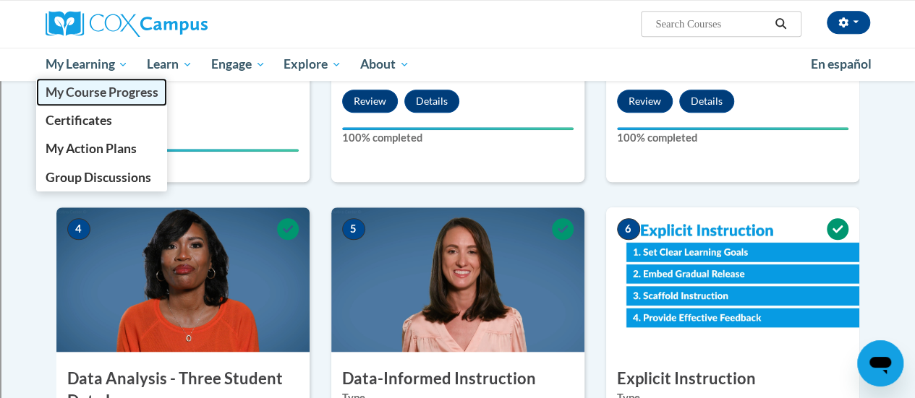
click at [91, 86] on span "My Course Progress" at bounding box center [101, 92] width 113 height 15
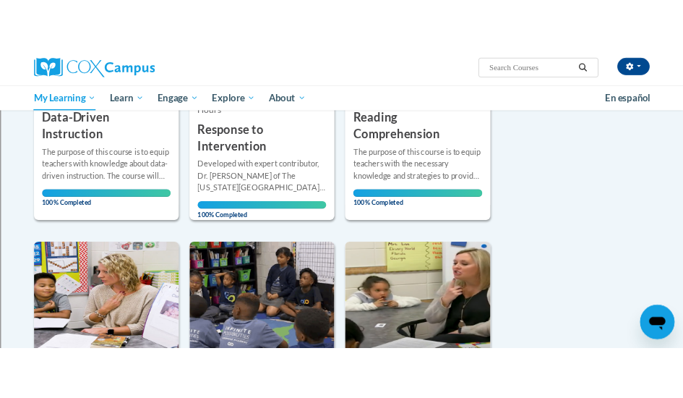
scroll to position [289, 0]
